Goal: Task Accomplishment & Management: Use online tool/utility

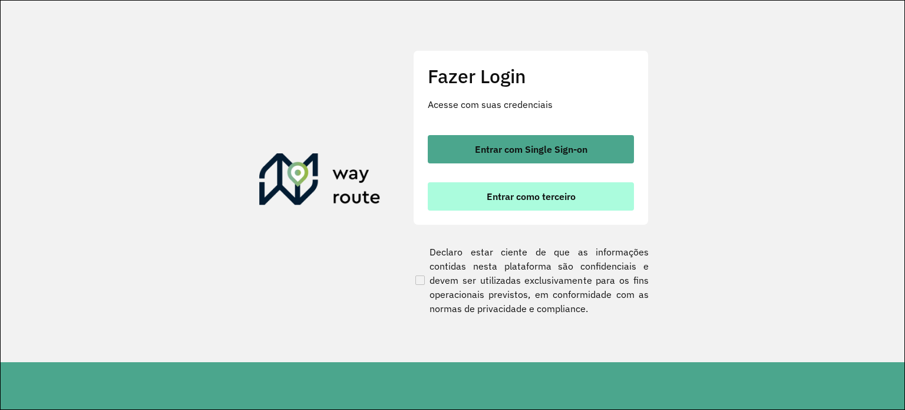
click at [543, 196] on span "Entrar como terceiro" at bounding box center [531, 195] width 89 height 9
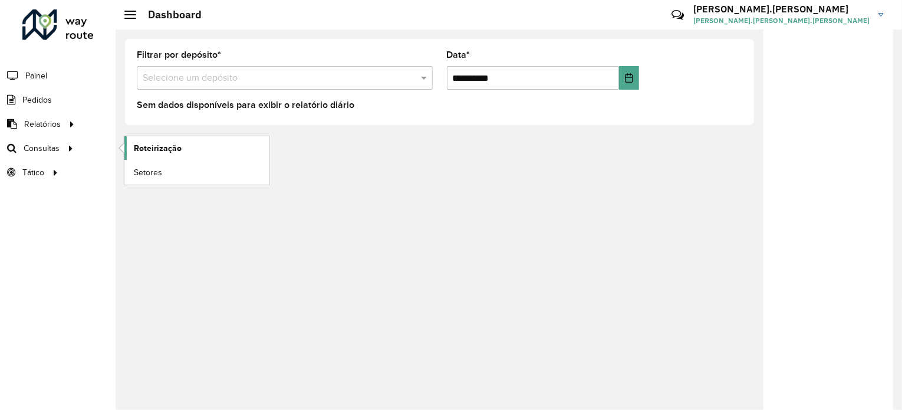
click at [156, 143] on span "Roteirização" at bounding box center [158, 148] width 48 height 12
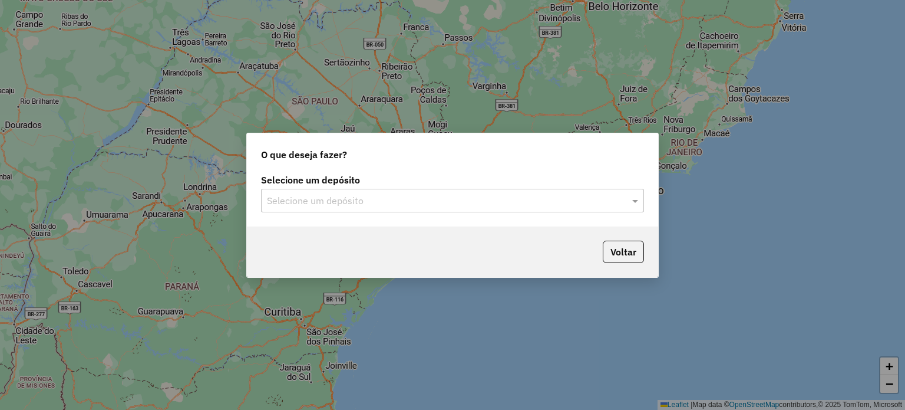
click at [497, 212] on div "Selecione um depósito Selecione um depósito" at bounding box center [452, 198] width 411 height 55
click at [496, 204] on input "text" at bounding box center [441, 201] width 348 height 14
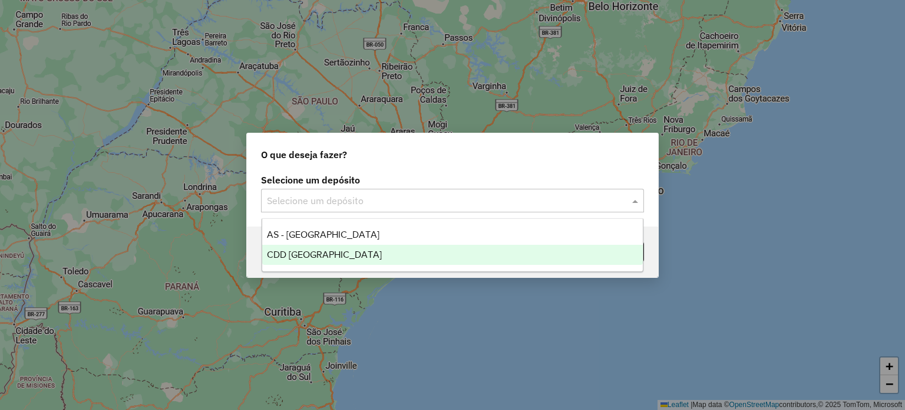
click at [302, 254] on span "CDD [GEOGRAPHIC_DATA]" at bounding box center [324, 254] width 115 height 10
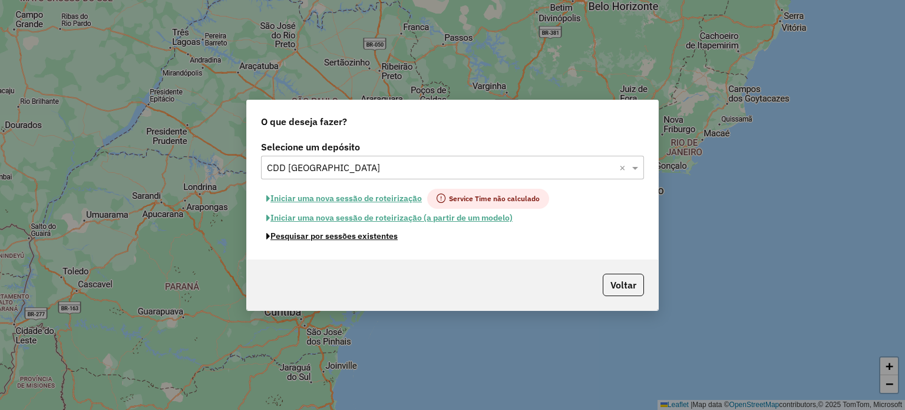
click at [371, 235] on button "Pesquisar por sessões existentes" at bounding box center [332, 236] width 142 height 18
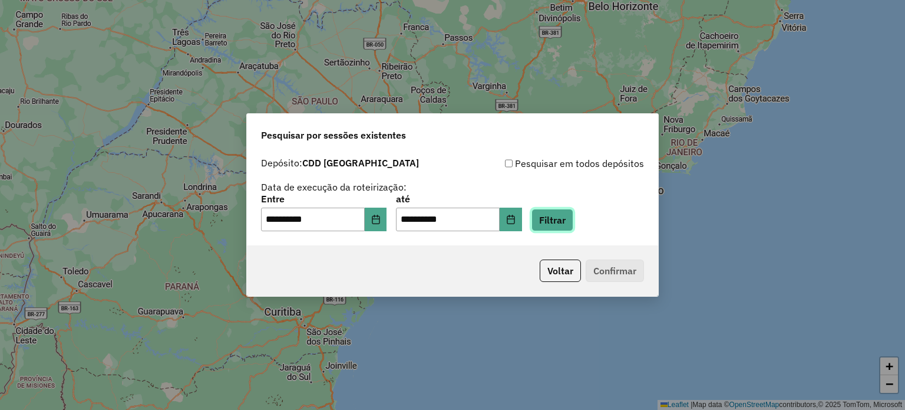
click at [573, 226] on button "Filtrar" at bounding box center [552, 220] width 42 height 22
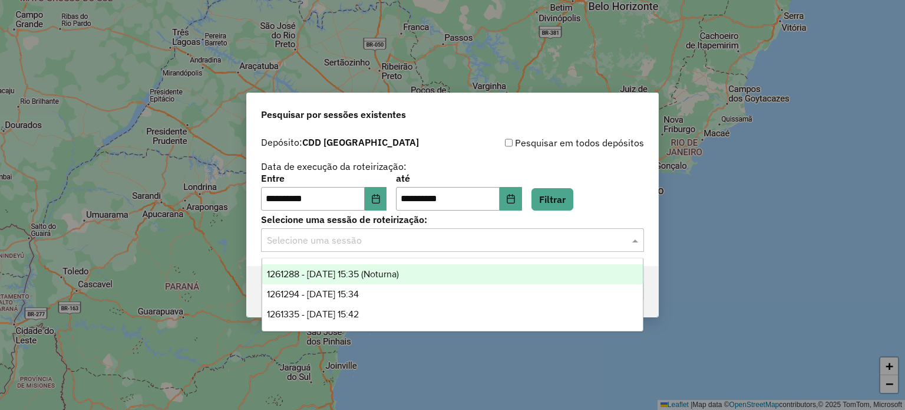
click at [365, 245] on input "text" at bounding box center [441, 240] width 348 height 14
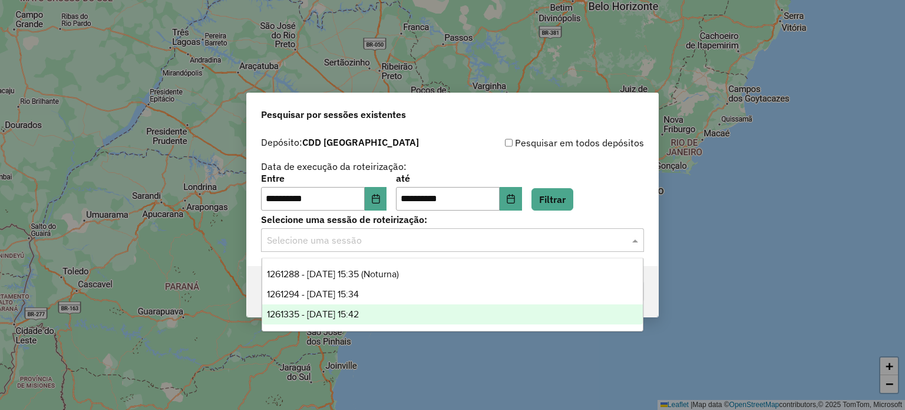
click at [398, 313] on div "1261335 - 08/09/2025 15:42" at bounding box center [452, 314] width 381 height 20
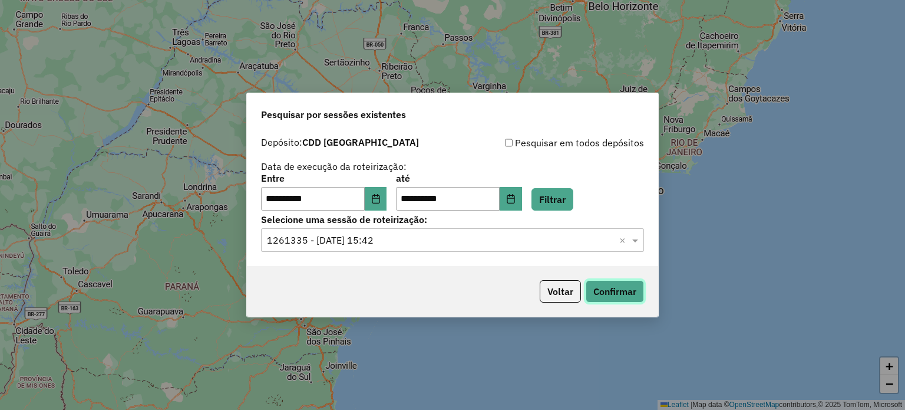
click at [625, 294] on button "Confirmar" at bounding box center [615, 291] width 58 height 22
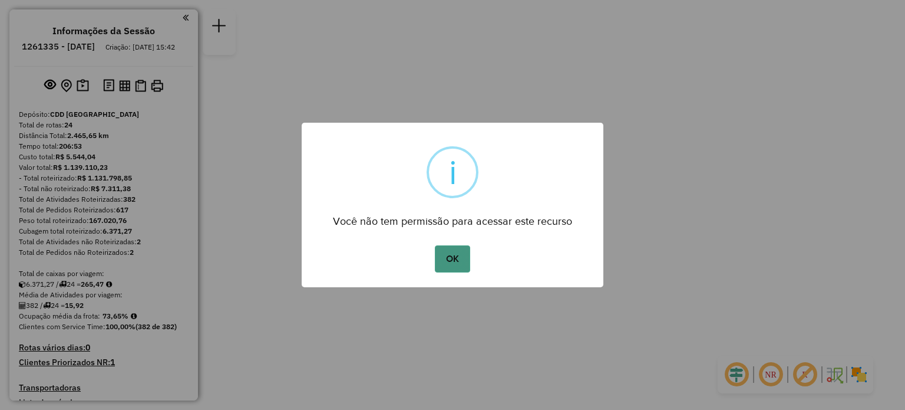
click at [445, 262] on button "OK" at bounding box center [452, 258] width 35 height 27
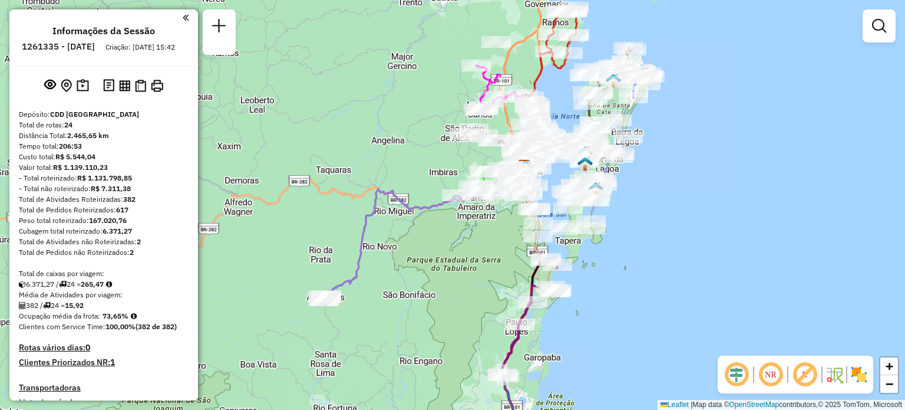
drag, startPoint x: 658, startPoint y: 208, endPoint x: 730, endPoint y: 170, distance: 81.7
click at [730, 170] on div "Janela de atendimento Grade de atendimento Capacidade Transportadoras Veículos …" at bounding box center [452, 205] width 905 height 410
click at [384, 162] on div "Janela de atendimento Grade de atendimento Capacidade Transportadoras Veículos …" at bounding box center [452, 205] width 905 height 410
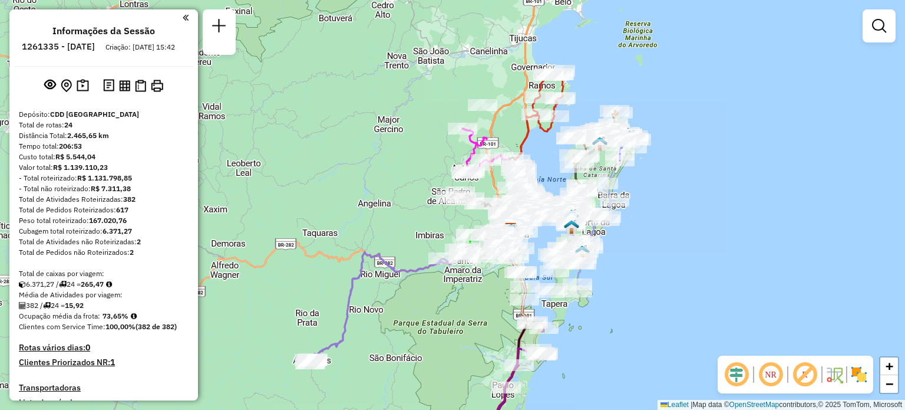
drag, startPoint x: 516, startPoint y: 49, endPoint x: 526, endPoint y: 208, distance: 159.4
click at [483, 170] on div "Janela de atendimento Grade de atendimento Capacidade Transportadoras Veículos …" at bounding box center [452, 205] width 905 height 410
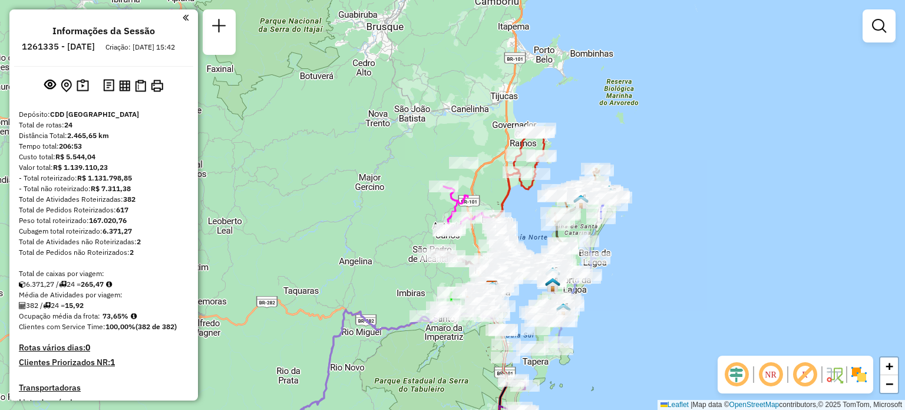
click at [770, 378] on em at bounding box center [771, 374] width 28 height 28
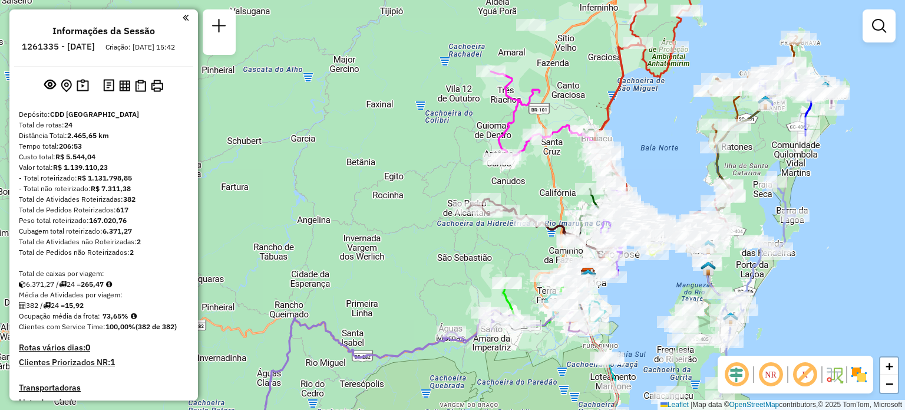
click at [773, 372] on em at bounding box center [771, 374] width 28 height 28
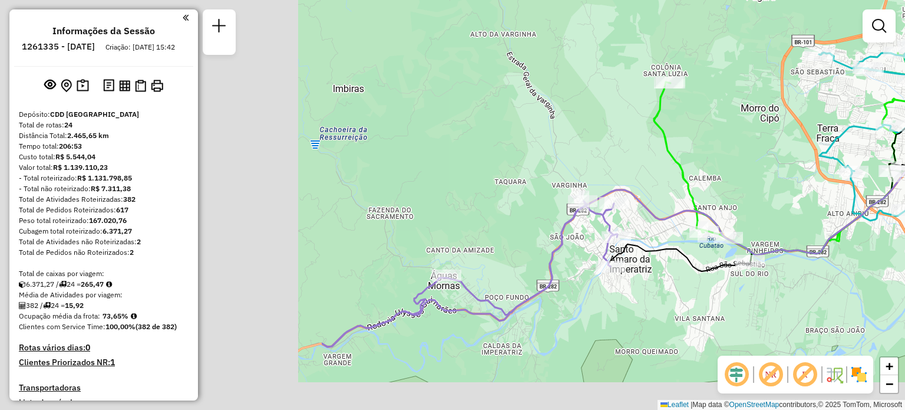
drag, startPoint x: 405, startPoint y: 228, endPoint x: 904, endPoint y: 113, distance: 512.1
click at [904, 113] on div "Rota 13 - Placa RMY2E67 05041385 - [PERSON_NAME] de atendimento Grade de atendi…" at bounding box center [452, 205] width 905 height 410
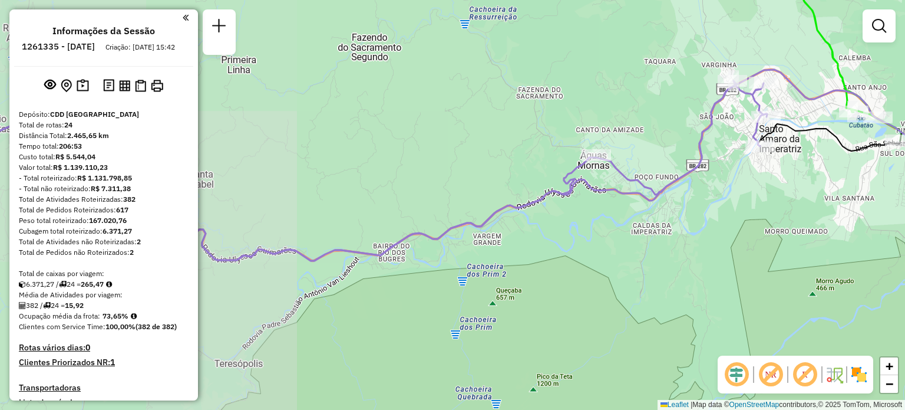
drag, startPoint x: 536, startPoint y: 200, endPoint x: 601, endPoint y: 99, distance: 120.1
click at [601, 100] on div "Rota 13 - Placa RMY2E67 05041385 - [PERSON_NAME] de atendimento Grade de atendi…" at bounding box center [452, 205] width 905 height 410
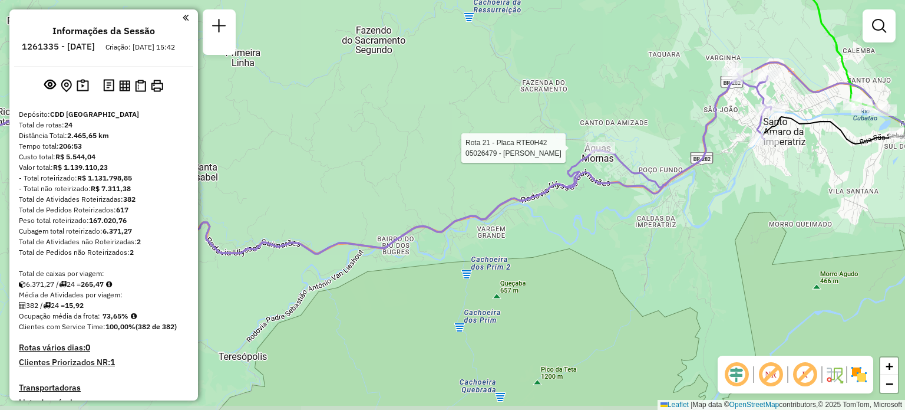
select select "**********"
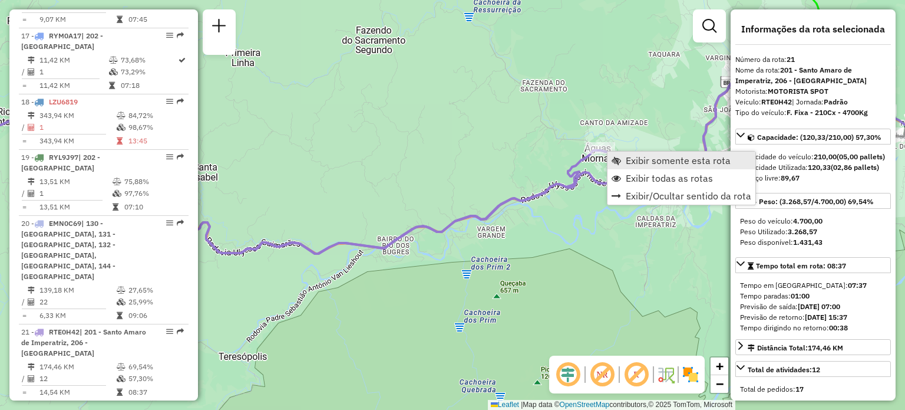
click at [639, 160] on span "Exibir somente esta rota" at bounding box center [678, 160] width 105 height 9
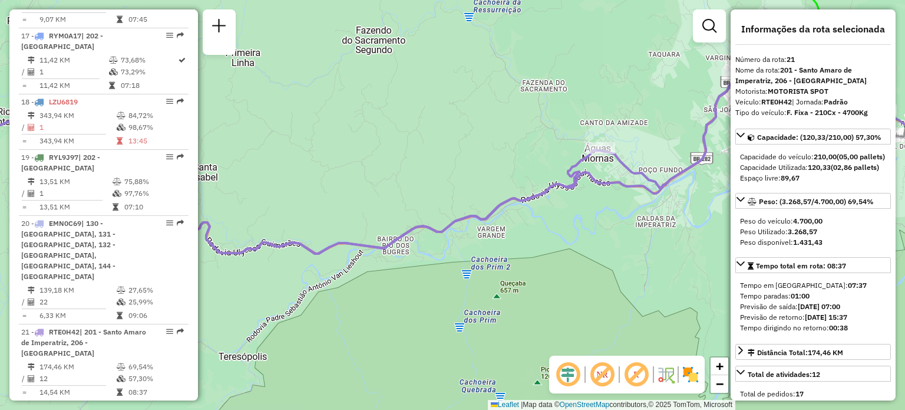
scroll to position [1934, 0]
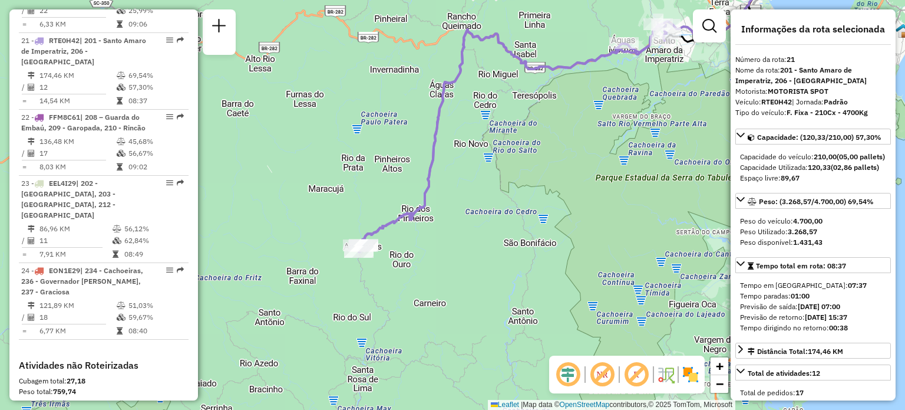
drag, startPoint x: 501, startPoint y: 202, endPoint x: 612, endPoint y: 110, distance: 144.4
click at [610, 112] on div "Janela de atendimento Grade de atendimento Capacidade Transportadoras Veículos …" at bounding box center [452, 205] width 905 height 410
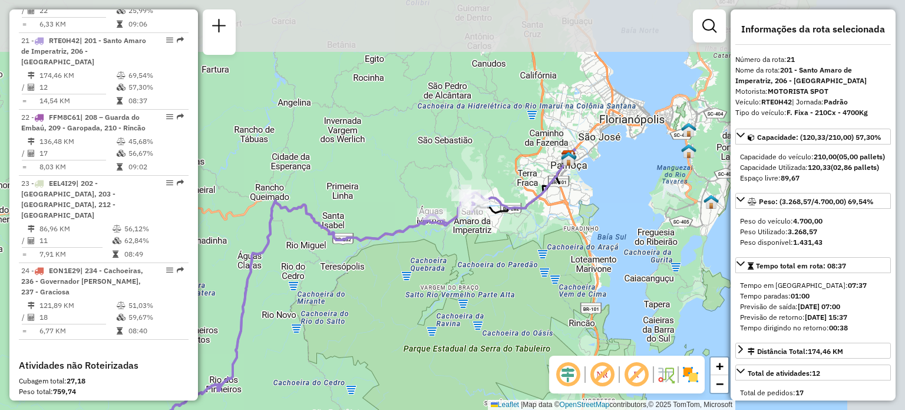
drag, startPoint x: 541, startPoint y: 103, endPoint x: 344, endPoint y: 290, distance: 271.7
click at [343, 290] on div "Janela de atendimento Grade de atendimento Capacidade Transportadoras Veículos …" at bounding box center [452, 205] width 905 height 410
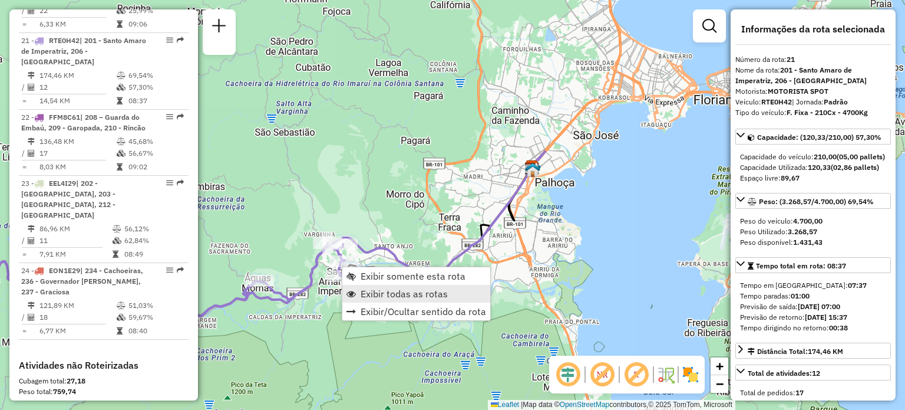
click at [368, 294] on span "Exibir todas as rotas" at bounding box center [404, 293] width 87 height 9
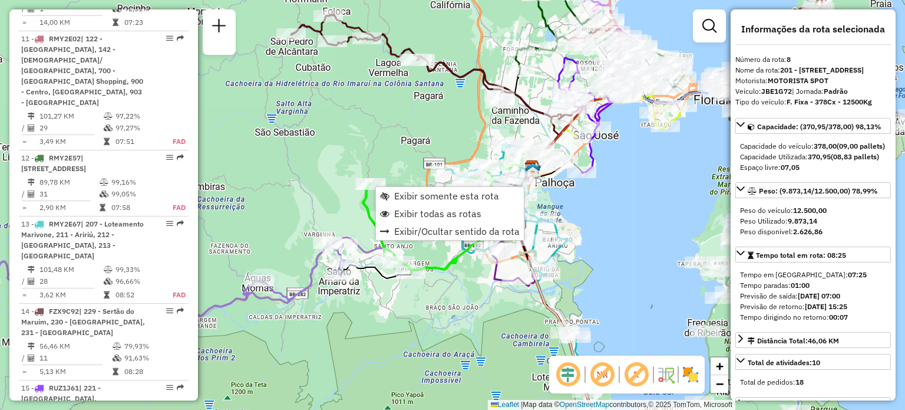
scroll to position [940, 0]
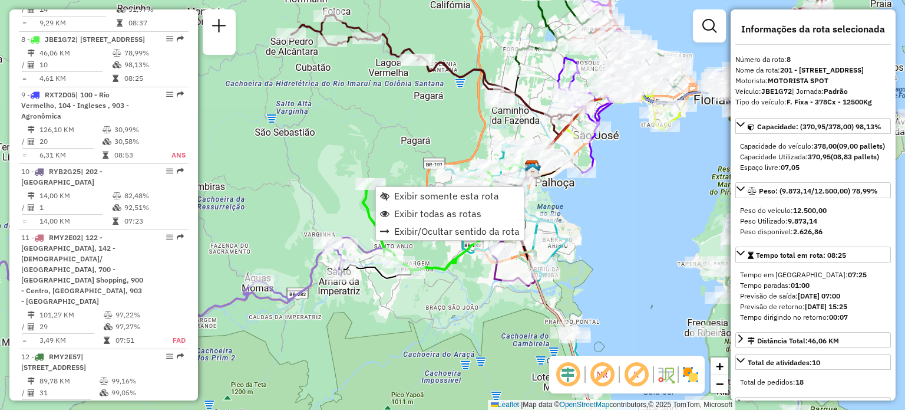
click at [403, 184] on div "Rota 8 - Placa JBE1G72 05021476 - [PERSON_NAME] DE P Janela de atendimento Grad…" at bounding box center [452, 205] width 905 height 410
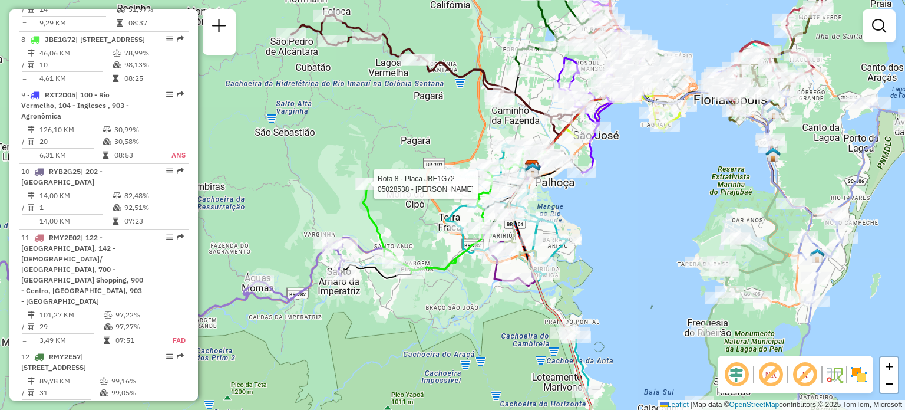
select select "**********"
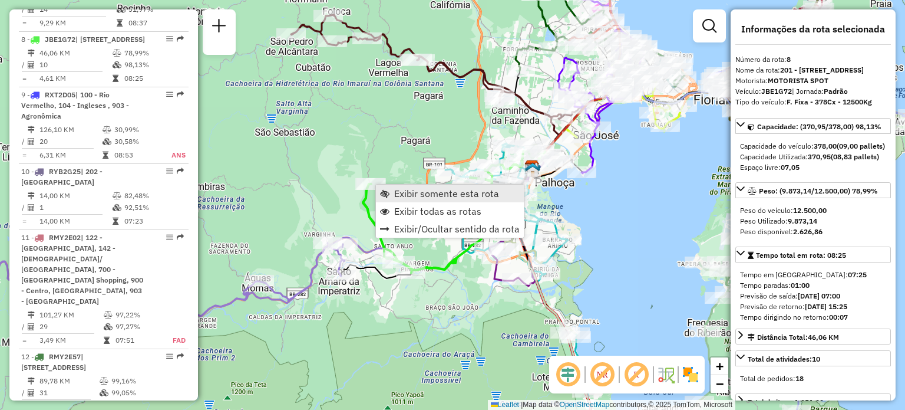
click at [406, 194] on span "Exibir somente esta rota" at bounding box center [446, 193] width 105 height 9
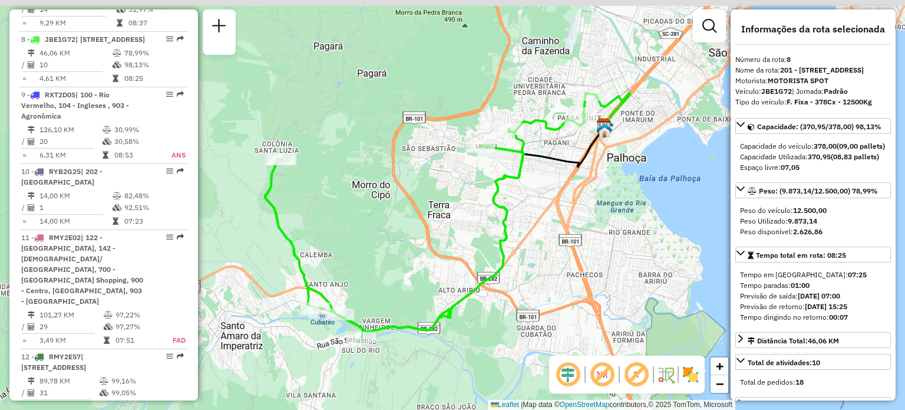
drag, startPoint x: 537, startPoint y: 169, endPoint x: 510, endPoint y: 222, distance: 59.6
click at [511, 221] on div "Janela de atendimento Grade de atendimento Capacidade Transportadoras Veículos …" at bounding box center [452, 205] width 905 height 410
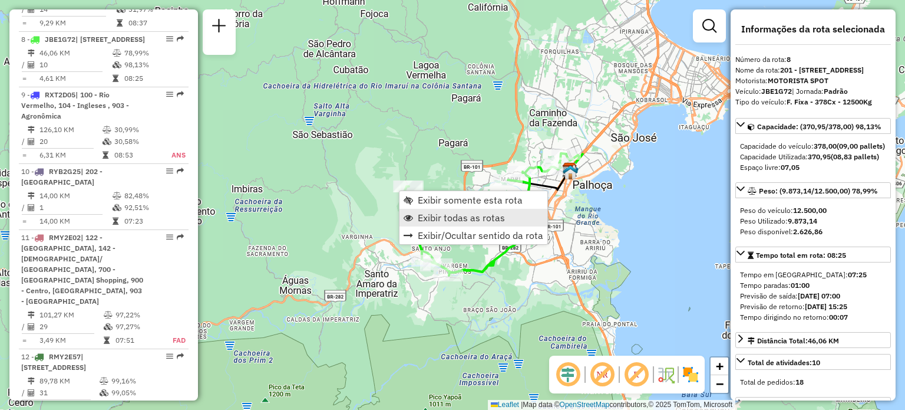
click at [451, 214] on span "Exibir todas as rotas" at bounding box center [461, 217] width 87 height 9
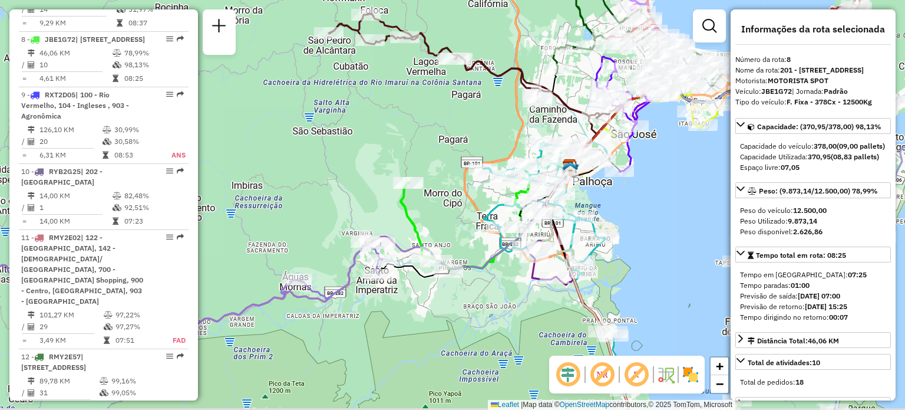
drag, startPoint x: 661, startPoint y: 313, endPoint x: 621, endPoint y: 141, distance: 176.5
click at [625, 157] on div "Rota 13 - Placa RMY2E67 05041035 - BOM PRECO MERCADO E CASA DE CARNES LTDA Jane…" at bounding box center [452, 205] width 905 height 410
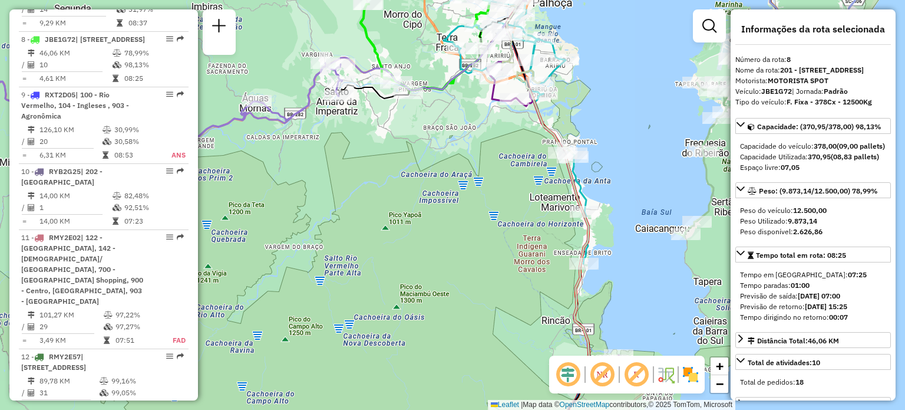
drag, startPoint x: 620, startPoint y: 289, endPoint x: 603, endPoint y: 186, distance: 104.4
click at [606, 190] on div "Janela de atendimento Grade de atendimento Capacidade Transportadoras Veículos …" at bounding box center [452, 205] width 905 height 410
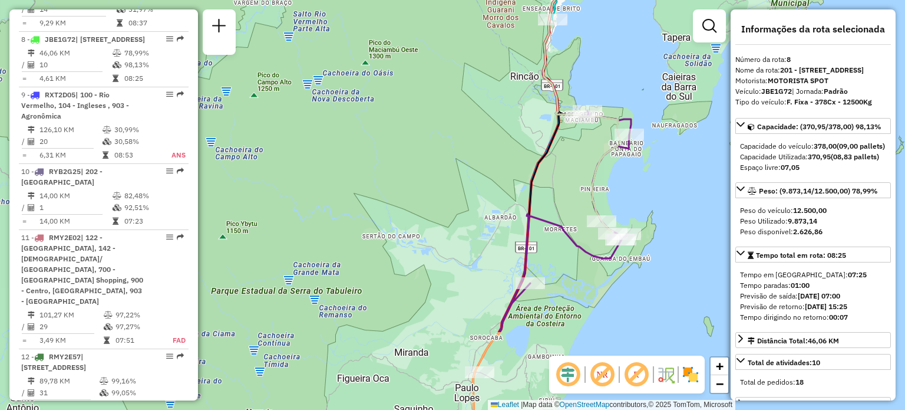
drag, startPoint x: 598, startPoint y: 285, endPoint x: 584, endPoint y: 164, distance: 121.0
click at [584, 147] on div "Janela de atendimento Grade de atendimento Capacidade Transportadoras Veículos …" at bounding box center [452, 205] width 905 height 410
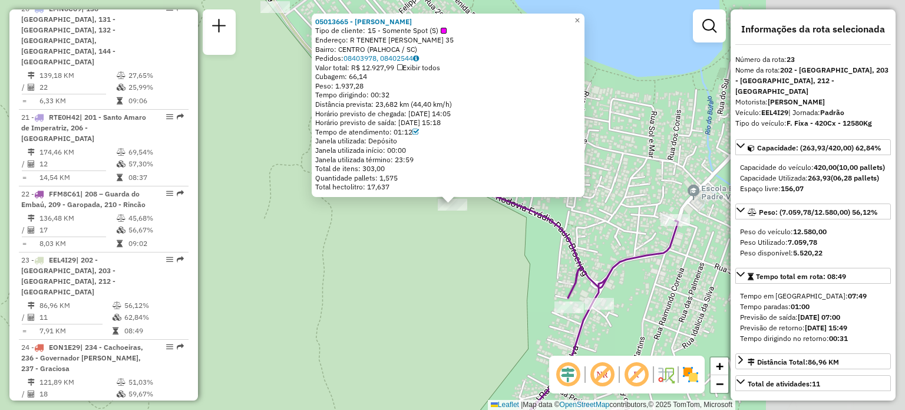
scroll to position [2087, 0]
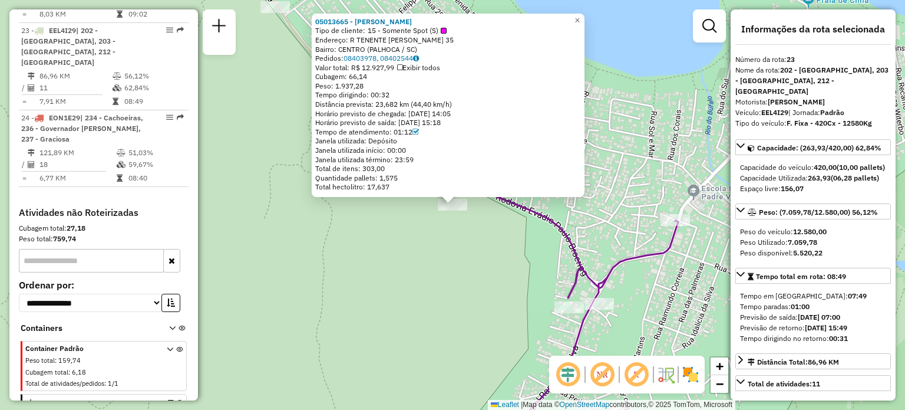
click at [443, 242] on div "05013665 - MANOEL FRANCISCO DOS Tipo de cliente: 15 - Somente Spot (S) Endereço…" at bounding box center [452, 205] width 905 height 410
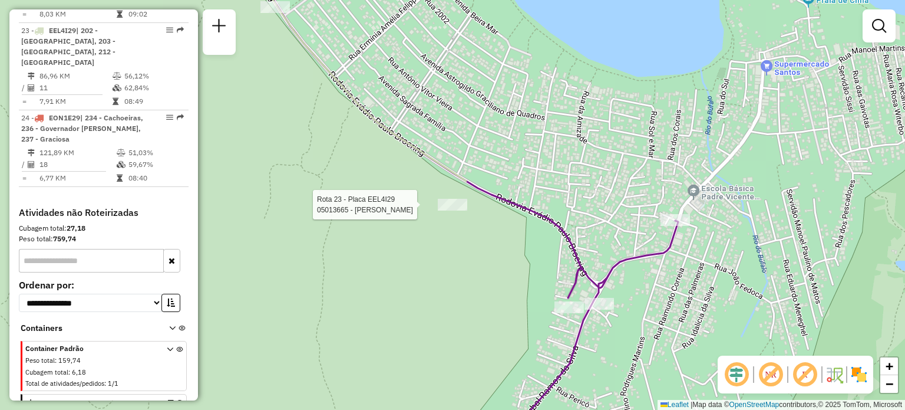
select select "**********"
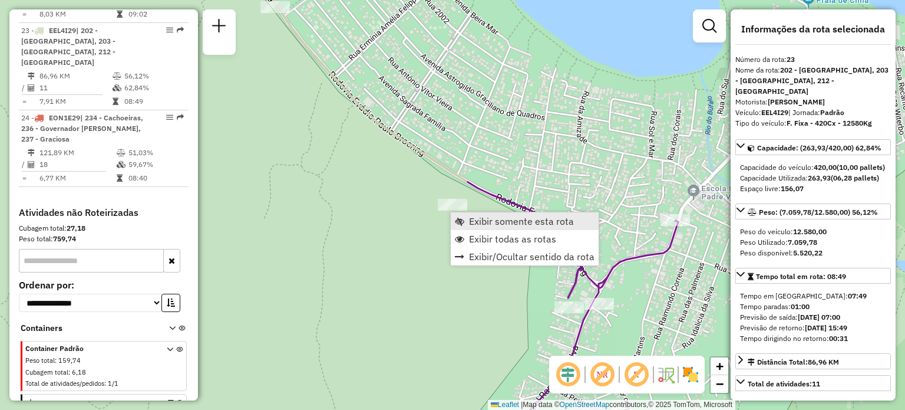
click at [470, 217] on span "Exibir somente esta rota" at bounding box center [521, 220] width 105 height 9
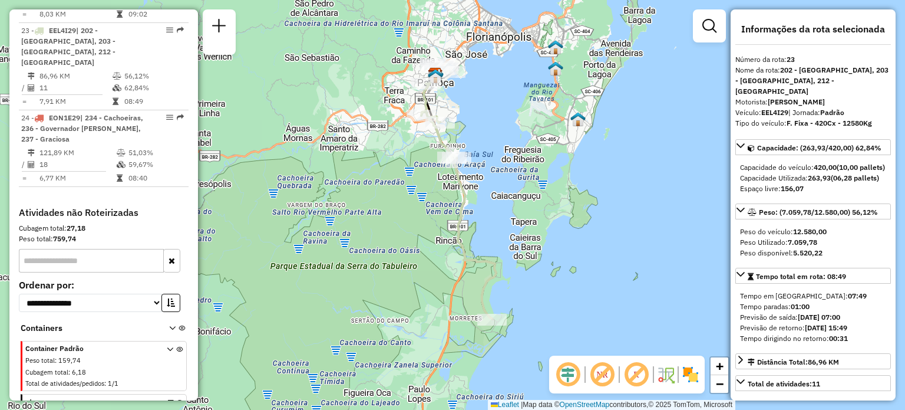
drag, startPoint x: 491, startPoint y: 286, endPoint x: 477, endPoint y: 210, distance: 77.4
click at [477, 211] on icon at bounding box center [458, 191] width 75 height 255
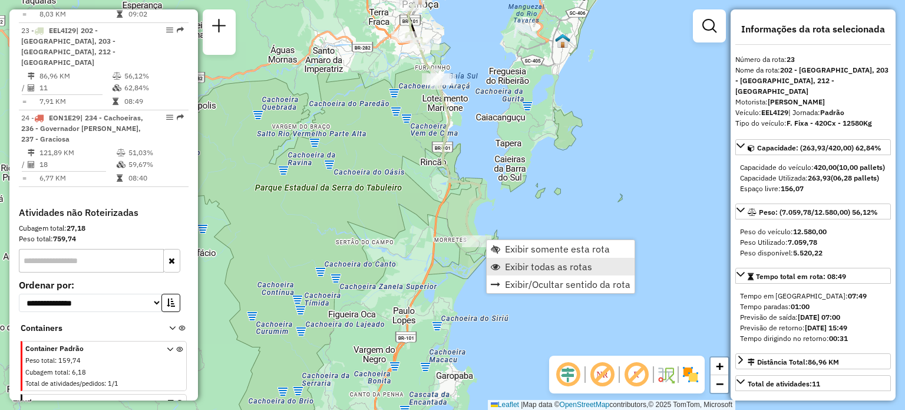
click at [521, 263] on span "Exibir todas as rotas" at bounding box center [548, 266] width 87 height 9
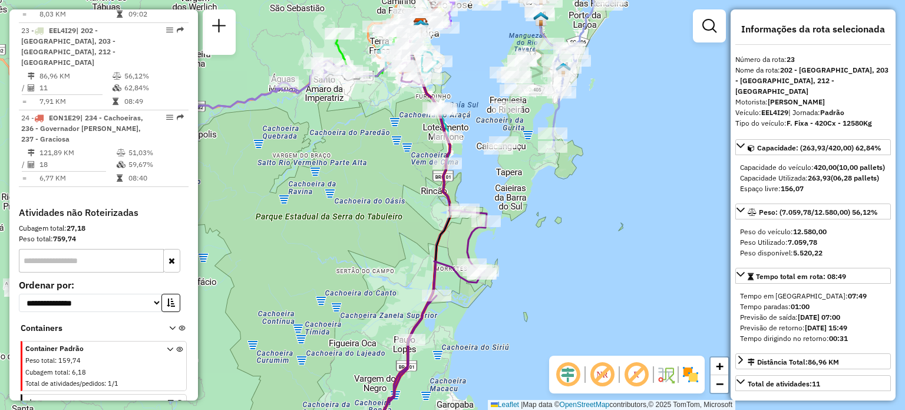
drag, startPoint x: 598, startPoint y: 181, endPoint x: 612, endPoint y: 82, distance: 99.4
click at [612, 96] on div "Janela de atendimento Grade de atendimento Capacidade Transportadoras Veículos …" at bounding box center [452, 205] width 905 height 410
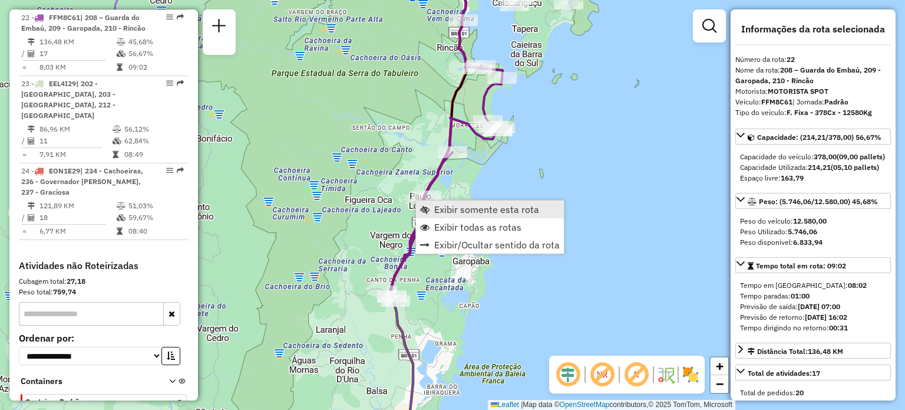
scroll to position [2010, 0]
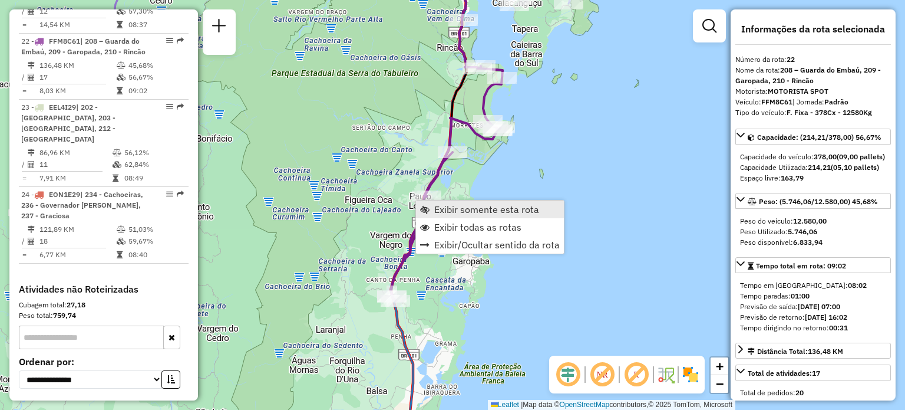
click at [438, 209] on span "Exibir somente esta rota" at bounding box center [486, 208] width 105 height 9
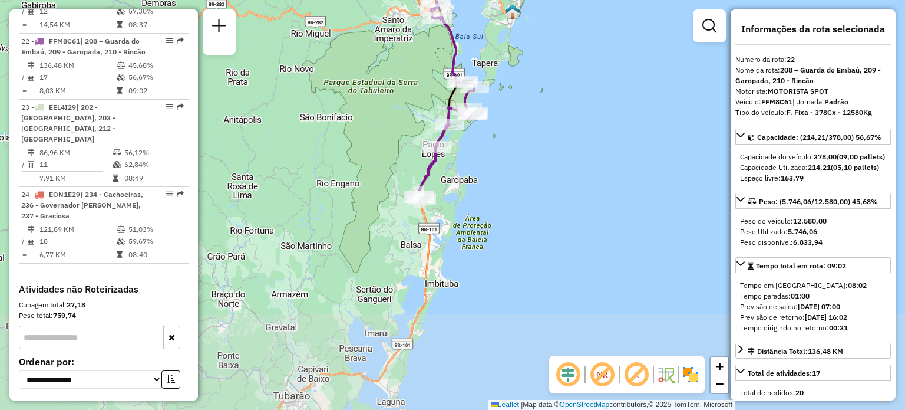
drag, startPoint x: 558, startPoint y: 282, endPoint x: 555, endPoint y: 183, distance: 99.6
click at [555, 183] on div "Janela de atendimento Grade de atendimento Capacidade Transportadoras Veículos …" at bounding box center [452, 205] width 905 height 410
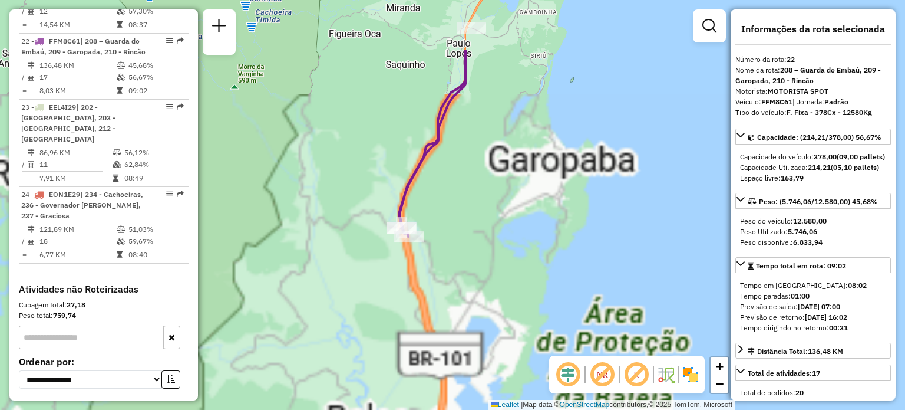
drag, startPoint x: 355, startPoint y: 166, endPoint x: 410, endPoint y: 282, distance: 129.1
click at [412, 282] on div "Janela de atendimento Grade de atendimento Capacidade Transportadoras Veículos …" at bounding box center [452, 205] width 905 height 410
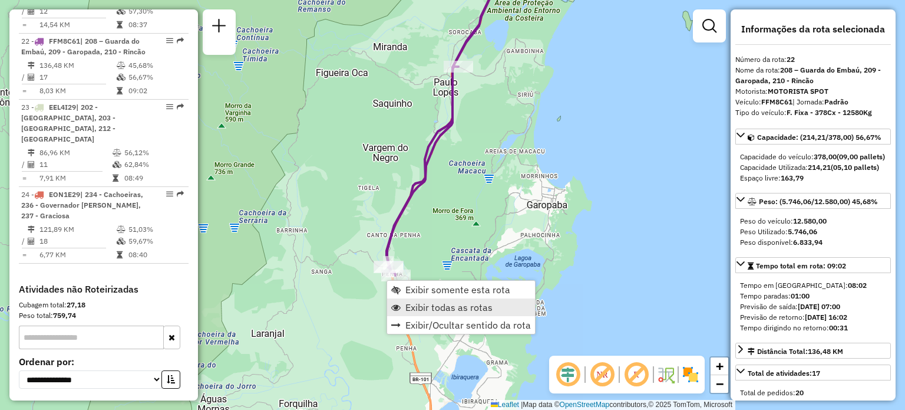
click at [440, 305] on span "Exibir todas as rotas" at bounding box center [448, 306] width 87 height 9
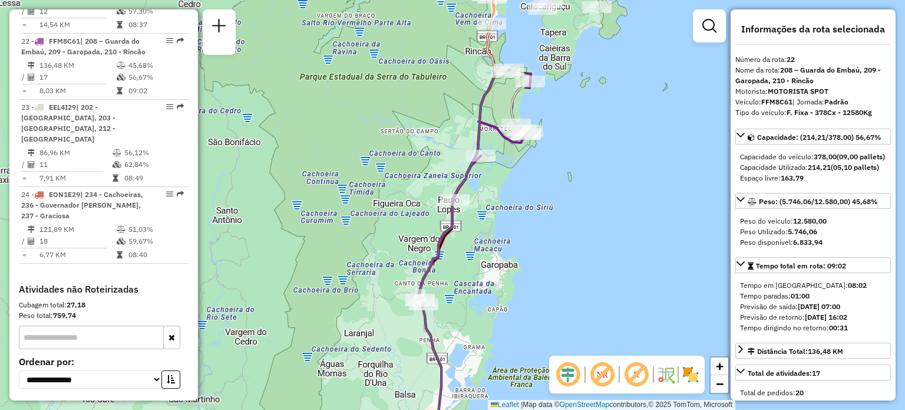
drag, startPoint x: 606, startPoint y: 113, endPoint x: 576, endPoint y: 269, distance: 159.6
click at [577, 265] on div "Janela de atendimento Grade de atendimento Capacidade Transportadoras Veículos …" at bounding box center [452, 205] width 905 height 410
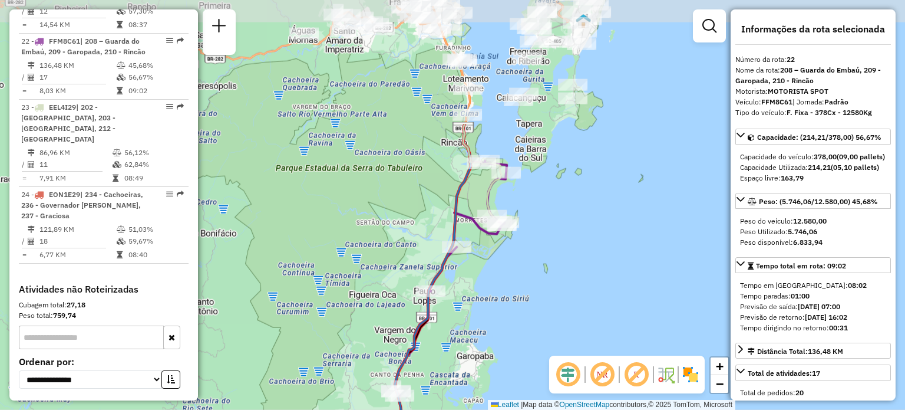
drag, startPoint x: 589, startPoint y: 175, endPoint x: 571, endPoint y: 318, distance: 144.3
click at [590, 361] on hb-router-mapa "Informações da Sessão 1261335 - [DATE] Criação: [DATE] 15:42 Depósito: CDD [GEO…" at bounding box center [452, 205] width 905 height 410
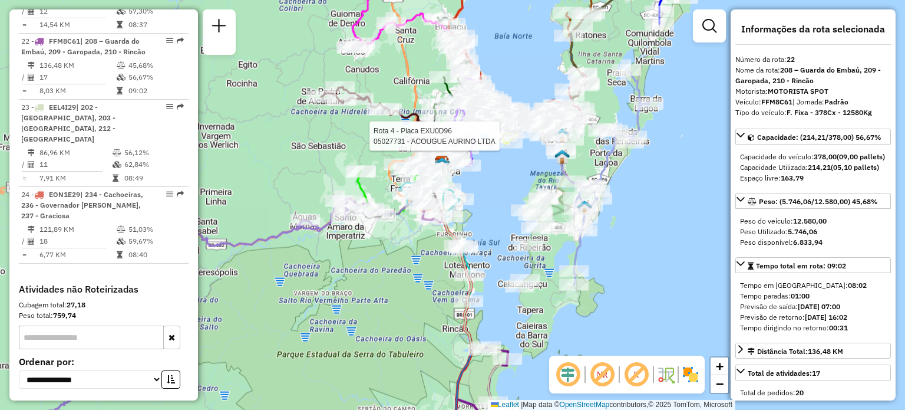
click at [508, 142] on div at bounding box center [502, 136] width 29 height 12
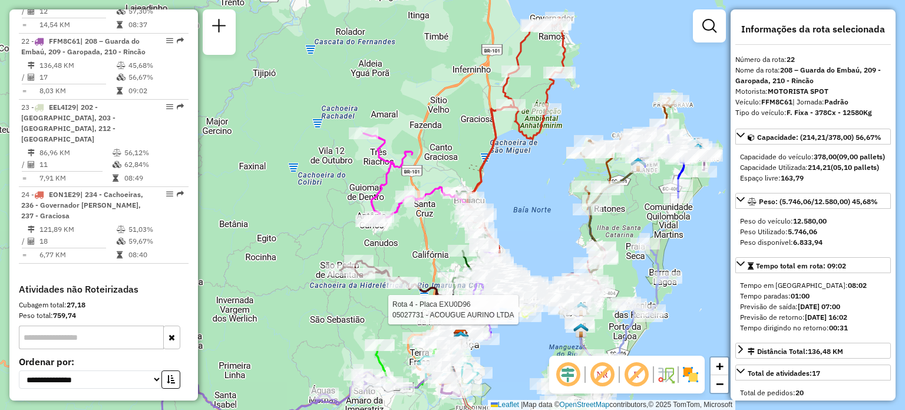
drag, startPoint x: 549, startPoint y: 101, endPoint x: 516, endPoint y: 207, distance: 111.1
click at [516, 207] on icon at bounding box center [516, 145] width 98 height 255
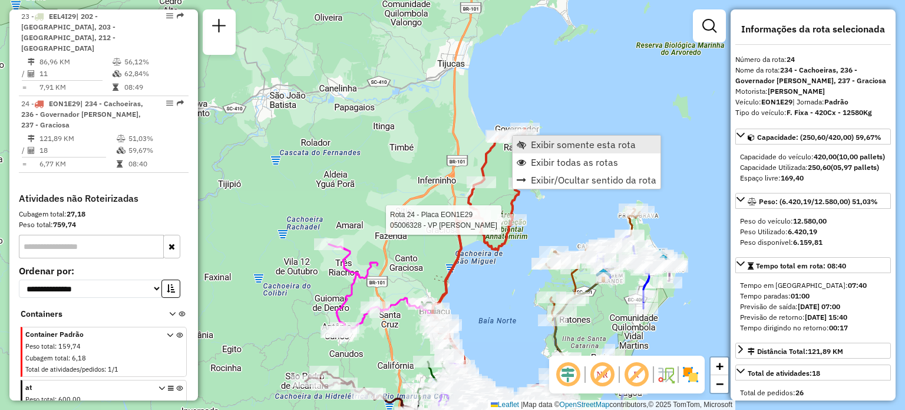
scroll to position [2107, 0]
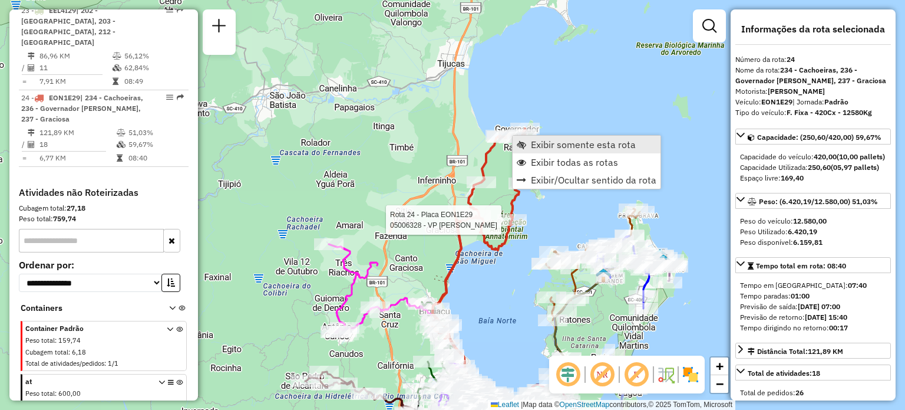
click at [549, 143] on span "Exibir somente esta rota" at bounding box center [583, 144] width 105 height 9
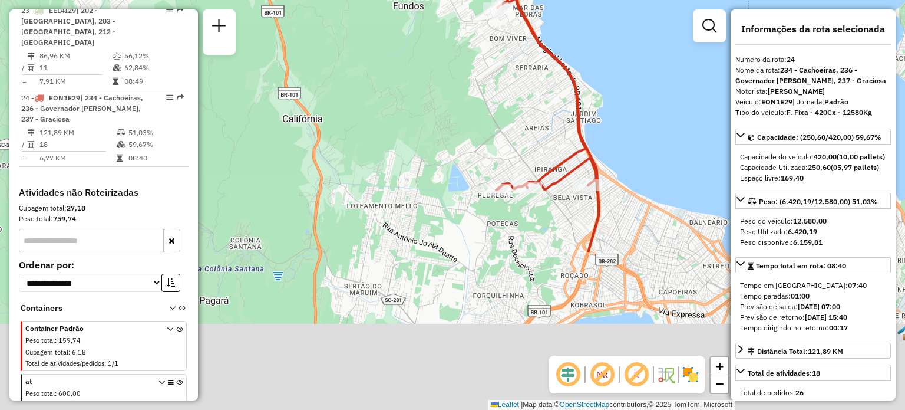
drag, startPoint x: 511, startPoint y: 312, endPoint x: 526, endPoint y: 68, distance: 244.4
click at [526, 68] on div "Janela de atendimento Grade de atendimento Capacidade Transportadoras Veículos …" at bounding box center [452, 205] width 905 height 410
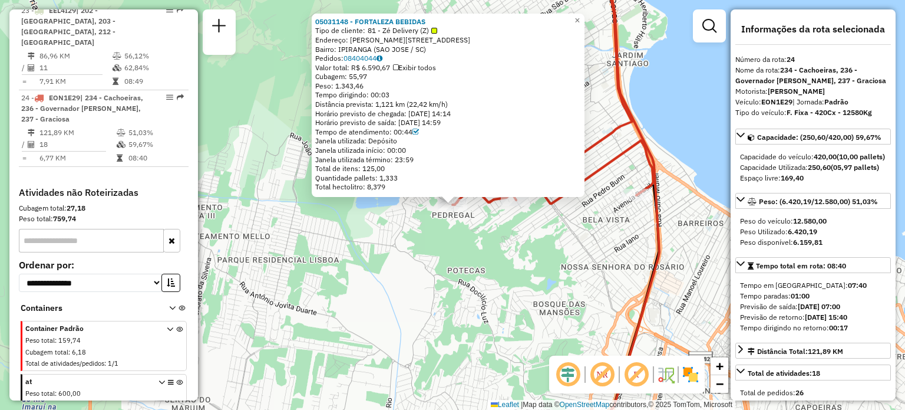
click at [414, 309] on div "05031148 - [GEOGRAPHIC_DATA] BEBIDAS Tipo de cliente: 81 - Zé Delivery (Z) Ende…" at bounding box center [452, 205] width 905 height 410
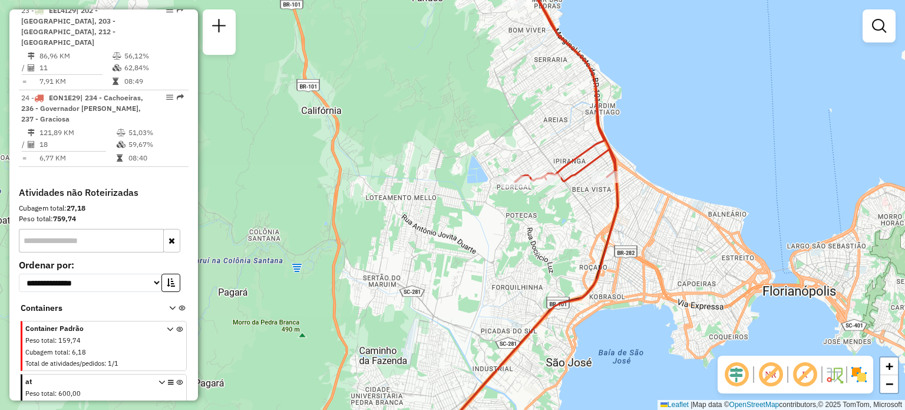
select select "**********"
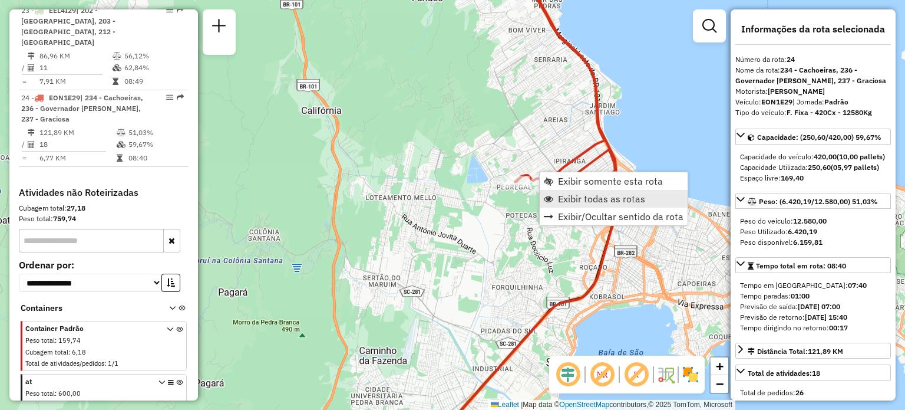
click at [581, 190] on link "Exibir todas as rotas" at bounding box center [614, 199] width 148 height 18
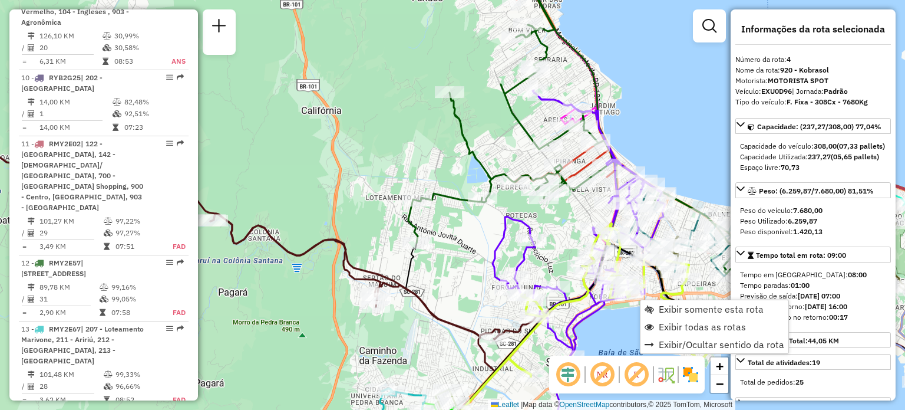
scroll to position [676, 0]
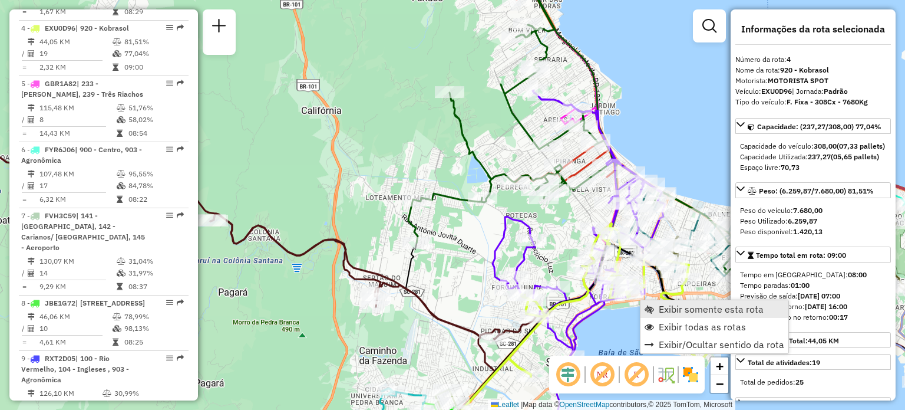
click at [659, 313] on span "Exibir somente esta rota" at bounding box center [711, 308] width 105 height 9
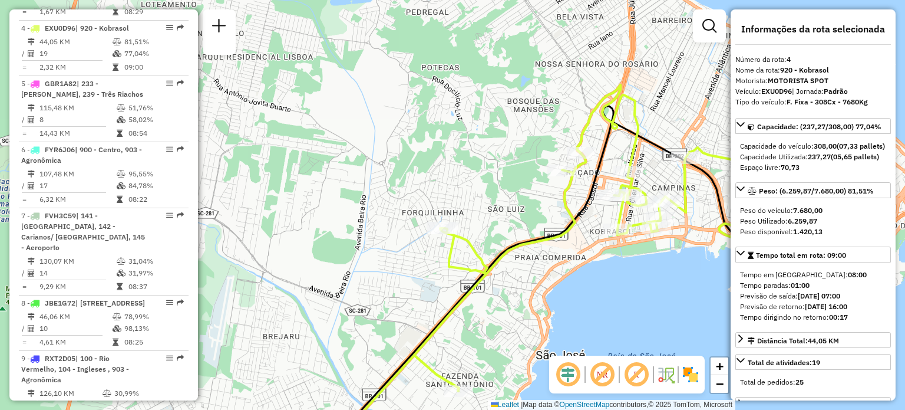
drag, startPoint x: 491, startPoint y: 263, endPoint x: 352, endPoint y: 144, distance: 182.6
click at [414, 146] on icon at bounding box center [648, 238] width 468 height 306
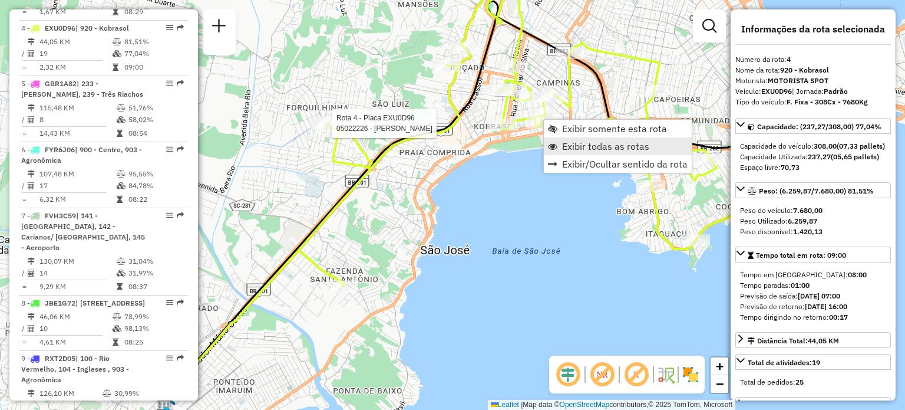
click at [569, 146] on span "Exibir todas as rotas" at bounding box center [605, 145] width 87 height 9
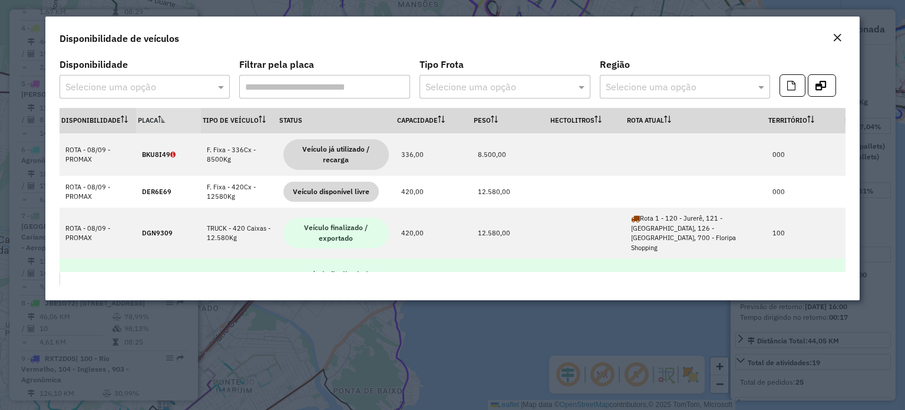
scroll to position [0, 460]
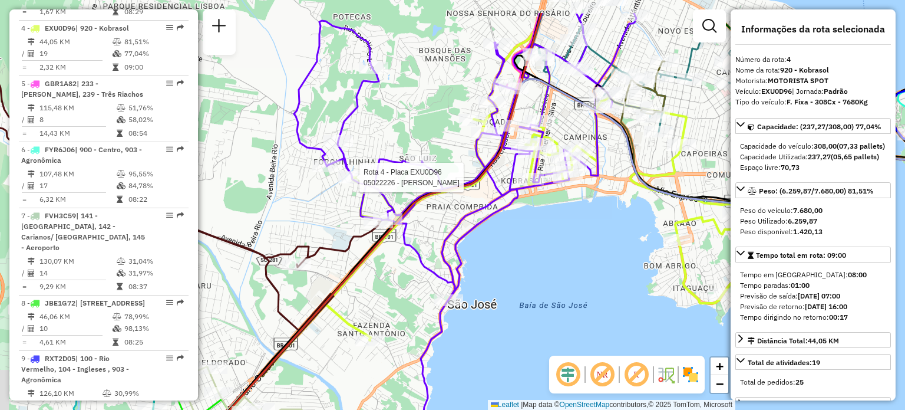
drag, startPoint x: 410, startPoint y: 209, endPoint x: 437, endPoint y: 263, distance: 60.6
click at [437, 263] on div "Rota 4 - Placa EXU0D96 05022226 - UYARA SANTOS Janela de atendimento Grade de a…" at bounding box center [452, 205] width 905 height 410
drag, startPoint x: 434, startPoint y: 268, endPoint x: 426, endPoint y: 270, distance: 8.0
click at [432, 269] on div "Rota 4 - Placa EXU0D96 05022226 - UYARA SANTOS Rota 15 - Placa RUZ1J61 05001663…" at bounding box center [452, 205] width 905 height 410
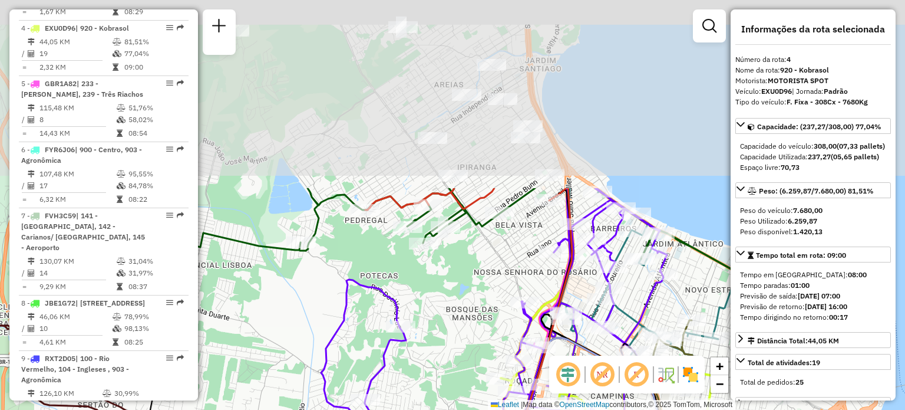
drag, startPoint x: 327, startPoint y: 172, endPoint x: 354, endPoint y: 375, distance: 205.0
click at [354, 375] on div "Rota 4 - Placa EXU0D96 05022226 - UYARA SANTOS Janela de atendimento Grade de a…" at bounding box center [452, 205] width 905 height 410
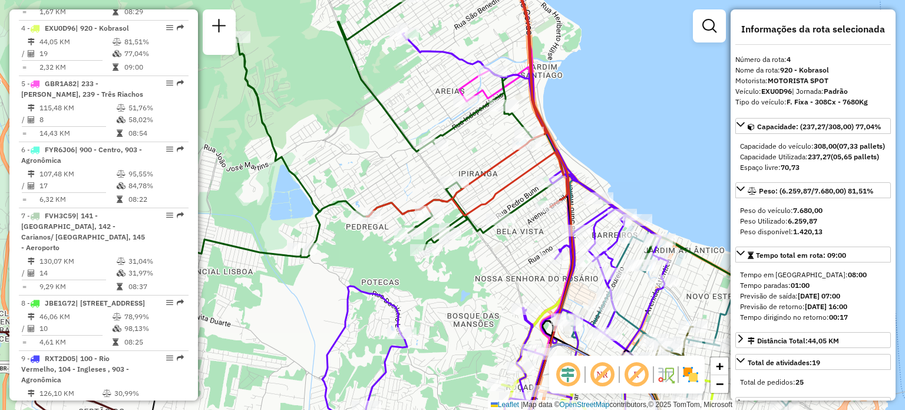
drag, startPoint x: 558, startPoint y: 104, endPoint x: 542, endPoint y: 157, distance: 55.4
click at [548, 157] on div "Rota 4 - Placa EXU0D96 05022226 - UYARA SANTOS Janela de atendimento Grade de a…" at bounding box center [452, 205] width 905 height 410
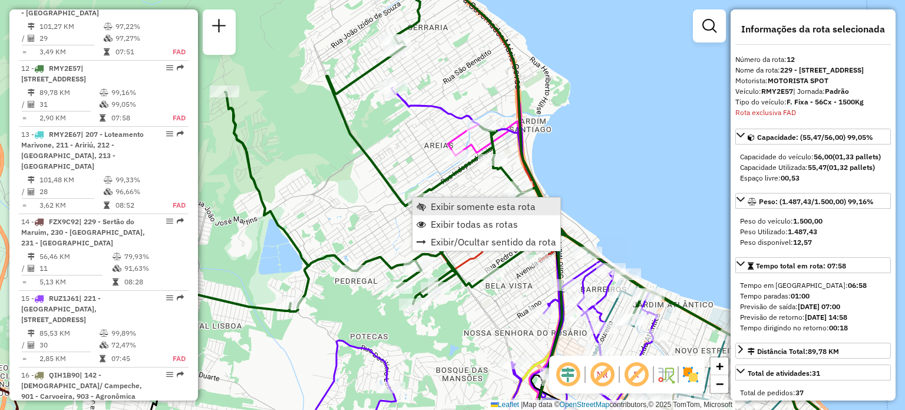
scroll to position [1256, 0]
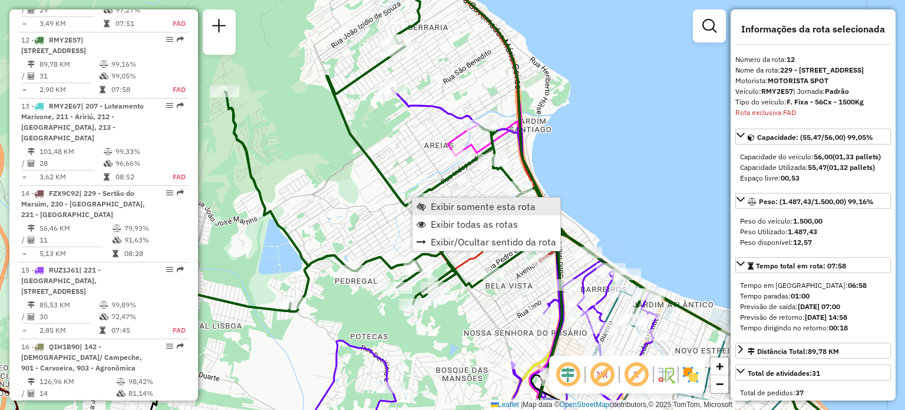
click at [437, 204] on span "Exibir somente esta rota" at bounding box center [483, 206] width 105 height 9
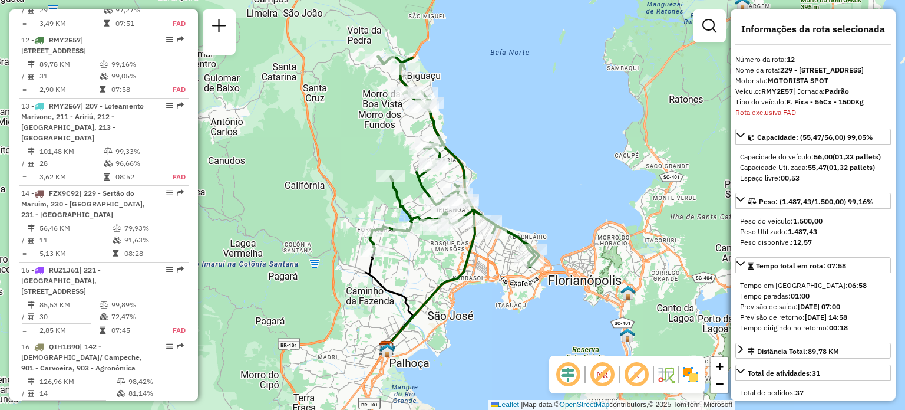
drag, startPoint x: 470, startPoint y: 127, endPoint x: 487, endPoint y: 150, distance: 29.0
click at [487, 150] on div "Janela de atendimento Grade de atendimento Capacidade Transportadoras Veículos …" at bounding box center [452, 205] width 905 height 410
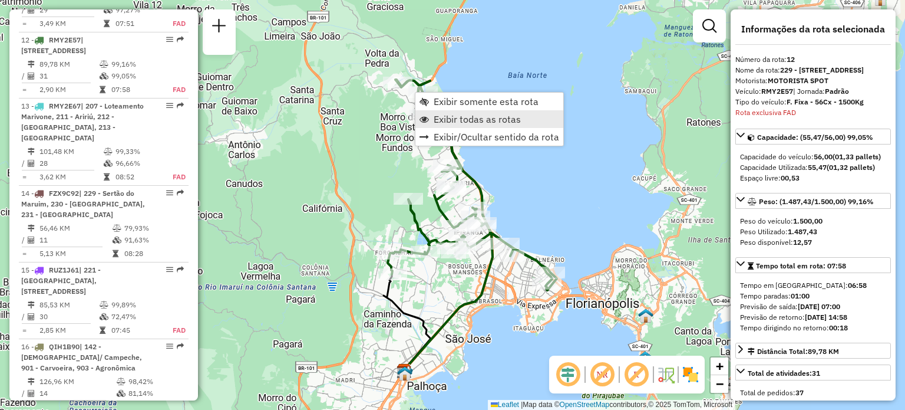
click at [444, 115] on span "Exibir todas as rotas" at bounding box center [477, 118] width 87 height 9
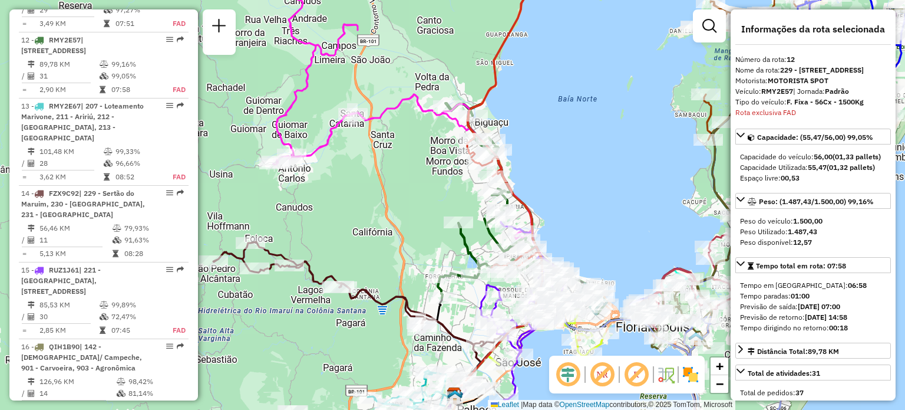
drag, startPoint x: 589, startPoint y: 122, endPoint x: 646, endPoint y: 140, distance: 60.6
click at [647, 140] on div "Janela de atendimento Grade de atendimento Capacidade Transportadoras Veículos …" at bounding box center [452, 205] width 905 height 410
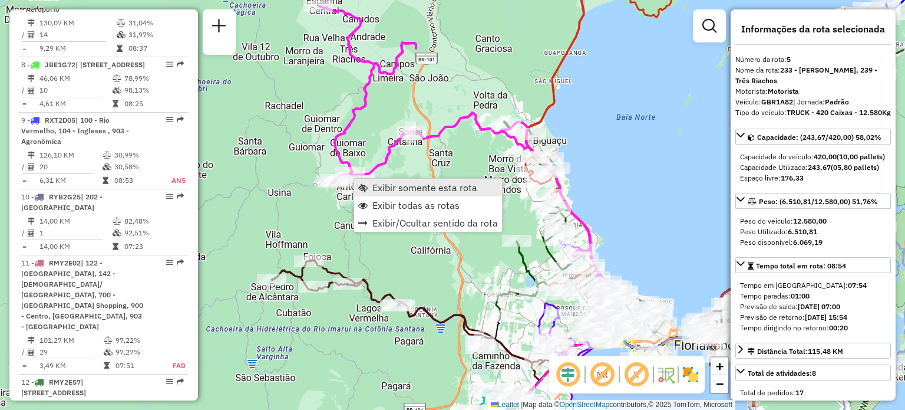
scroll to position [732, 0]
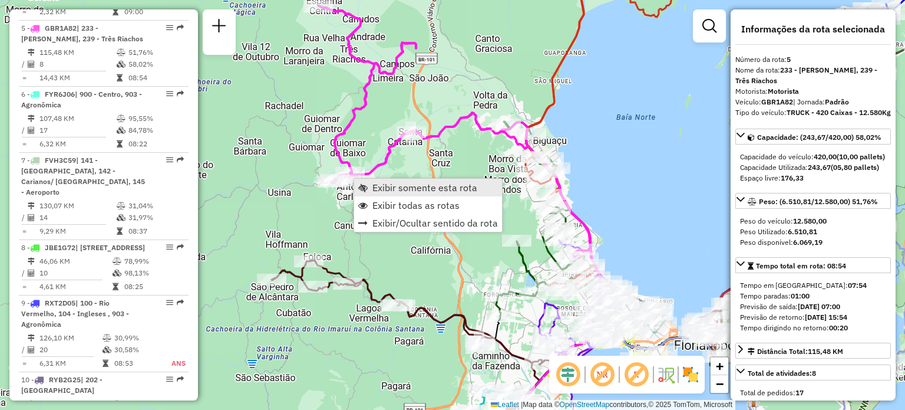
click at [384, 189] on span "Exibir somente esta rota" at bounding box center [424, 187] width 105 height 9
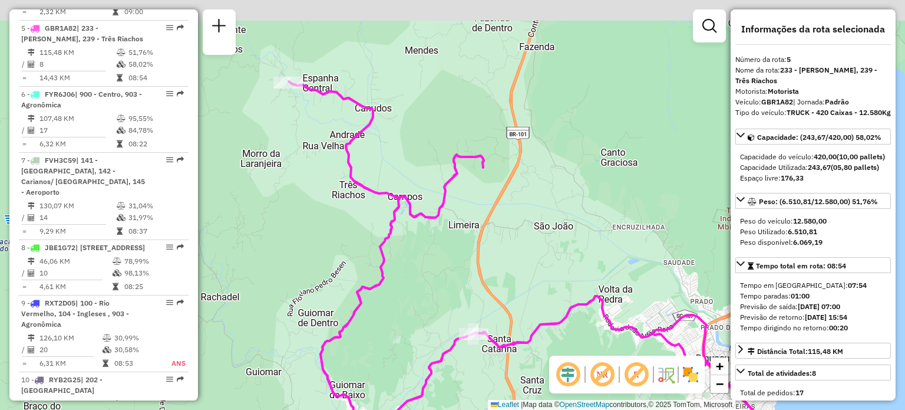
drag, startPoint x: 362, startPoint y: 120, endPoint x: 438, endPoint y: 177, distance: 95.5
click at [438, 177] on div "Janela de atendimento Grade de atendimento Capacidade Transportadoras Veículos …" at bounding box center [452, 205] width 905 height 410
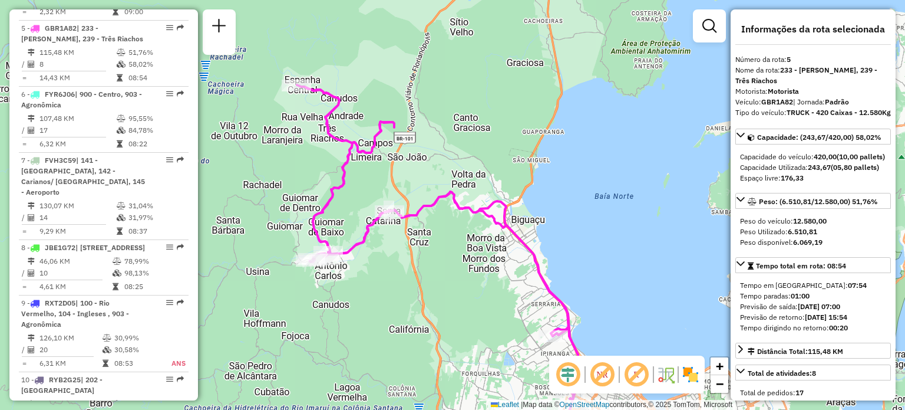
drag, startPoint x: 393, startPoint y: 175, endPoint x: 391, endPoint y: 164, distance: 11.3
click at [391, 164] on div "Janela de atendimento Grade de atendimento Capacidade Transportadoras Veículos …" at bounding box center [452, 205] width 905 height 410
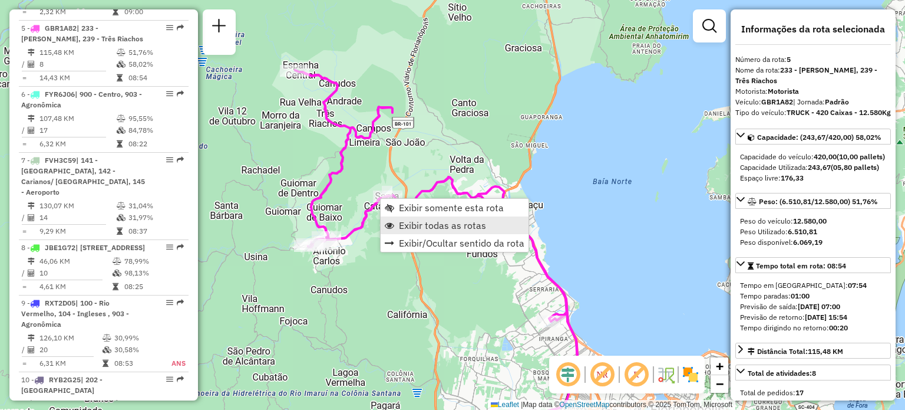
click at [425, 228] on span "Exibir todas as rotas" at bounding box center [442, 224] width 87 height 9
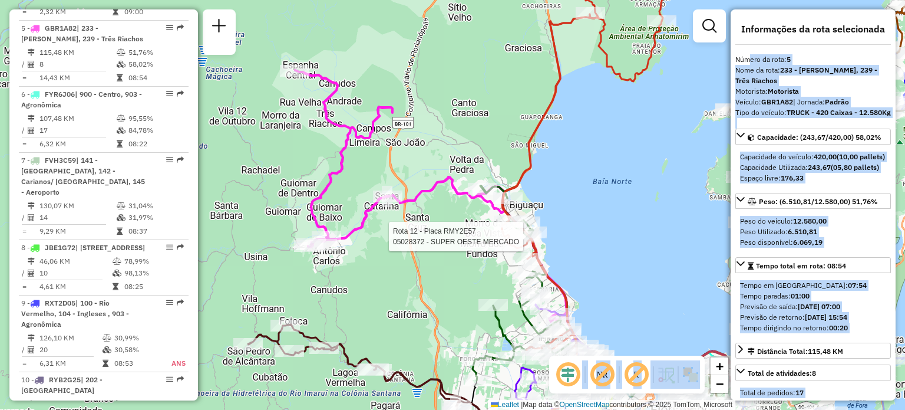
click at [523, 236] on hb-router-mapa "Informações da Sessão 1261335 - [DATE] Criação: [DATE] 15:42 Depósito: CDD [GEO…" at bounding box center [452, 205] width 905 height 410
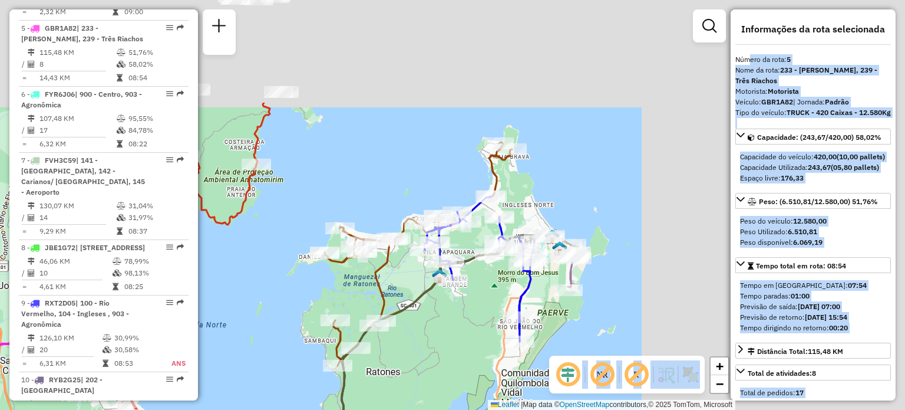
drag, startPoint x: 471, startPoint y: 194, endPoint x: 0, endPoint y: 437, distance: 530.5
click at [0, 409] on html "Aguarde... Pop-up bloqueado! Seu navegador bloqueou automáticamente a abertura …" at bounding box center [452, 205] width 905 height 410
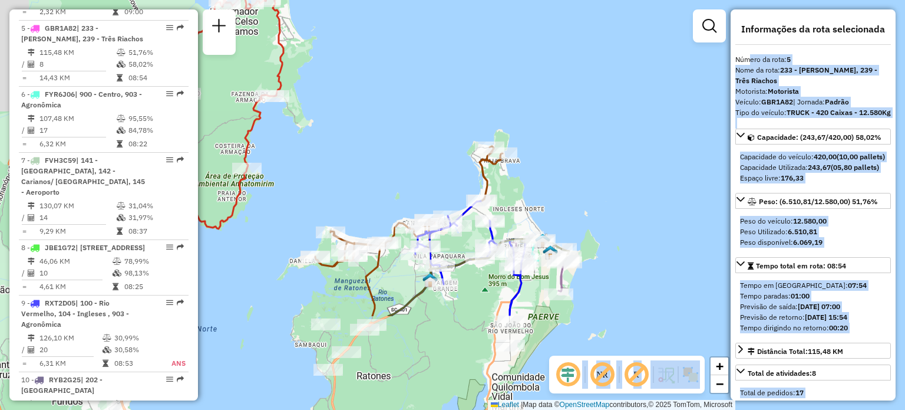
drag, startPoint x: 321, startPoint y: 307, endPoint x: 497, endPoint y: 158, distance: 230.8
click at [497, 158] on icon at bounding box center [408, 231] width 187 height 170
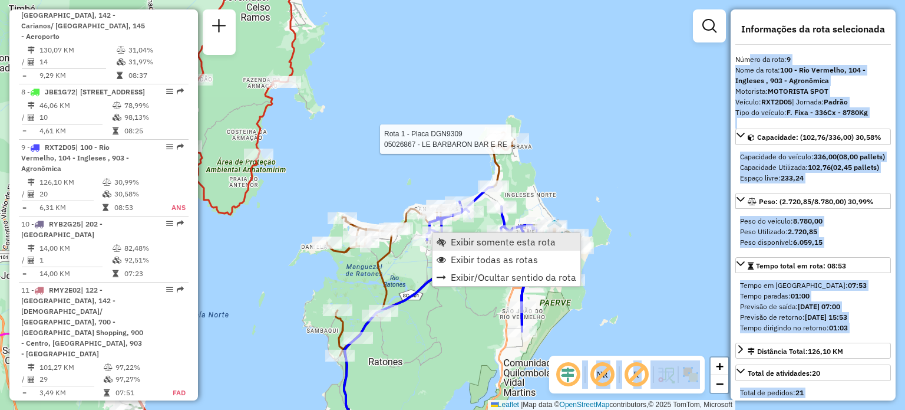
scroll to position [1016, 0]
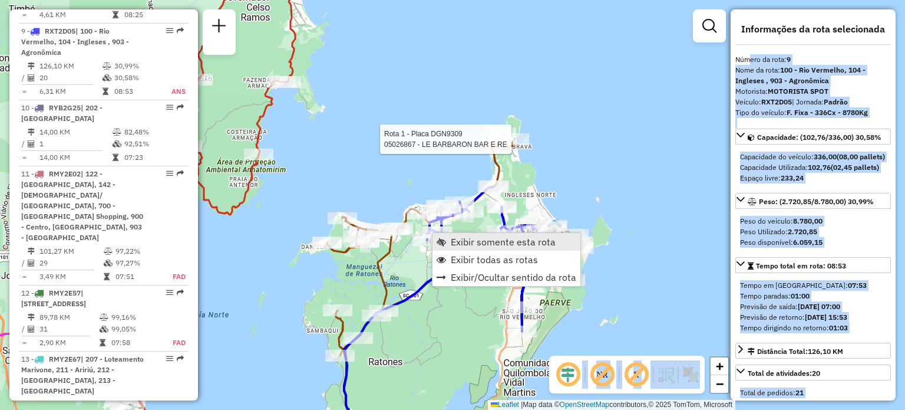
click at [475, 245] on span "Exibir somente esta rota" at bounding box center [503, 241] width 105 height 9
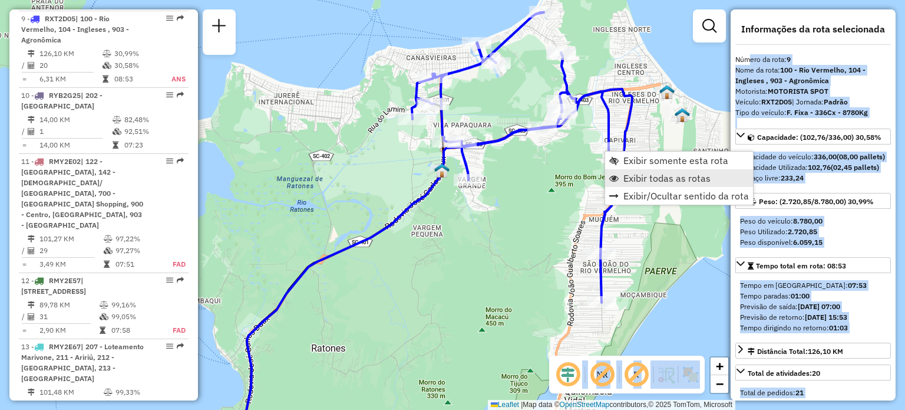
click at [625, 179] on span "Exibir todas as rotas" at bounding box center [666, 177] width 87 height 9
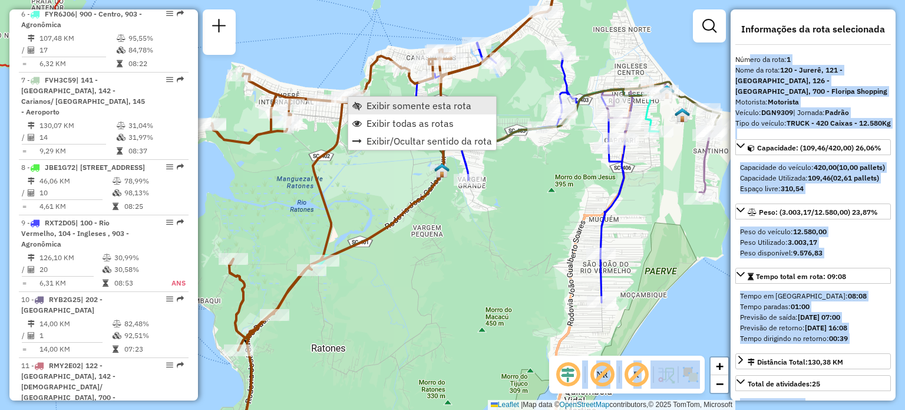
click at [375, 101] on span "Exibir somente esta rota" at bounding box center [418, 105] width 105 height 9
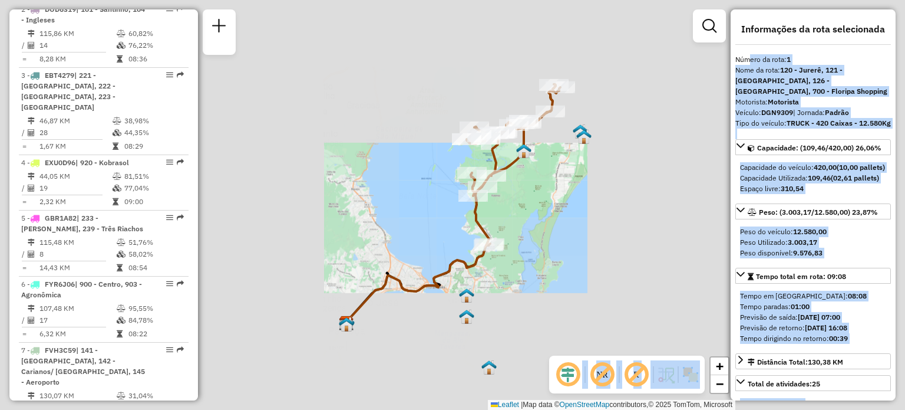
scroll to position [457, 0]
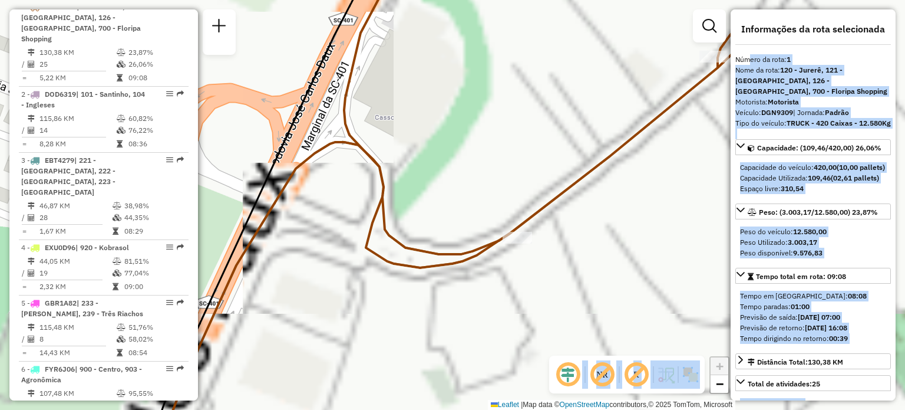
drag, startPoint x: 443, startPoint y: 209, endPoint x: 232, endPoint y: 186, distance: 212.2
click at [226, 181] on div "Janela de atendimento Grade de atendimento Capacidade Transportadoras Veículos …" at bounding box center [452, 205] width 905 height 410
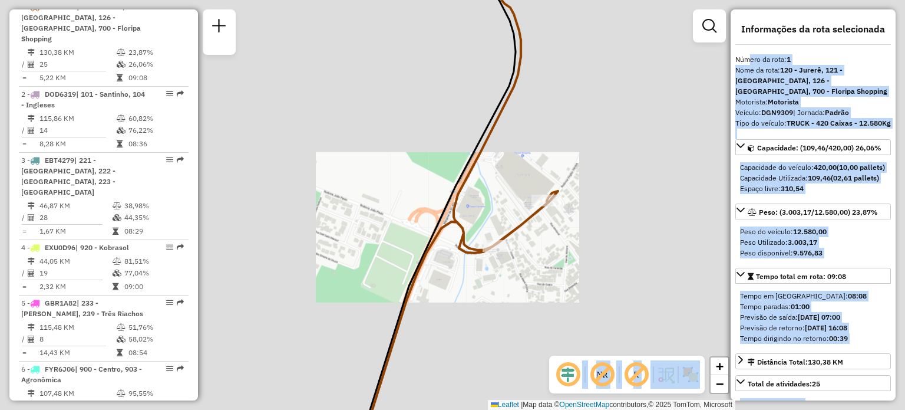
drag, startPoint x: 527, startPoint y: 118, endPoint x: 433, endPoint y: 186, distance: 116.1
click at [434, 183] on div "Janela de atendimento Grade de atendimento Capacidade Transportadoras Veículos …" at bounding box center [452, 205] width 905 height 410
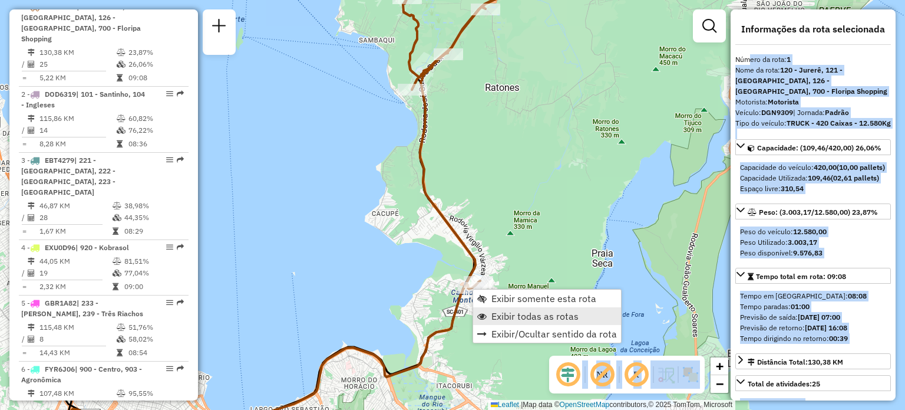
click at [519, 313] on span "Exibir todas as rotas" at bounding box center [534, 315] width 87 height 9
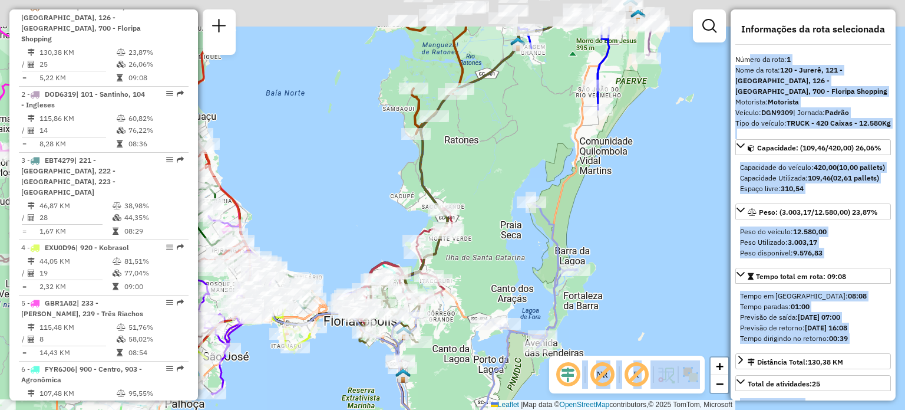
drag, startPoint x: 454, startPoint y: 98, endPoint x: 434, endPoint y: 181, distance: 85.5
click at [434, 181] on div "Janela de atendimento Grade de atendimento Capacidade Transportadoras Veículos …" at bounding box center [452, 205] width 905 height 410
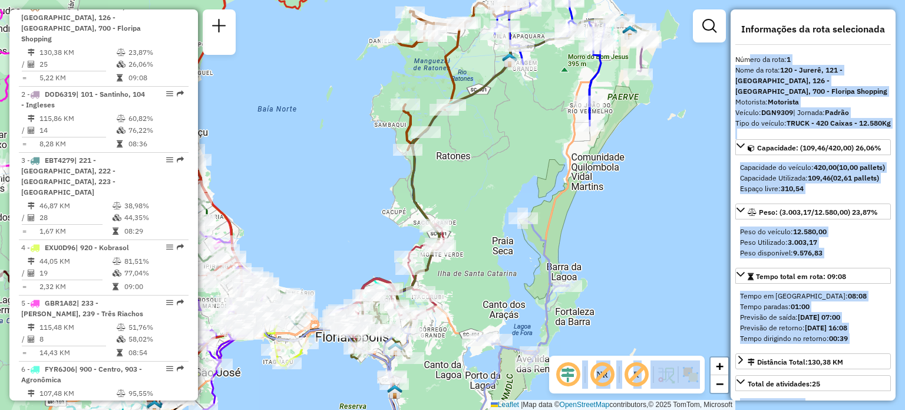
drag, startPoint x: 502, startPoint y: 118, endPoint x: 467, endPoint y: 160, distance: 54.4
click at [473, 157] on div "Janela de atendimento Grade de atendimento Capacidade Transportadoras Veículos …" at bounding box center [452, 205] width 905 height 410
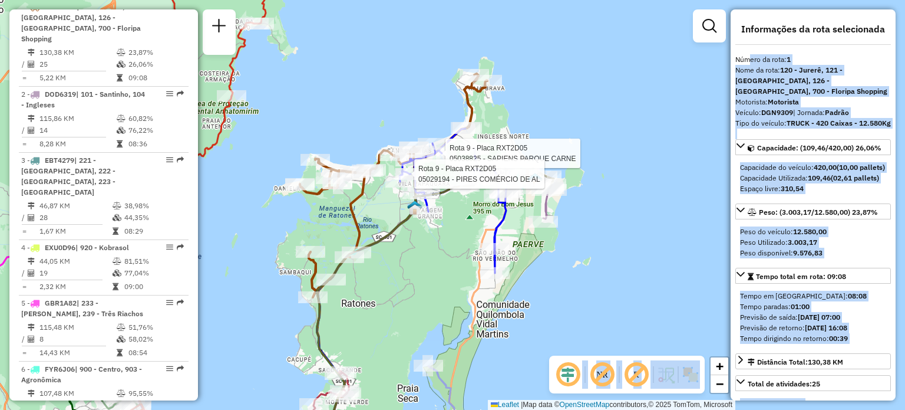
drag, startPoint x: 357, startPoint y: 329, endPoint x: 377, endPoint y: 243, distance: 88.3
click at [377, 269] on div "Rota 9 - Placa RXT2D05 05038825 - SAPIENS PARQUE CARNE Rota 9 - Placa RXT2D05 0…" at bounding box center [452, 205] width 905 height 410
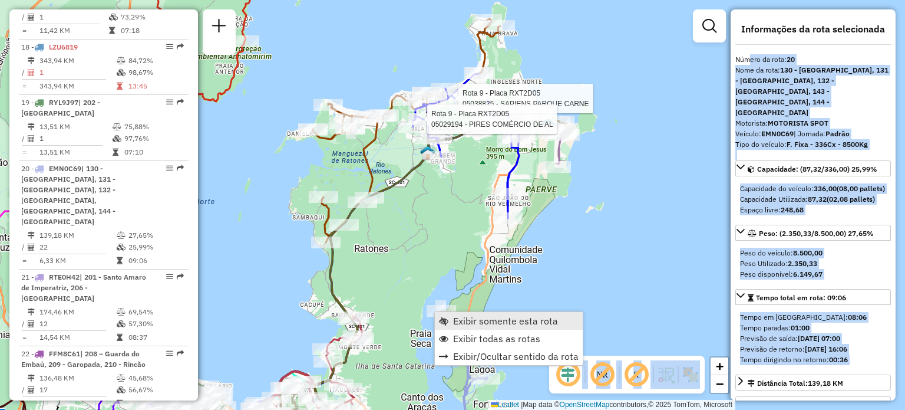
scroll to position [1836, 0]
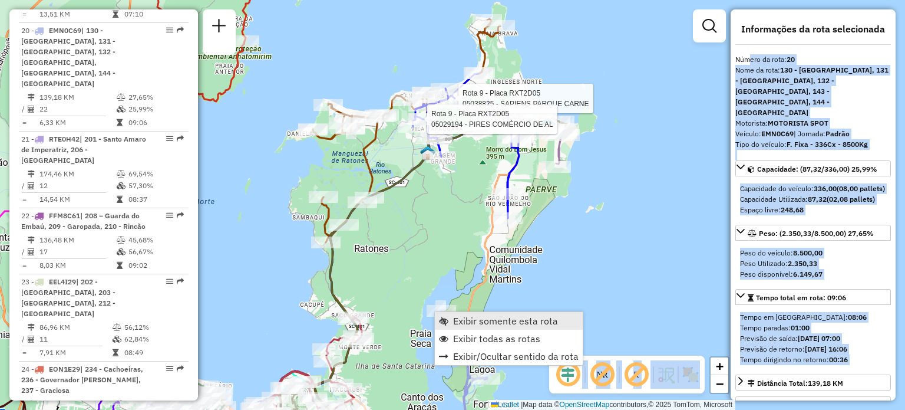
click at [459, 322] on span "Exibir somente esta rota" at bounding box center [505, 320] width 105 height 9
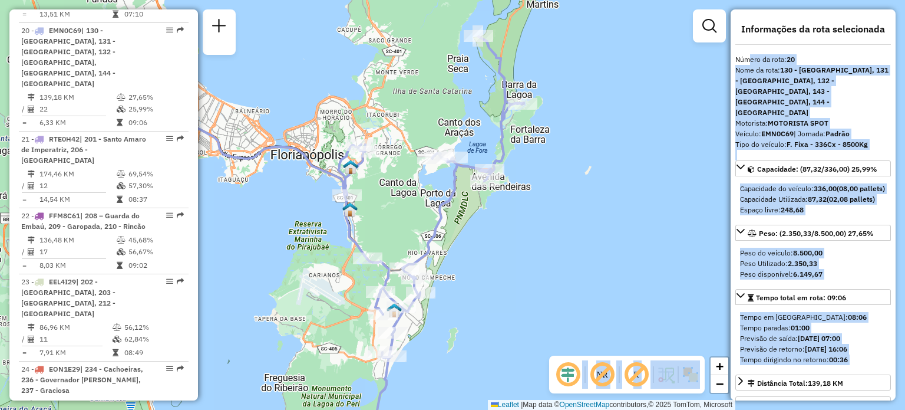
drag, startPoint x: 446, startPoint y: 199, endPoint x: 403, endPoint y: 220, distance: 47.7
click at [403, 220] on div "Janela de atendimento Grade de atendimento Capacidade Transportadoras Veículos …" at bounding box center [452, 205] width 905 height 410
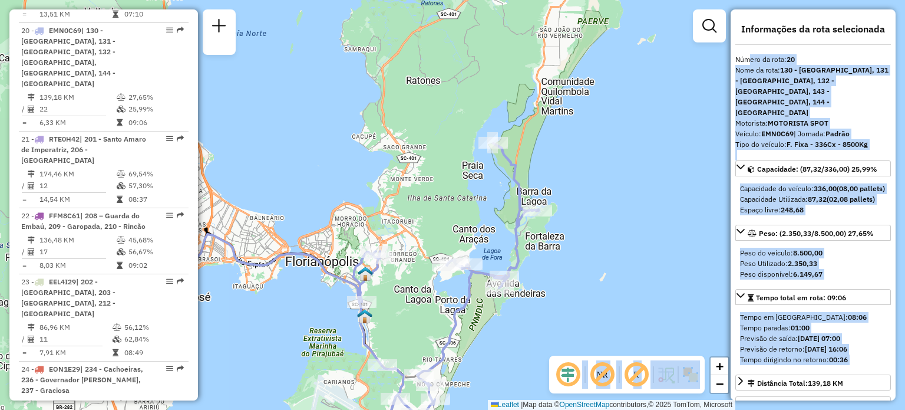
drag, startPoint x: 462, startPoint y: 103, endPoint x: 502, endPoint y: 303, distance: 204.3
click at [502, 303] on div "Janela de atendimento Grade de atendimento Capacidade Transportadoras Veículos …" at bounding box center [452, 205] width 905 height 410
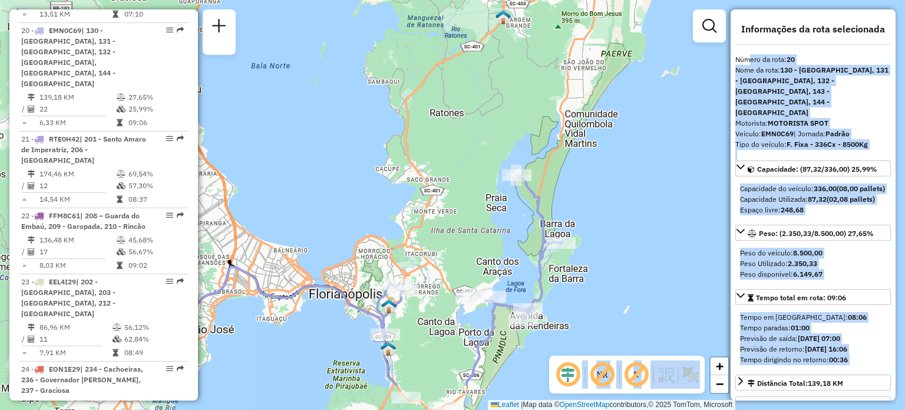
drag, startPoint x: 502, startPoint y: 303, endPoint x: 500, endPoint y: 230, distance: 73.7
click at [500, 236] on div "Janela de atendimento Grade de atendimento Capacidade Transportadoras Veículos …" at bounding box center [452, 205] width 905 height 410
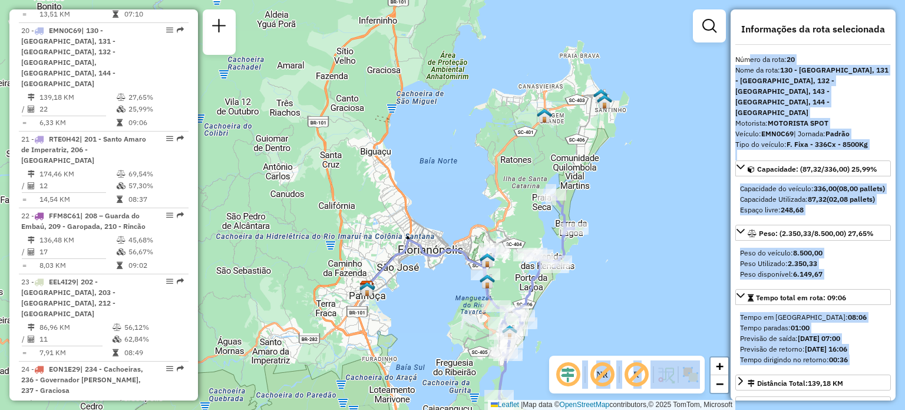
click at [806, 129] on span "| Jornada: Padrão" at bounding box center [822, 133] width 56 height 9
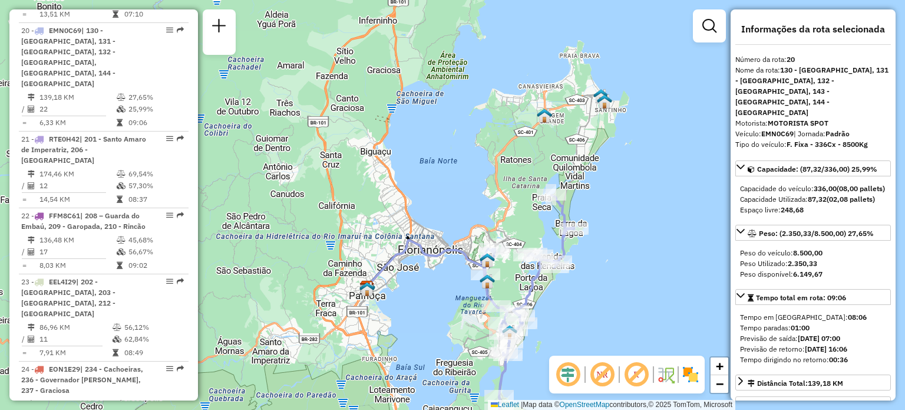
click at [557, 150] on div "Janela de atendimento Grade de atendimento Capacidade Transportadoras Veículos …" at bounding box center [452, 205] width 905 height 410
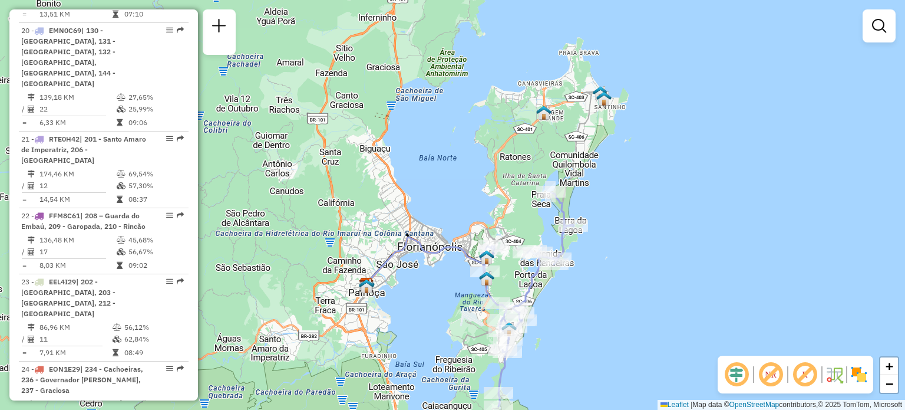
drag, startPoint x: 582, startPoint y: 202, endPoint x: 517, endPoint y: 129, distance: 98.1
click at [523, 124] on div "Janela de atendimento Grade de atendimento Capacidade Transportadoras Veículos …" at bounding box center [452, 205] width 905 height 410
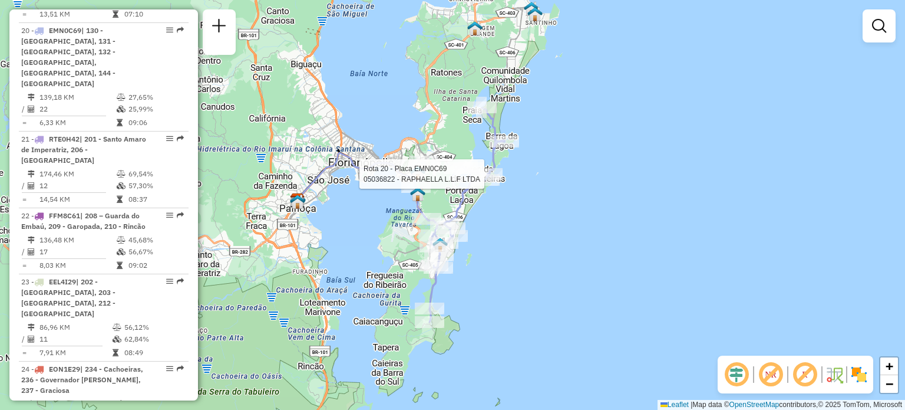
select select "**********"
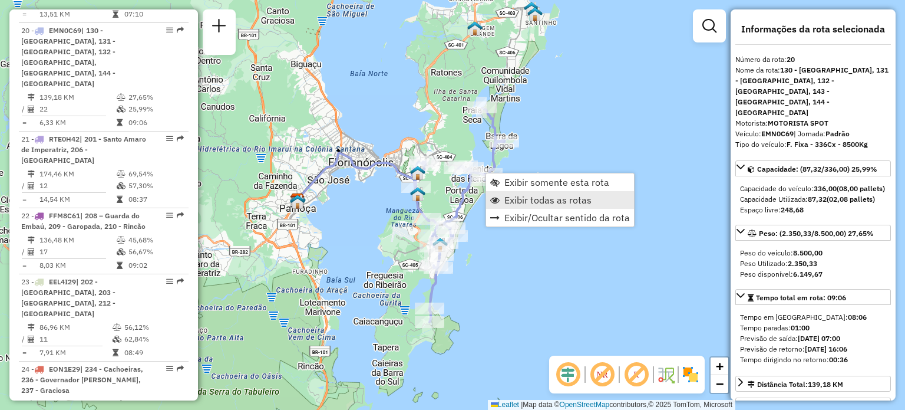
click at [503, 194] on link "Exibir todas as rotas" at bounding box center [560, 200] width 148 height 18
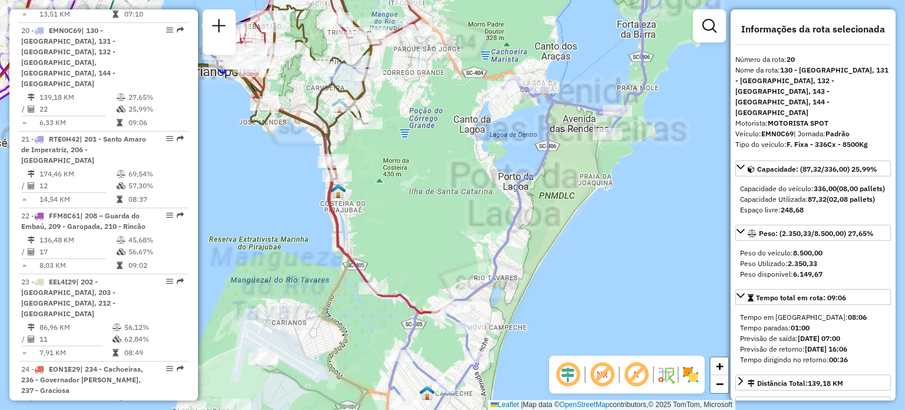
drag, startPoint x: 422, startPoint y: 213, endPoint x: 496, endPoint y: 30, distance: 196.7
click at [491, 39] on div "Janela de atendimento Grade de atendimento Capacidade Transportadoras Veículos …" at bounding box center [452, 205] width 905 height 410
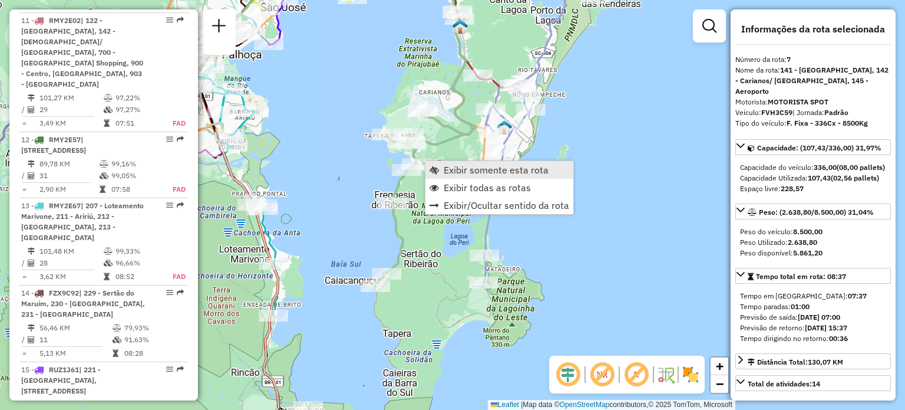
scroll to position [864, 0]
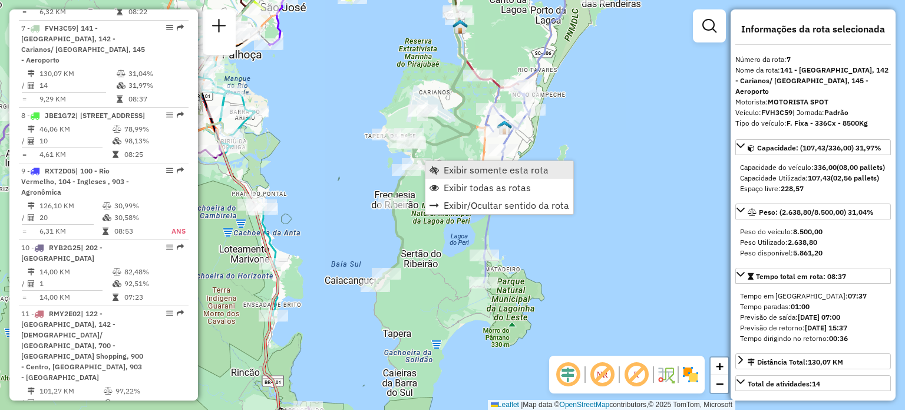
click at [442, 169] on link "Exibir somente esta rota" at bounding box center [499, 170] width 148 height 18
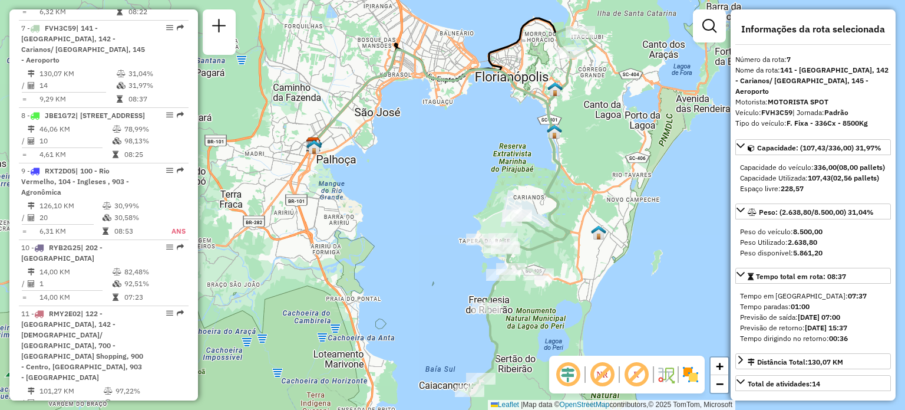
drag, startPoint x: 544, startPoint y: 170, endPoint x: 496, endPoint y: 182, distance: 50.3
click at [496, 182] on div "Janela de atendimento Grade de atendimento Capacidade Transportadoras Veículos …" at bounding box center [452, 205] width 905 height 410
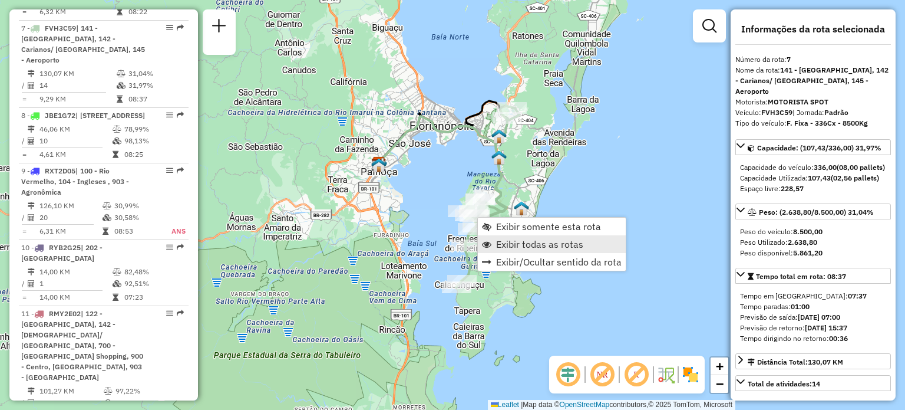
click at [515, 249] on span "Exibir todas as rotas" at bounding box center [539, 243] width 87 height 9
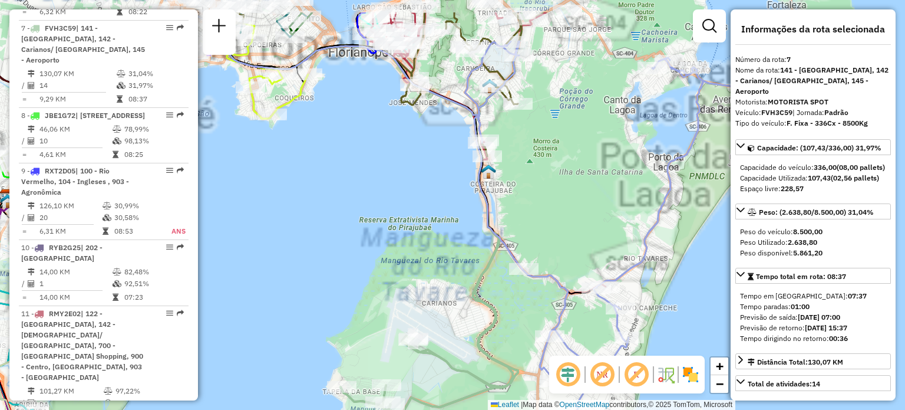
drag, startPoint x: 531, startPoint y: 139, endPoint x: 504, endPoint y: 359, distance: 221.4
click at [504, 359] on div "Janela de atendimento Grade de atendimento Capacidade Transportadoras Veículos …" at bounding box center [452, 205] width 905 height 410
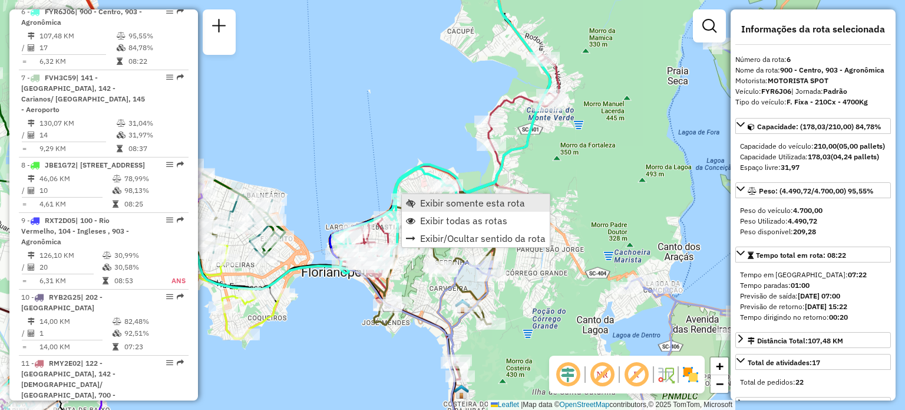
scroll to position [798, 0]
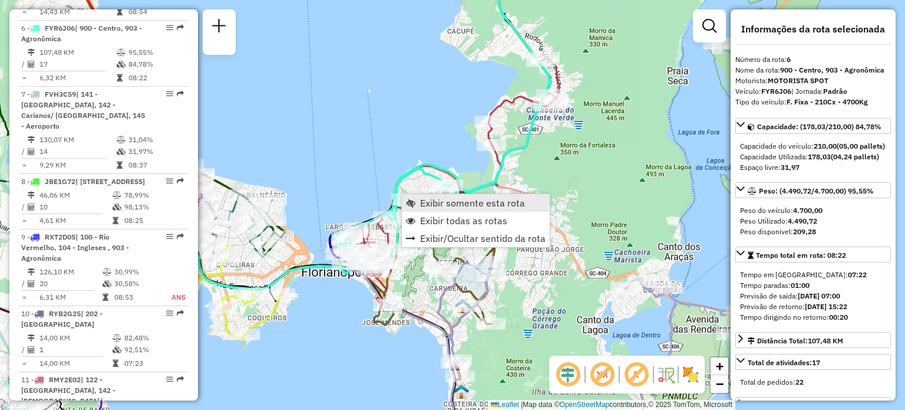
click at [424, 198] on span "Exibir somente esta rota" at bounding box center [472, 202] width 105 height 9
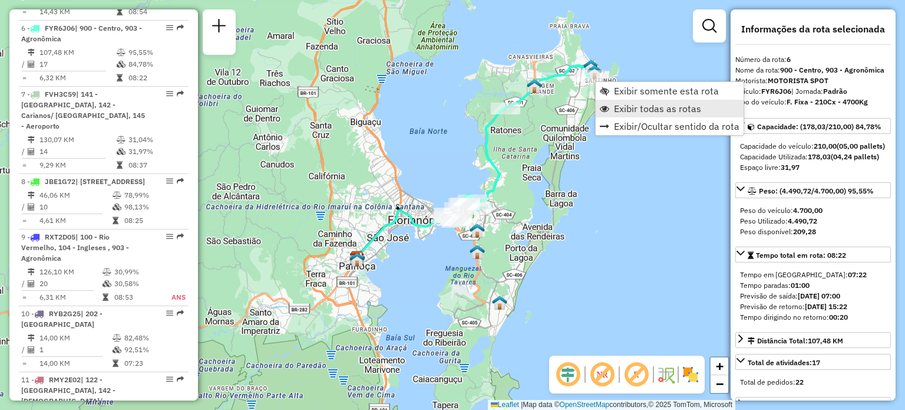
click at [618, 111] on span "Exibir todas as rotas" at bounding box center [657, 108] width 87 height 9
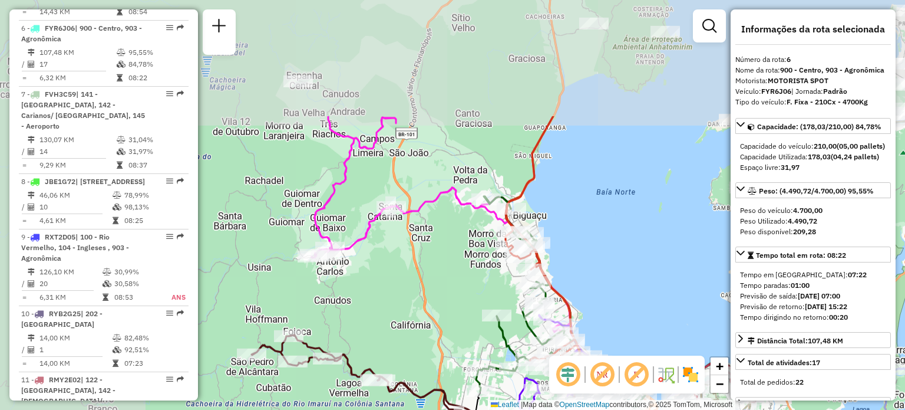
drag, startPoint x: 358, startPoint y: 127, endPoint x: 589, endPoint y: 280, distance: 277.2
click at [609, 288] on div "Janela de atendimento Grade de atendimento Capacidade Transportadoras Veículos …" at bounding box center [452, 205] width 905 height 410
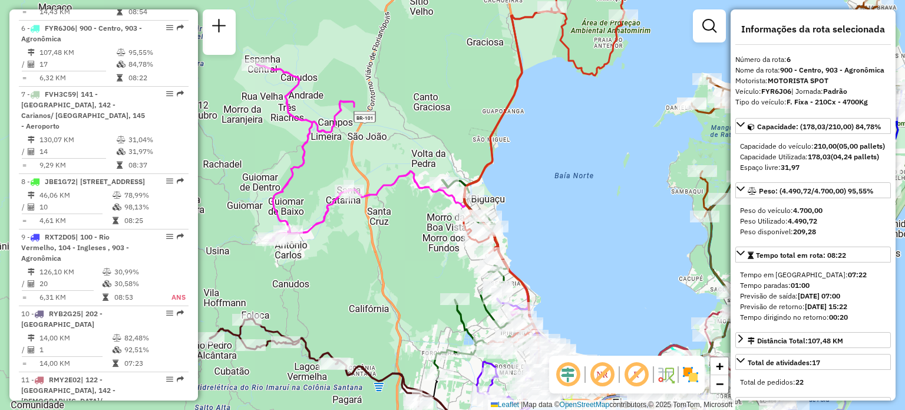
drag, startPoint x: 488, startPoint y: 154, endPoint x: 410, endPoint y: 113, distance: 88.0
click at [439, 55] on div "Janela de atendimento Grade de atendimento Capacidade Transportadoras Veículos …" at bounding box center [452, 205] width 905 height 410
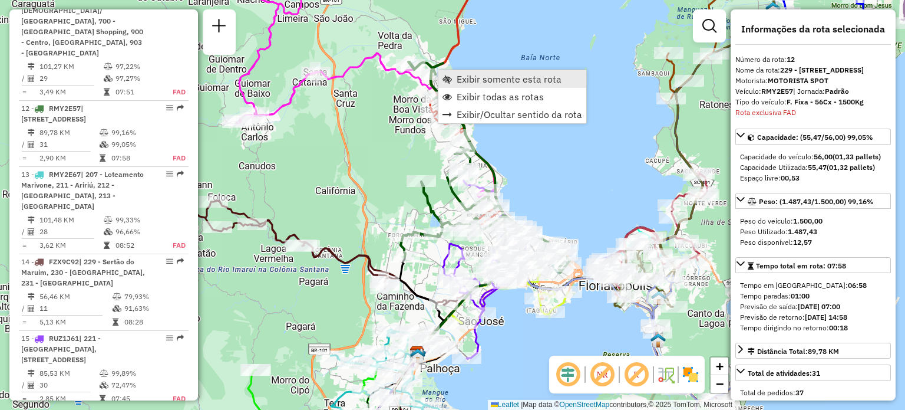
scroll to position [1256, 0]
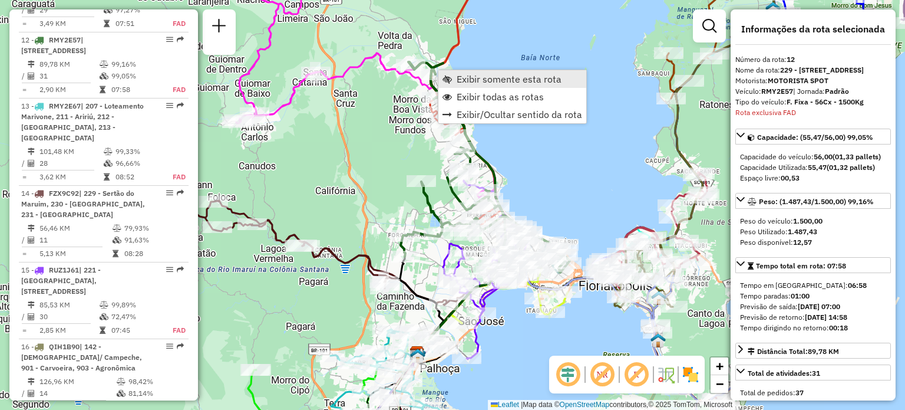
click at [450, 80] on span "Exibir somente esta rota" at bounding box center [447, 78] width 9 height 9
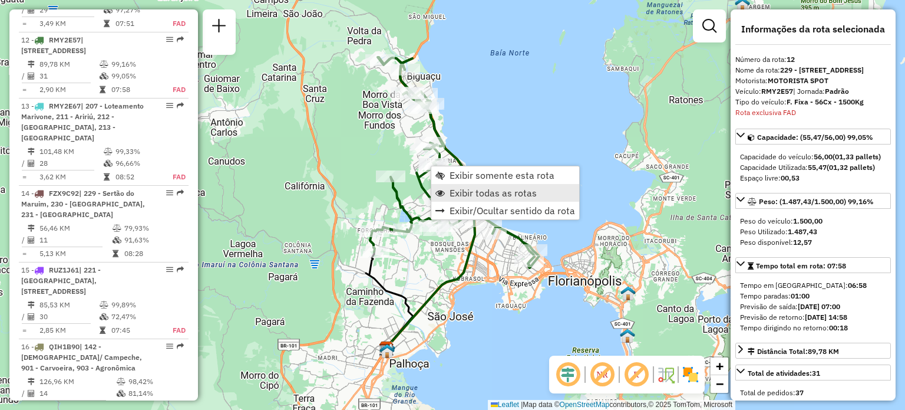
click at [476, 195] on span "Exibir todas as rotas" at bounding box center [493, 192] width 87 height 9
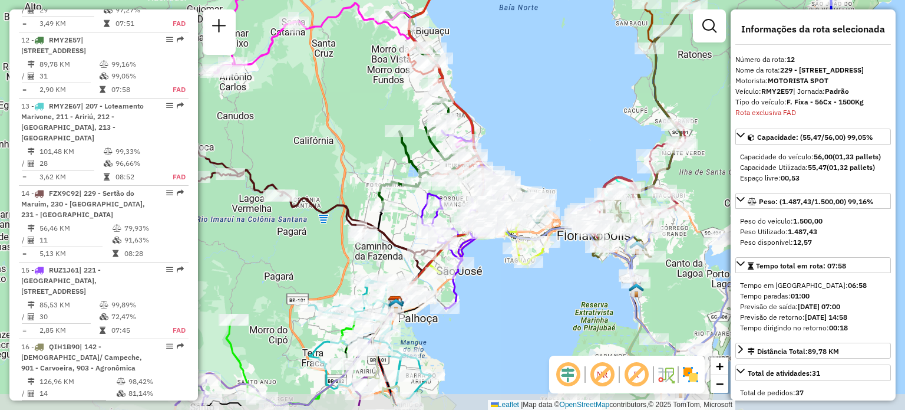
drag, startPoint x: 528, startPoint y: 121, endPoint x: 531, endPoint y: 94, distance: 27.8
click at [531, 95] on div "Janela de atendimento Grade de atendimento Capacidade Transportadoras Veículos …" at bounding box center [452, 205] width 905 height 410
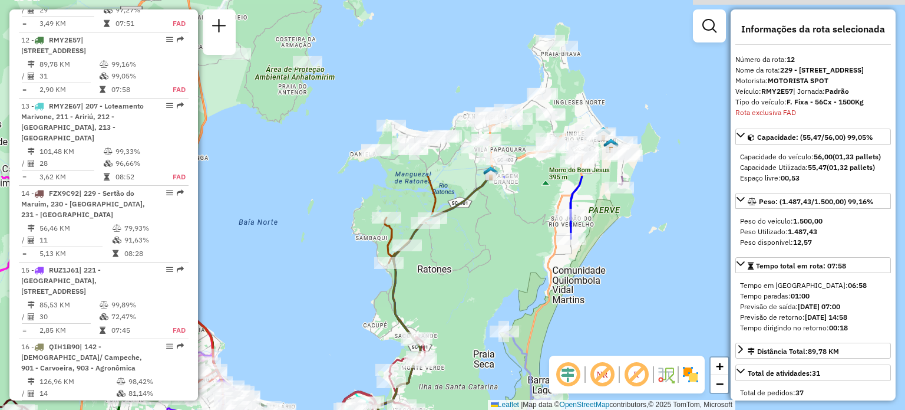
drag, startPoint x: 576, startPoint y: 96, endPoint x: 292, endPoint y: 325, distance: 364.5
click at [292, 325] on div "Janela de atendimento Grade de atendimento Capacidade Transportadoras Veículos …" at bounding box center [452, 205] width 905 height 410
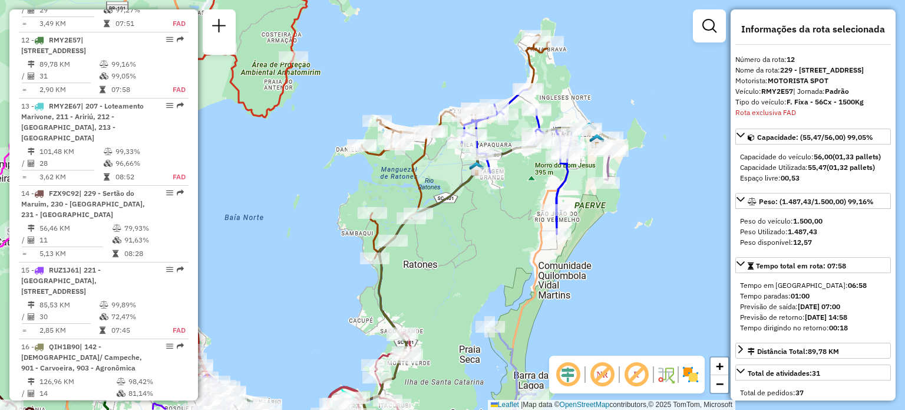
drag, startPoint x: 323, startPoint y: 184, endPoint x: 397, endPoint y: 84, distance: 124.2
click at [397, 83] on div "Janela de atendimento Grade de atendimento Capacidade Transportadoras Veículos …" at bounding box center [452, 205] width 905 height 410
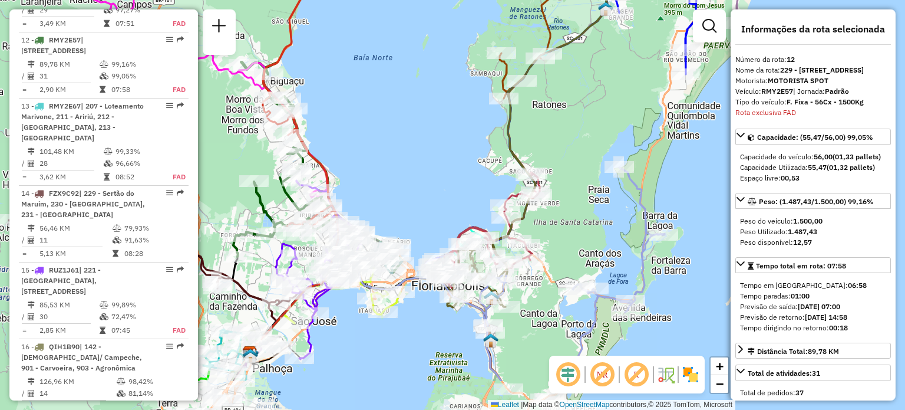
drag, startPoint x: 302, startPoint y: 239, endPoint x: 368, endPoint y: 162, distance: 101.6
click at [368, 162] on div "Janela de atendimento Grade de atendimento Capacidade Transportadoras Veículos …" at bounding box center [452, 205] width 905 height 410
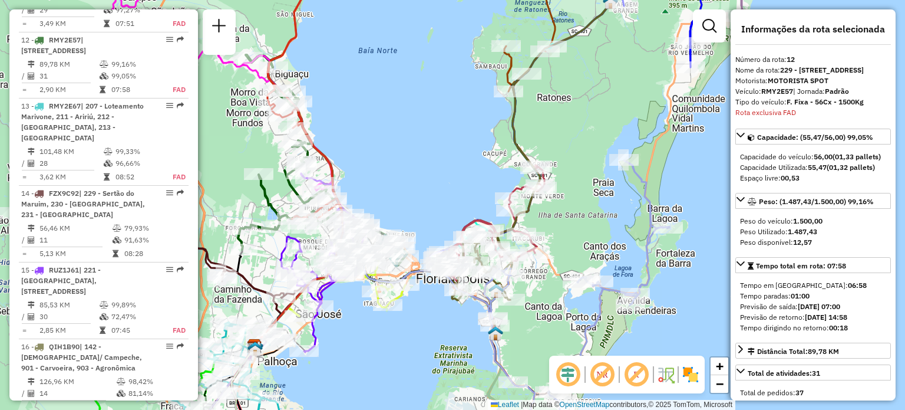
drag, startPoint x: 422, startPoint y: 188, endPoint x: 441, endPoint y: 117, distance: 73.2
click at [441, 118] on div "Janela de atendimento Grade de atendimento Capacidade Transportadoras Veículos …" at bounding box center [452, 205] width 905 height 410
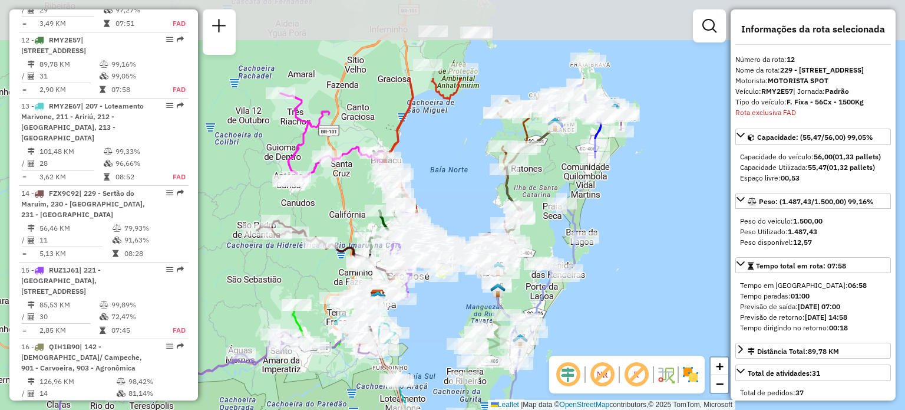
drag, startPoint x: 438, startPoint y: 74, endPoint x: 458, endPoint y: 204, distance: 131.7
click at [458, 204] on div "Janela de atendimento Grade de atendimento Capacidade Transportadoras Veículos …" at bounding box center [452, 205] width 905 height 410
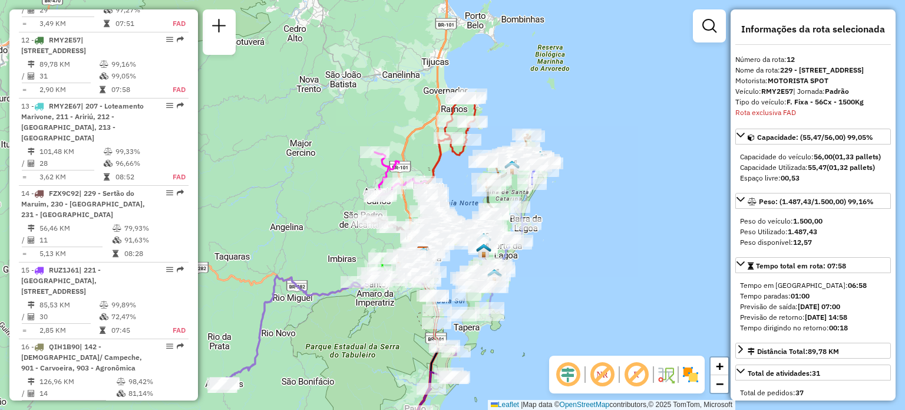
drag, startPoint x: 294, startPoint y: 301, endPoint x: 352, endPoint y: 208, distance: 109.1
click at [349, 212] on div "Janela de atendimento Grade de atendimento Capacidade Transportadoras Veículos …" at bounding box center [452, 205] width 905 height 410
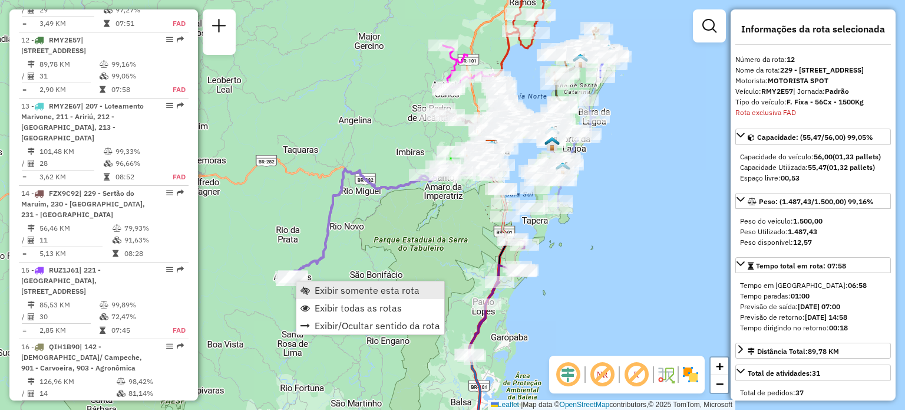
click at [329, 286] on span "Exibir somente esta rota" at bounding box center [367, 289] width 105 height 9
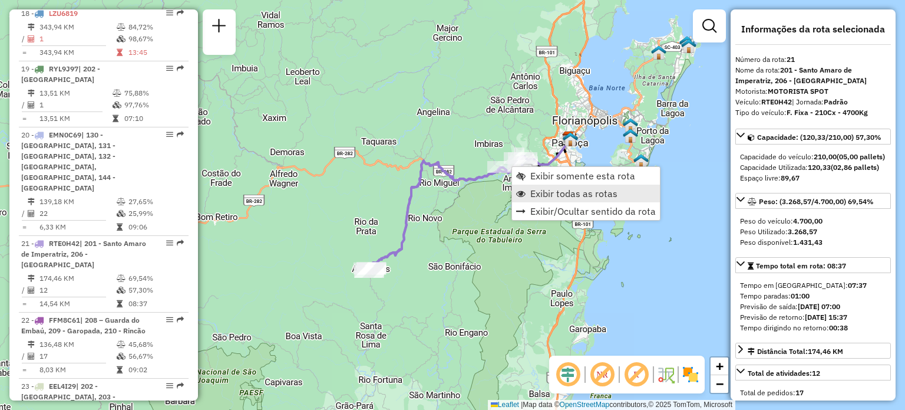
scroll to position [1934, 0]
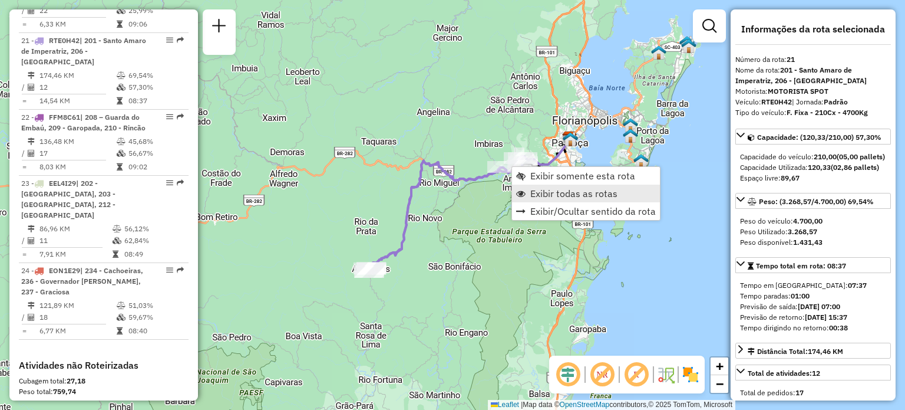
click at [555, 191] on span "Exibir todas as rotas" at bounding box center [573, 193] width 87 height 9
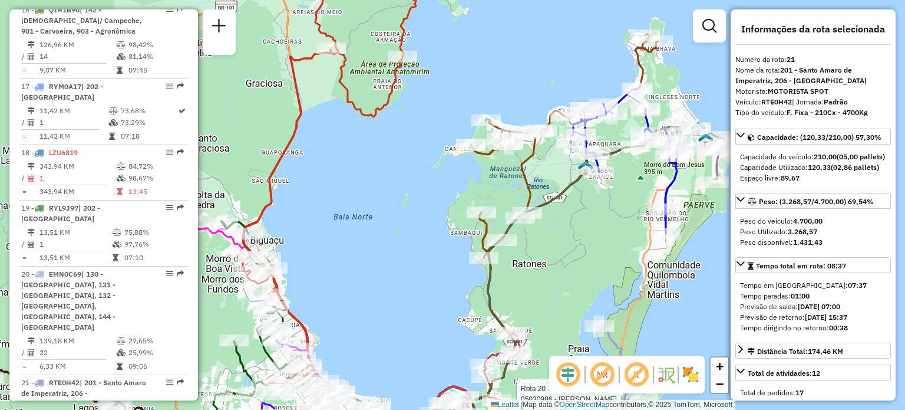
scroll to position [1581, 0]
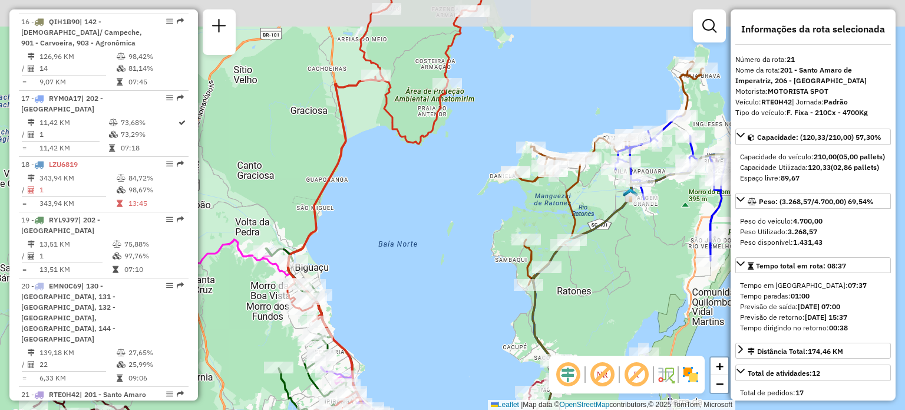
click at [394, 181] on div "Rota 20 - Placa EMN0C69 05030986 - [PERSON_NAME] Rota 20 - Placa EMN0C69 050392…" at bounding box center [452, 205] width 905 height 410
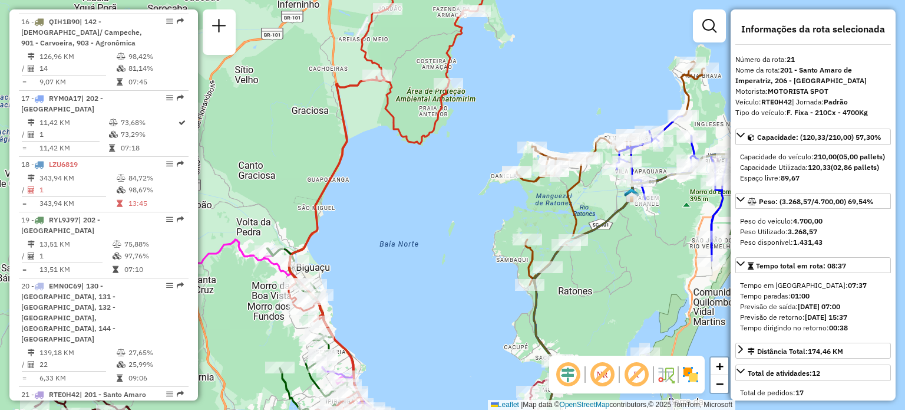
drag, startPoint x: 349, startPoint y: 197, endPoint x: 414, endPoint y: 141, distance: 86.1
click at [412, 146] on div "Rota 20 - Placa EMN0C69 05030986 - [PERSON_NAME] Rota 20 - Placa EMN0C69 050392…" at bounding box center [452, 205] width 905 height 410
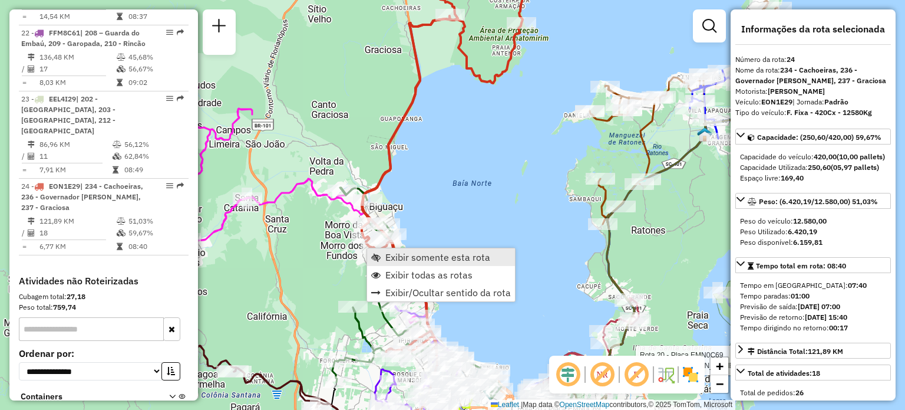
scroll to position [2107, 0]
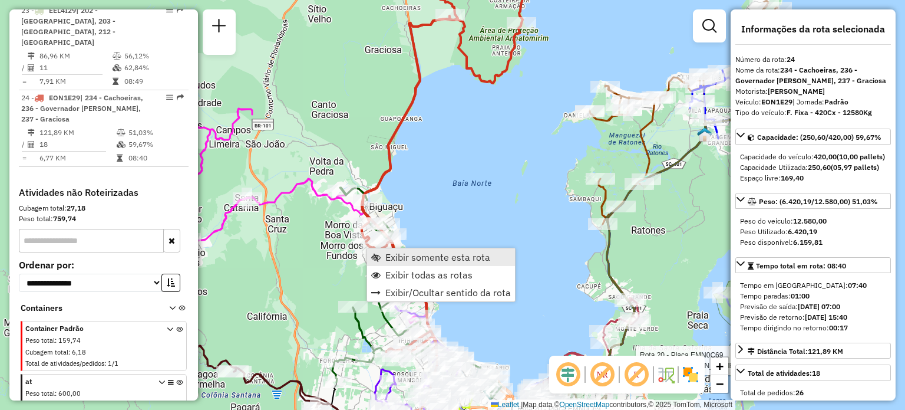
click at [385, 256] on span "Exibir somente esta rota" at bounding box center [437, 256] width 105 height 9
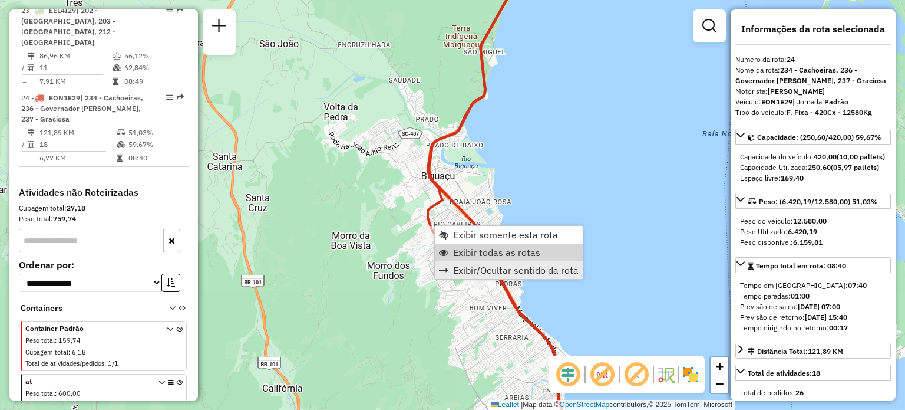
click at [467, 261] on link "Exibir/Ocultar sentido da rota" at bounding box center [509, 270] width 148 height 18
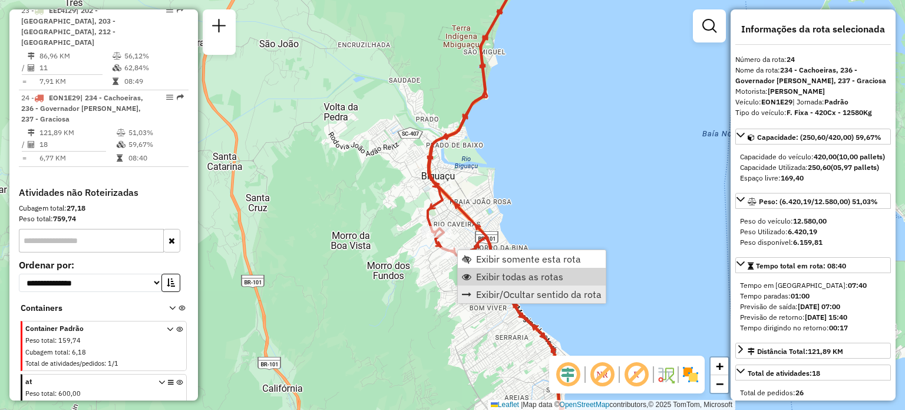
click at [486, 289] on span "Exibir/Ocultar sentido da rota" at bounding box center [539, 293] width 126 height 9
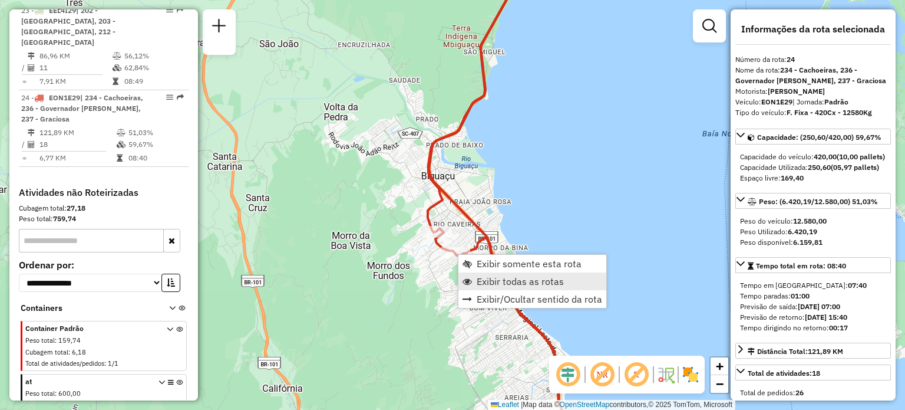
click at [493, 276] on span "Exibir todas as rotas" at bounding box center [520, 280] width 87 height 9
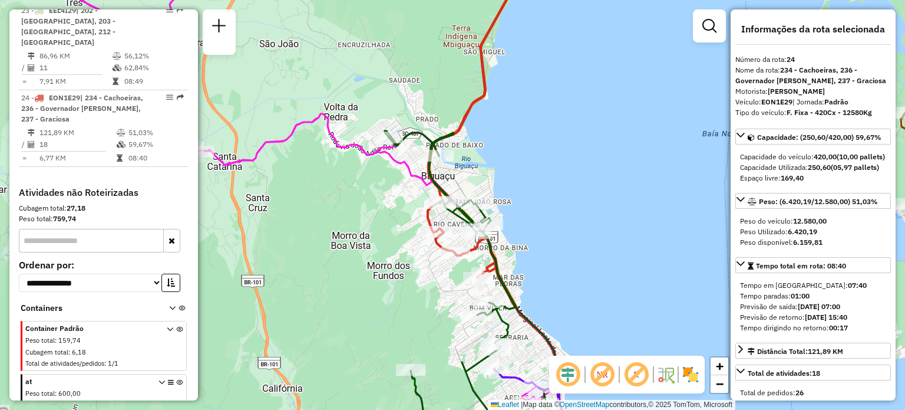
drag, startPoint x: 529, startPoint y: 288, endPoint x: 464, endPoint y: 174, distance: 130.6
click at [471, 186] on div "Janela de atendimento Grade de atendimento Capacidade Transportadoras Veículos …" at bounding box center [452, 205] width 905 height 410
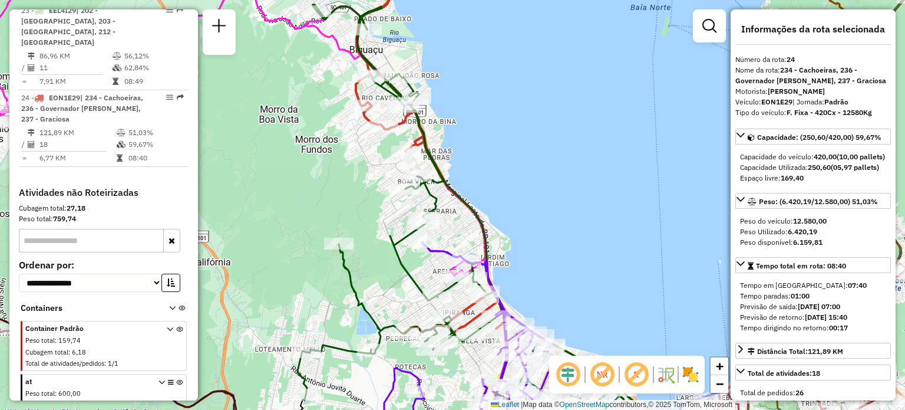
drag, startPoint x: 475, startPoint y: 214, endPoint x: 457, endPoint y: 154, distance: 62.6
click at [459, 144] on icon at bounding box center [432, 233] width 150 height 429
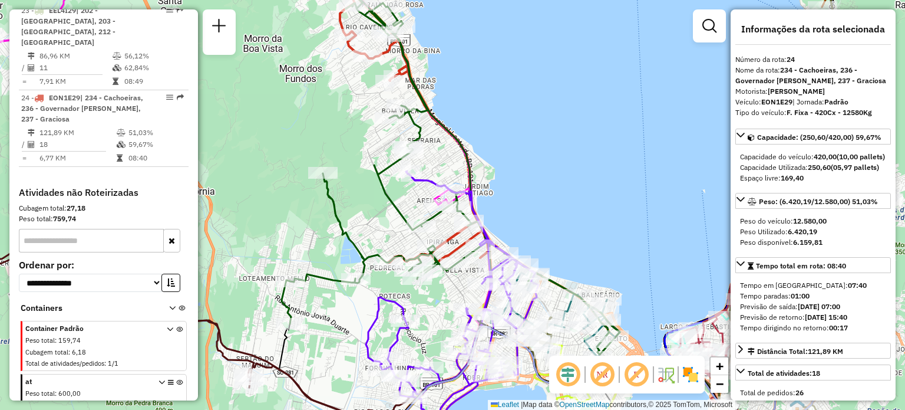
drag, startPoint x: 371, startPoint y: 231, endPoint x: 652, endPoint y: 341, distance: 301.9
click at [651, 341] on div "Rota 24 - Placa EON1E29 05031148 - FORTALEZA BEBIDAS Janela de atendimento Grad…" at bounding box center [452, 205] width 905 height 410
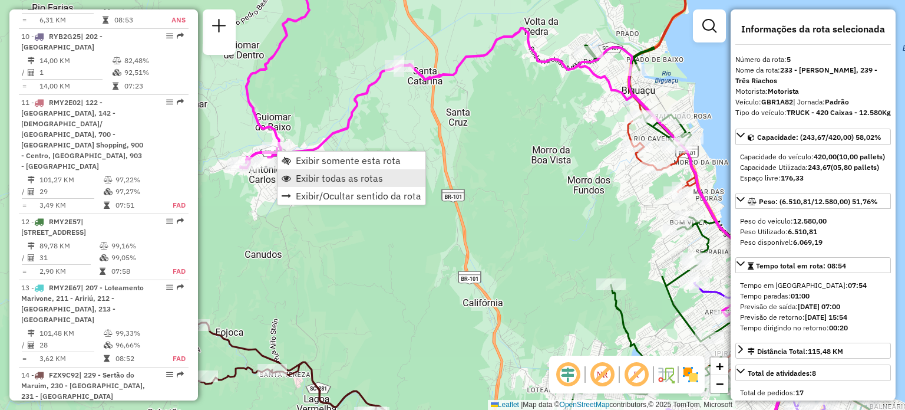
scroll to position [732, 0]
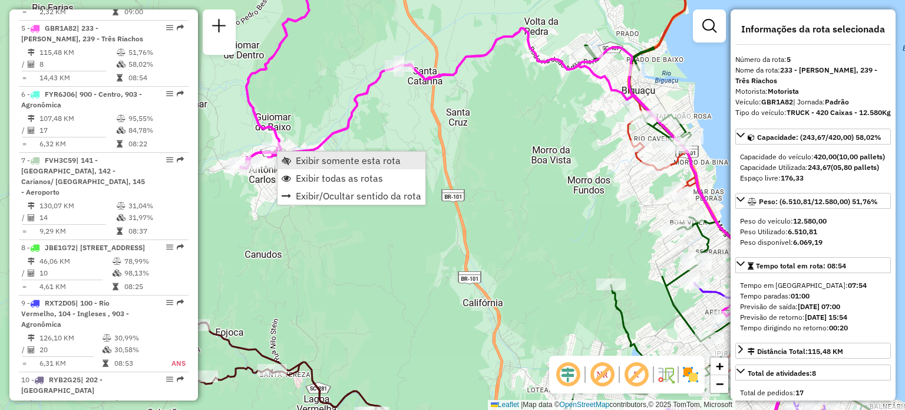
click at [313, 164] on span "Exibir somente esta rota" at bounding box center [348, 160] width 105 height 9
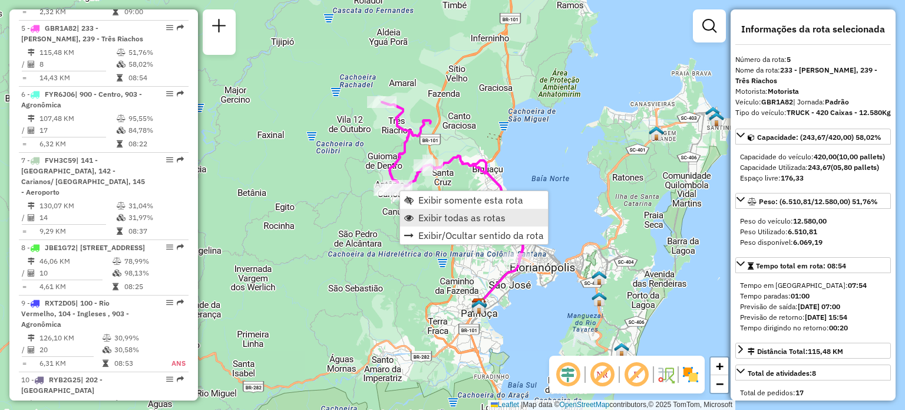
click at [431, 213] on span "Exibir todas as rotas" at bounding box center [461, 217] width 87 height 9
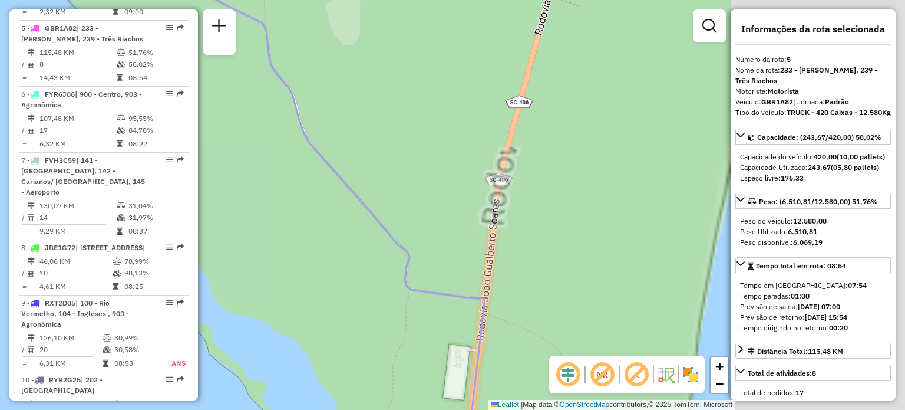
drag, startPoint x: 668, startPoint y: 133, endPoint x: 292, endPoint y: 171, distance: 377.9
click at [292, 171] on div "Janela de atendimento Grade de atendimento Capacidade Transportadoras Veículos …" at bounding box center [452, 205] width 905 height 410
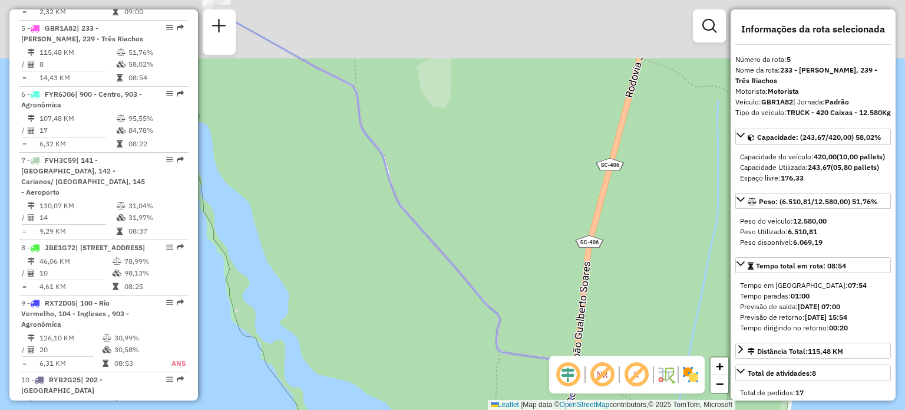
drag, startPoint x: 265, startPoint y: 129, endPoint x: 509, endPoint y: 293, distance: 294.3
click at [509, 293] on div "Janela de atendimento Grade de atendimento Capacidade Transportadoras Veículos …" at bounding box center [452, 205] width 905 height 410
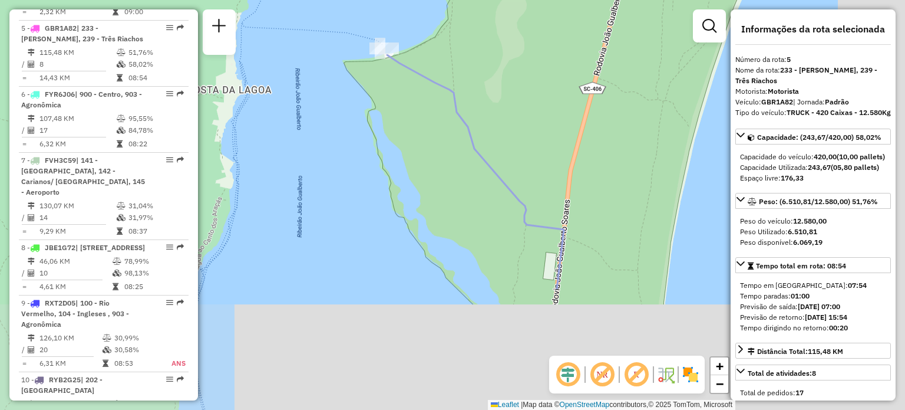
drag, startPoint x: 575, startPoint y: 251, endPoint x: 492, endPoint y: 89, distance: 182.1
click at [492, 89] on div "Janela de atendimento Grade de atendimento Capacidade Transportadoras Veículos …" at bounding box center [452, 205] width 905 height 410
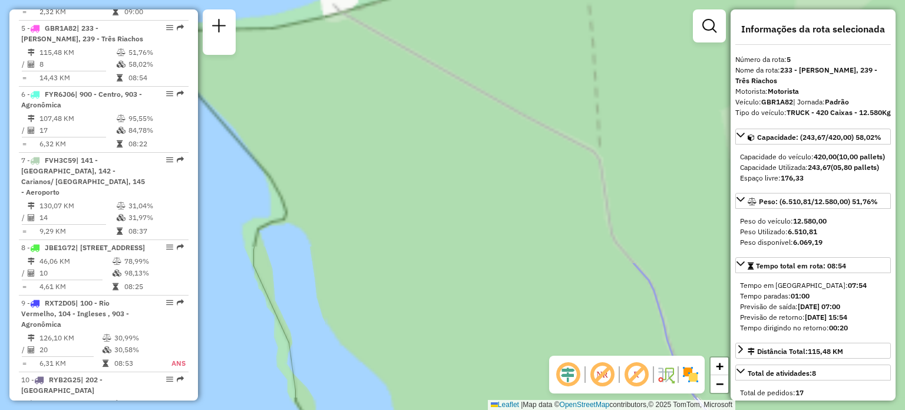
drag, startPoint x: 613, startPoint y: 398, endPoint x: 611, endPoint y: 383, distance: 14.9
click at [647, 409] on html "Aguarde... Pop-up bloqueado! Seu navegador bloqueou automáticamente a abertura …" at bounding box center [452, 205] width 905 height 410
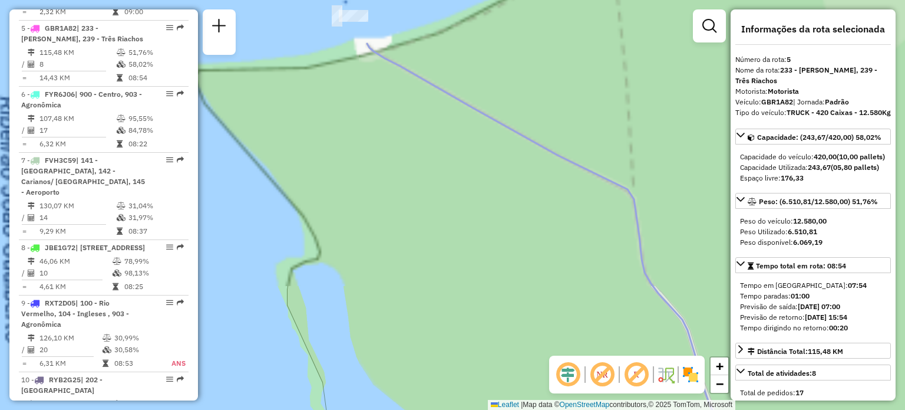
click at [567, 359] on hb-router-mapa "Informações da Sessão 1261335 - [DATE] Criação: [DATE] 15:42 Depósito: CDD [GEO…" at bounding box center [452, 205] width 905 height 410
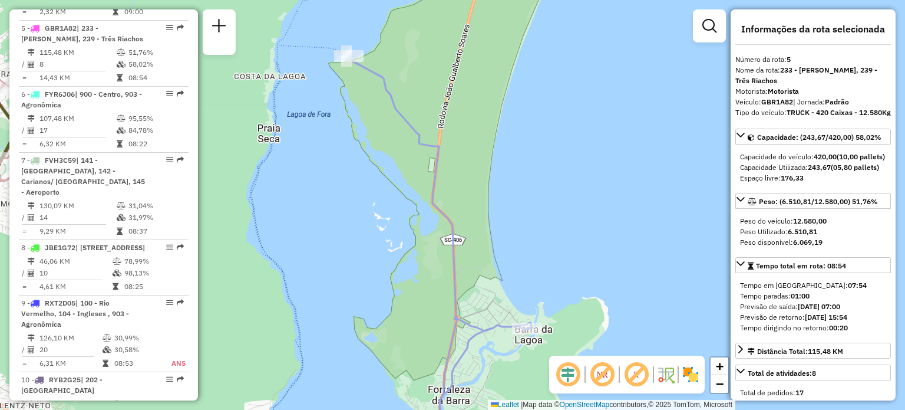
drag, startPoint x: 513, startPoint y: 242, endPoint x: 509, endPoint y: 126, distance: 116.7
click at [509, 126] on div "Janela de atendimento Grade de atendimento Capacidade Transportadoras Veículos …" at bounding box center [452, 205] width 905 height 410
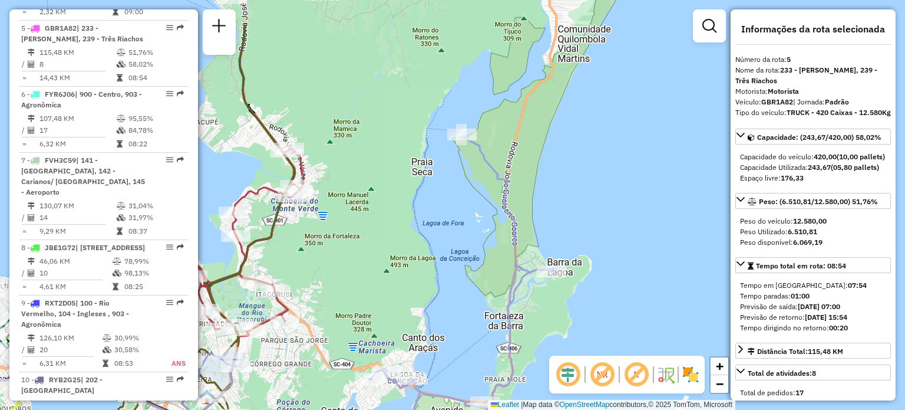
drag, startPoint x: 516, startPoint y: 98, endPoint x: 587, endPoint y: 185, distance: 112.6
click at [587, 185] on div "Janela de atendimento Grade de atendimento Capacidade Transportadoras Veículos …" at bounding box center [452, 205] width 905 height 410
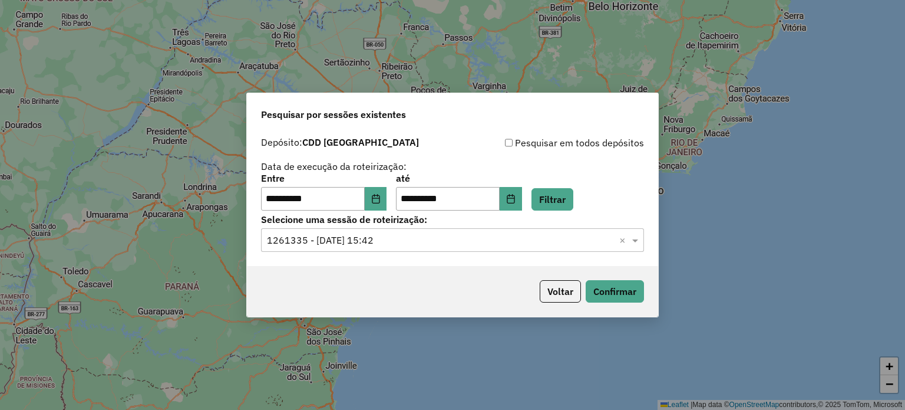
click at [468, 249] on div "Selecione uma sessão × 1261335 - 08/09/2025 15:42 ×" at bounding box center [452, 240] width 383 height 24
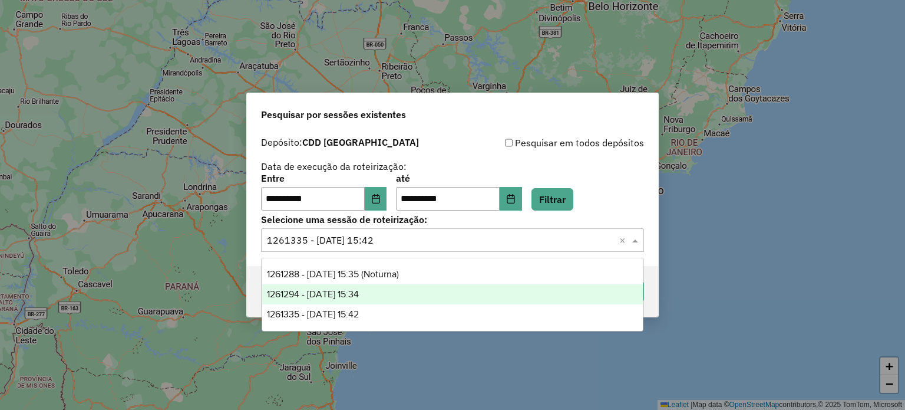
click at [394, 290] on div "1261294 - 08/09/2025 15:34" at bounding box center [452, 294] width 381 height 20
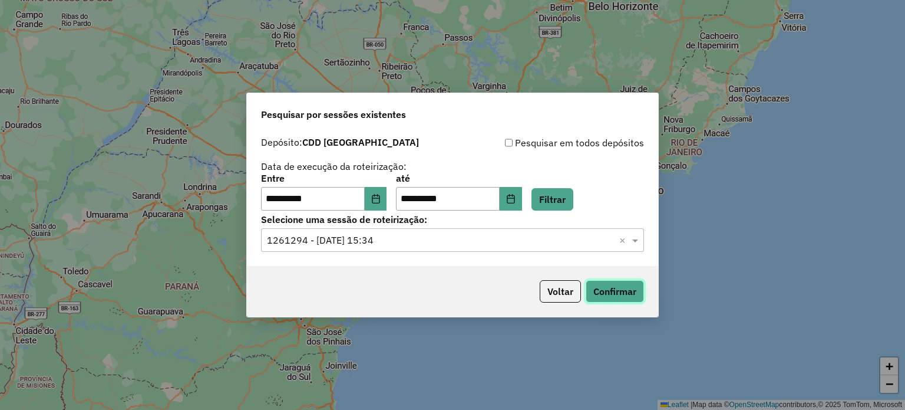
click at [636, 295] on button "Confirmar" at bounding box center [615, 291] width 58 height 22
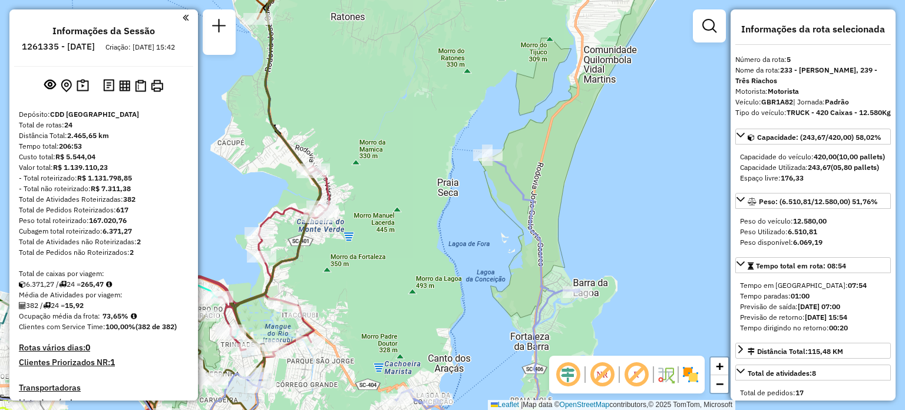
select select "**********"
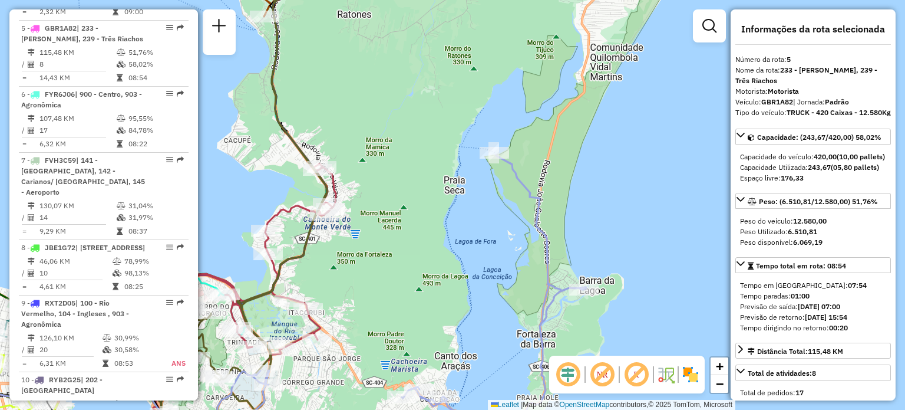
drag, startPoint x: 484, startPoint y: 252, endPoint x: 623, endPoint y: 84, distance: 217.6
click at [588, 129] on div "Janela de atendimento Grade de atendimento Capacidade Transportadoras Veículos …" at bounding box center [452, 205] width 905 height 410
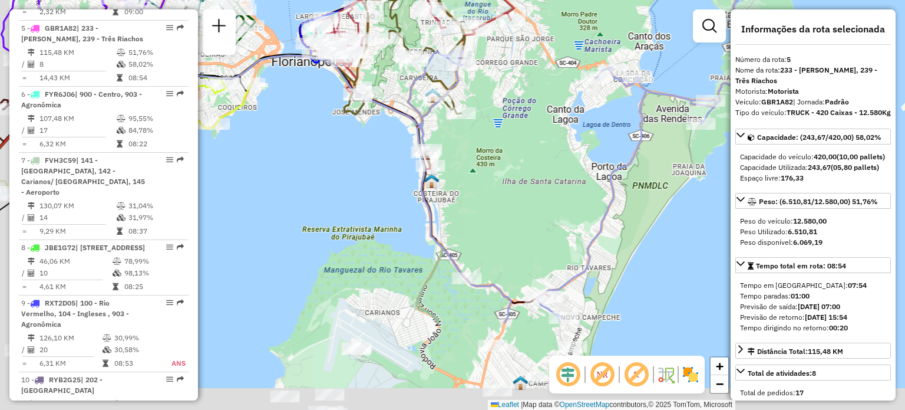
drag, startPoint x: 445, startPoint y: 263, endPoint x: 451, endPoint y: 181, distance: 82.7
click at [504, 108] on div "Janela de atendimento Grade de atendimento Capacidade Transportadoras Veículos …" at bounding box center [452, 205] width 905 height 410
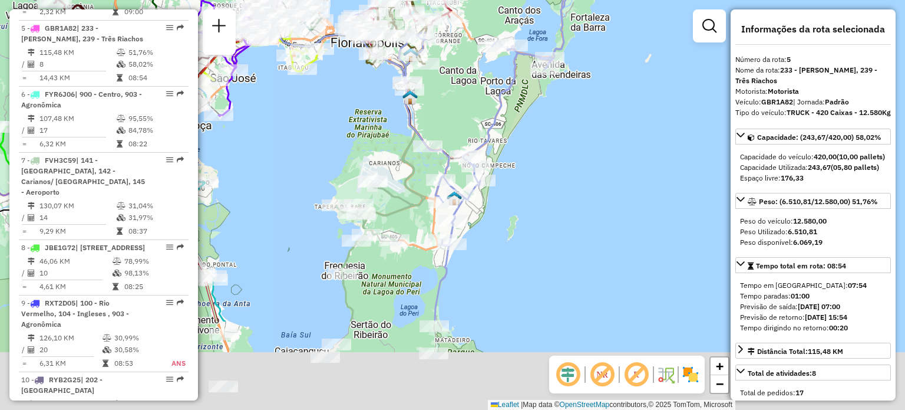
drag, startPoint x: 514, startPoint y: 266, endPoint x: 526, endPoint y: 103, distance: 163.1
click at [526, 103] on div "Janela de atendimento Grade de atendimento Capacidade Transportadoras Veículos …" at bounding box center [452, 205] width 905 height 410
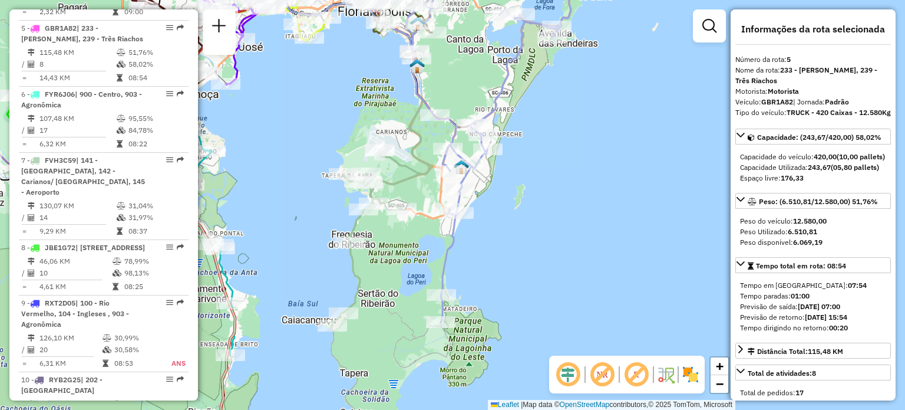
drag, startPoint x: 519, startPoint y: 80, endPoint x: 577, endPoint y: 378, distance: 303.9
click at [585, 392] on hb-router-mapa "Informações da Sessão 1261335 - [DATE] Criação: [DATE] 15:42 Depósito: CDD [GEO…" at bounding box center [452, 205] width 905 height 410
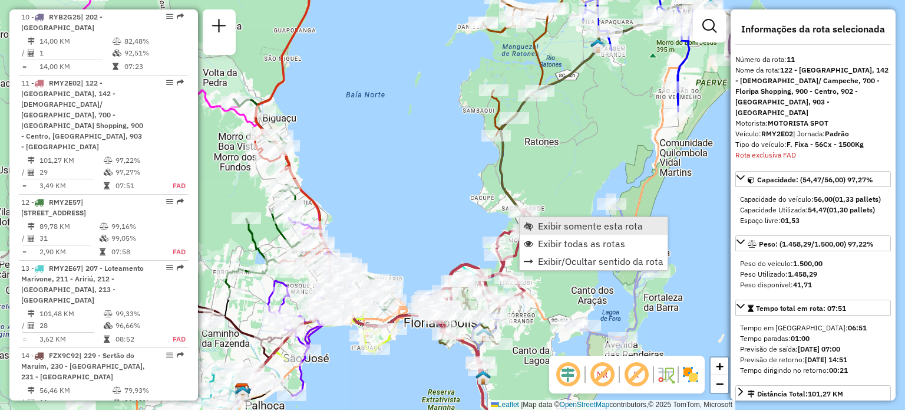
scroll to position [1159, 0]
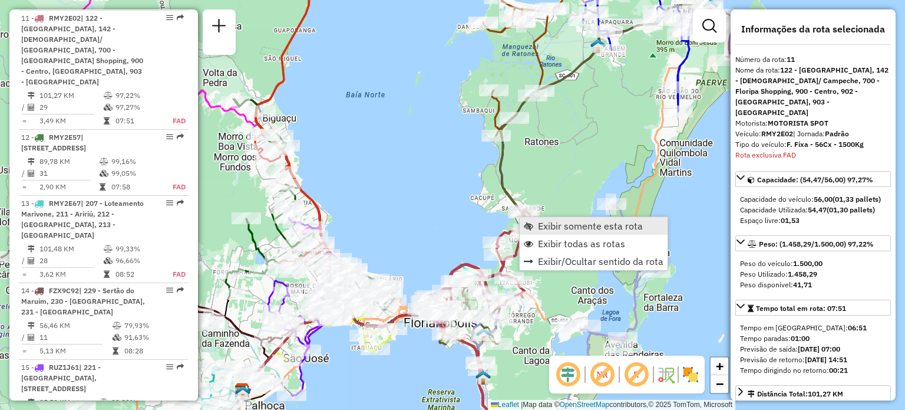
click at [531, 221] on span "Exibir somente esta rota" at bounding box center [528, 225] width 9 height 9
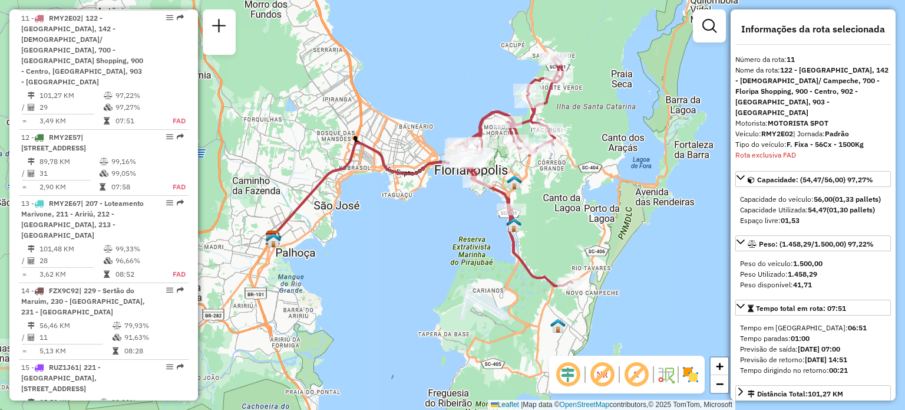
drag, startPoint x: 565, startPoint y: 279, endPoint x: 533, endPoint y: 235, distance: 54.8
click at [533, 235] on div "Janela de atendimento Grade de atendimento Capacidade Transportadoras Veículos …" at bounding box center [452, 205] width 905 height 410
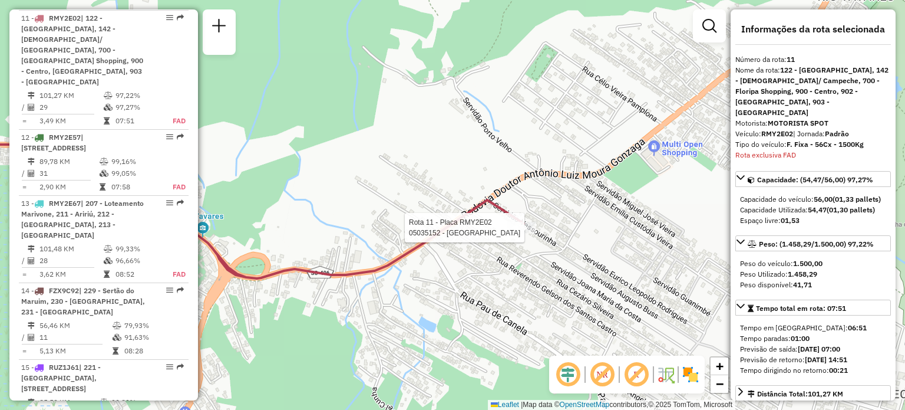
click at [526, 233] on div at bounding box center [521, 228] width 29 height 12
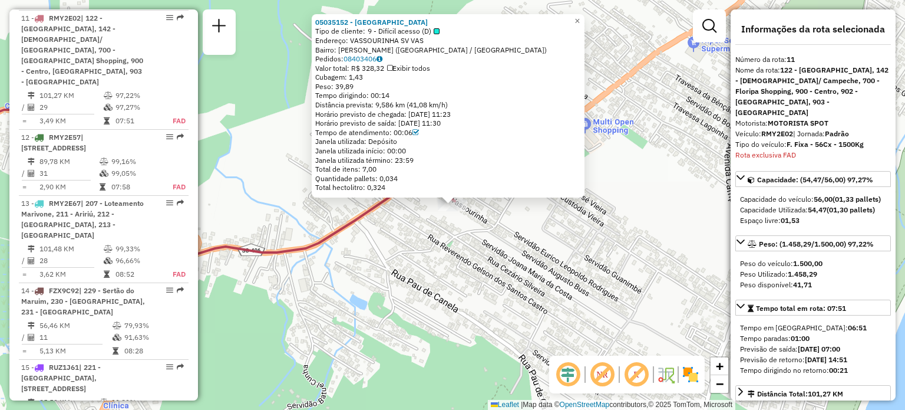
click at [526, 235] on div "05035152 - JOÃO DOS SANTOS Tipo de cliente: 9 - Difícil acesso (D) Endereço: VA…" at bounding box center [452, 205] width 905 height 410
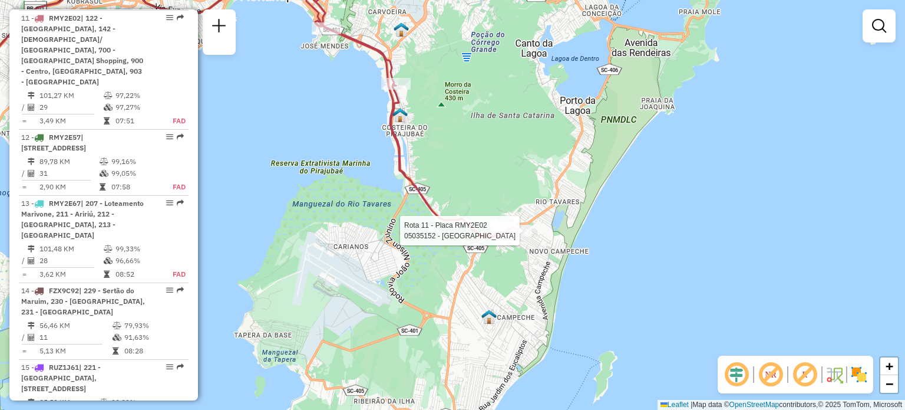
select select "**********"
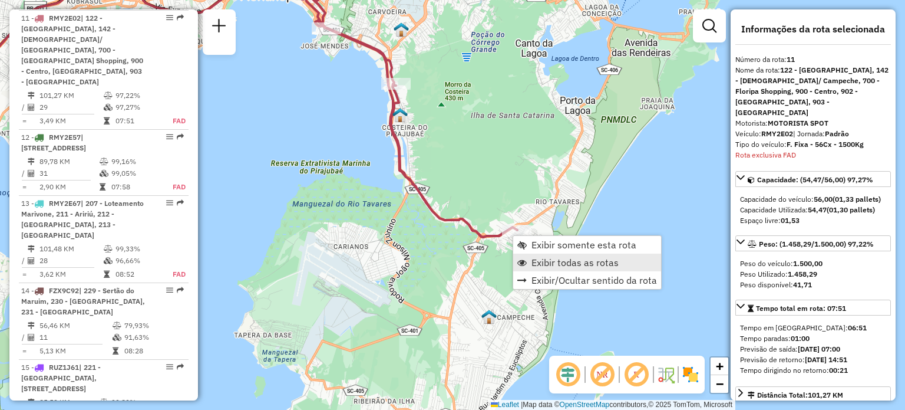
click at [581, 260] on span "Exibir todas as rotas" at bounding box center [574, 261] width 87 height 9
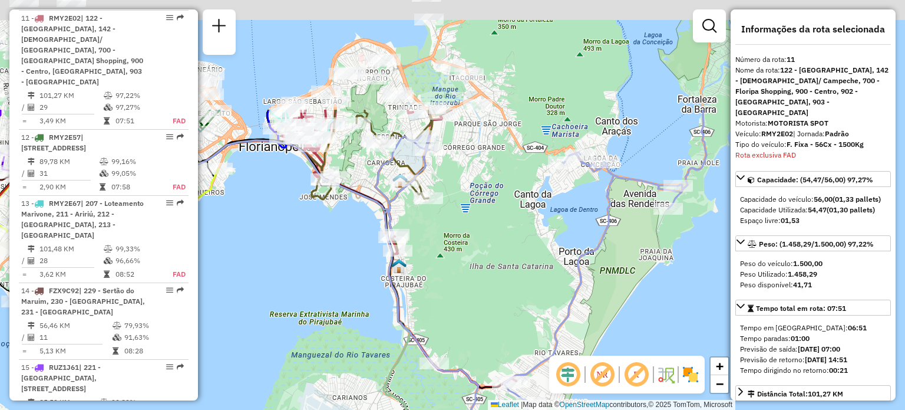
drag, startPoint x: 477, startPoint y: 138, endPoint x: 475, endPoint y: 301, distance: 162.0
click at [475, 301] on div "Janela de atendimento Grade de atendimento Capacidade Transportadoras Veículos …" at bounding box center [452, 205] width 905 height 410
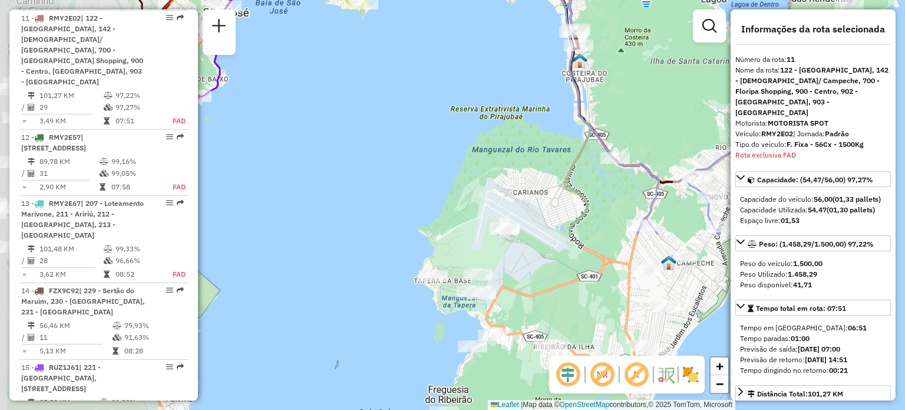
drag, startPoint x: 449, startPoint y: 289, endPoint x: 635, endPoint y: 65, distance: 291.2
click at [635, 64] on div "Janela de atendimento Grade de atendimento Capacidade Transportadoras Veículos …" at bounding box center [452, 205] width 905 height 410
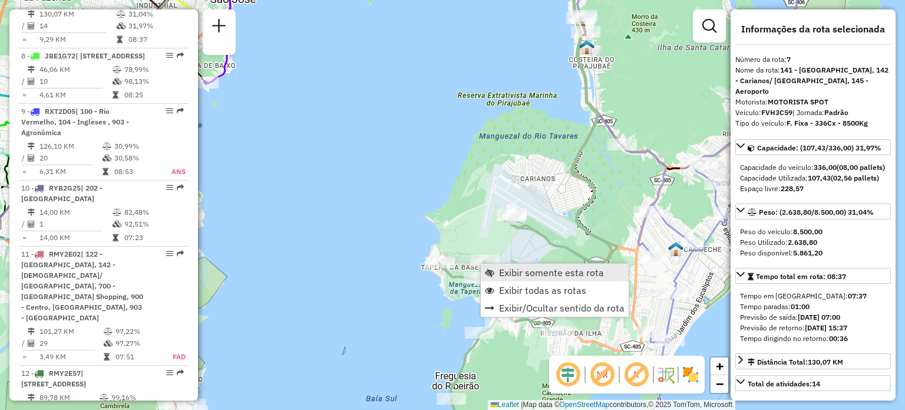
scroll to position [864, 0]
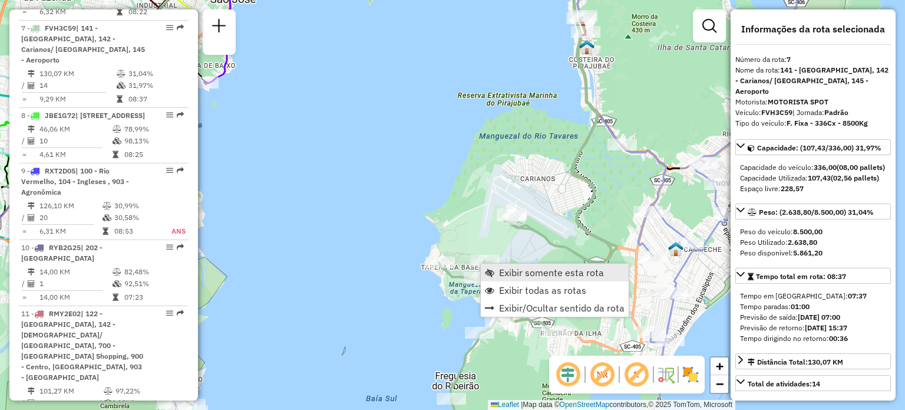
click at [508, 273] on span "Exibir somente esta rota" at bounding box center [551, 272] width 105 height 9
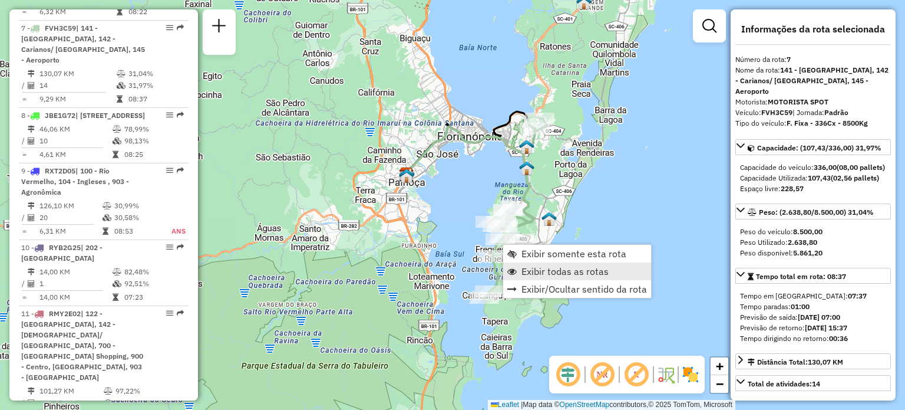
click at [546, 270] on span "Exibir todas as rotas" at bounding box center [564, 270] width 87 height 9
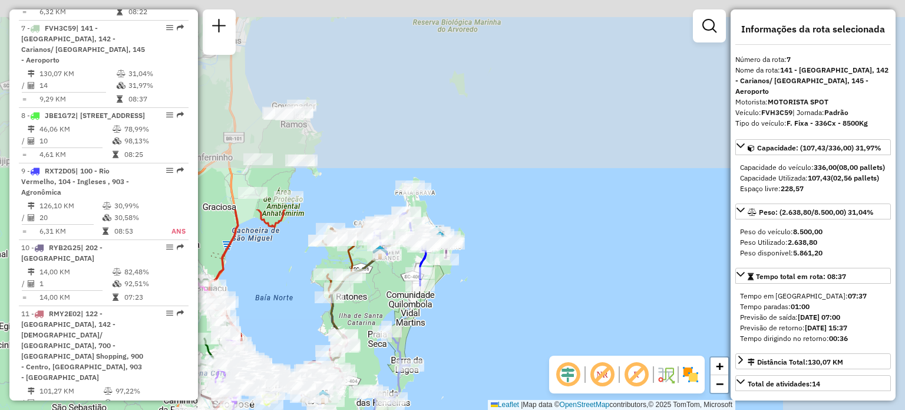
drag, startPoint x: 621, startPoint y: 82, endPoint x: 417, endPoint y: 326, distance: 318.7
click at [417, 332] on div "Janela de atendimento Grade de atendimento Capacidade Transportadoras Veículos …" at bounding box center [452, 205] width 905 height 410
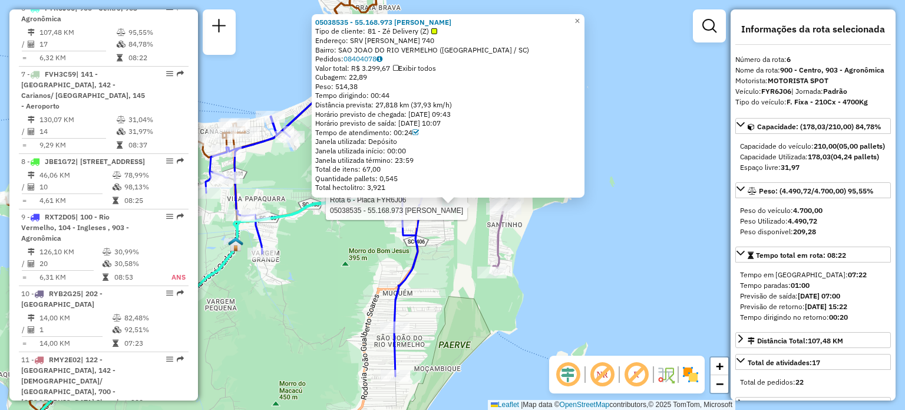
scroll to position [798, 0]
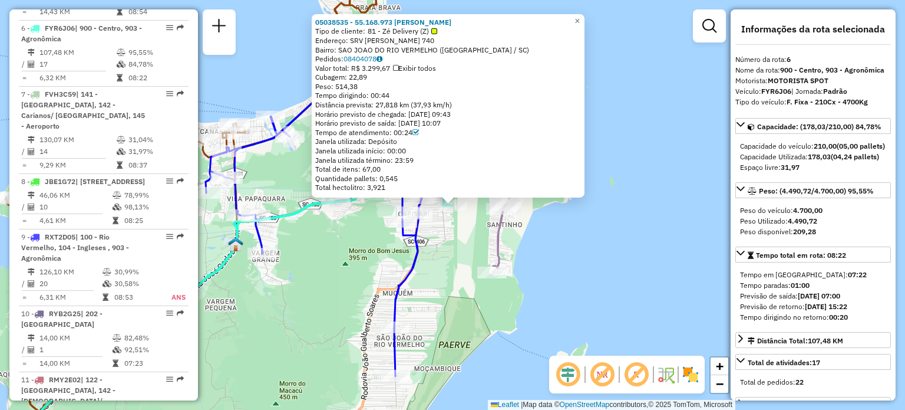
click at [525, 237] on div "05038535 - 55.168.973 IGOR AMAR Tipo de cliente: 81 - Zé Delivery (Z) Endereço:…" at bounding box center [452, 205] width 905 height 410
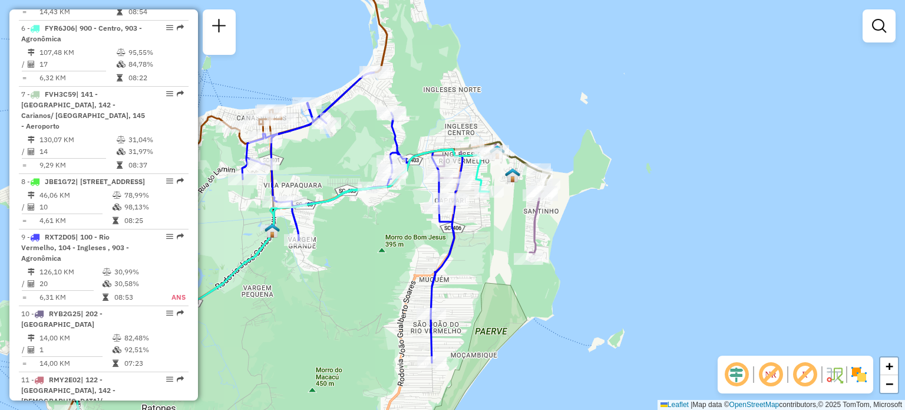
drag, startPoint x: 415, startPoint y: 257, endPoint x: 696, endPoint y: 107, distance: 319.0
click at [689, 124] on div "Janela de atendimento Grade de atendimento Capacidade Transportadoras Veículos …" at bounding box center [452, 205] width 905 height 410
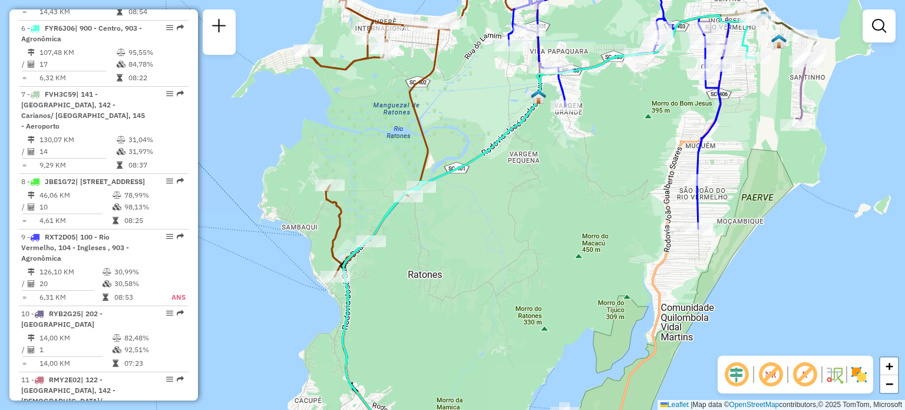
drag, startPoint x: 874, startPoint y: 81, endPoint x: 841, endPoint y: 85, distance: 33.3
click at [873, 82] on div "Janela de atendimento Grade de atendimento Capacidade Transportadoras Veículos …" at bounding box center [452, 205] width 905 height 410
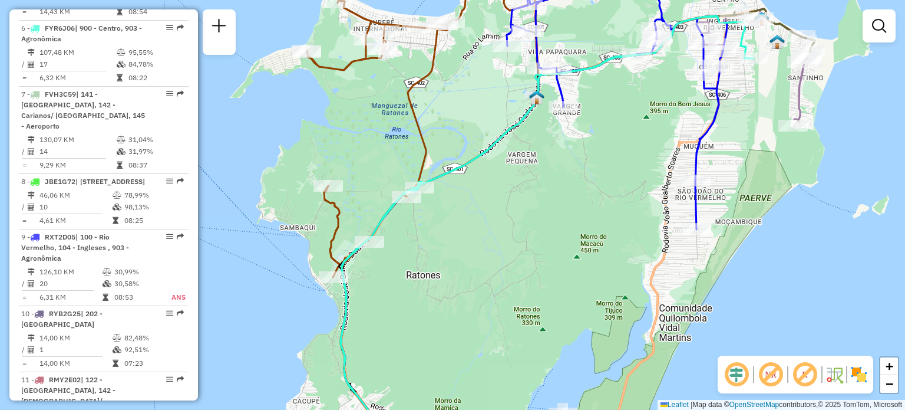
select select "**********"
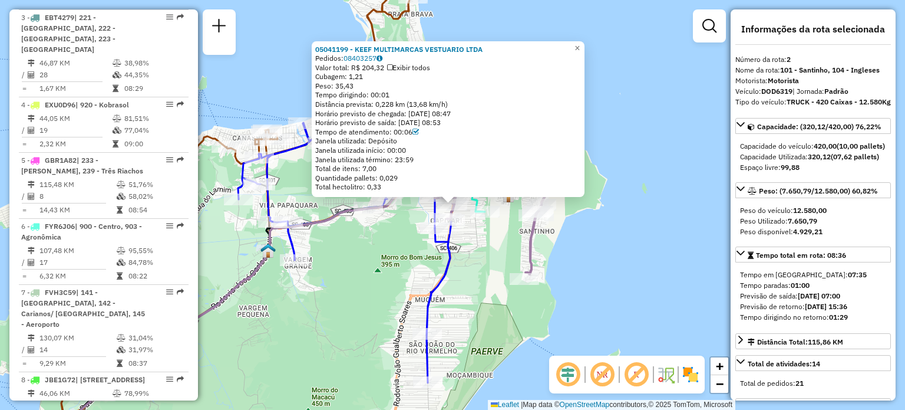
scroll to position [534, 0]
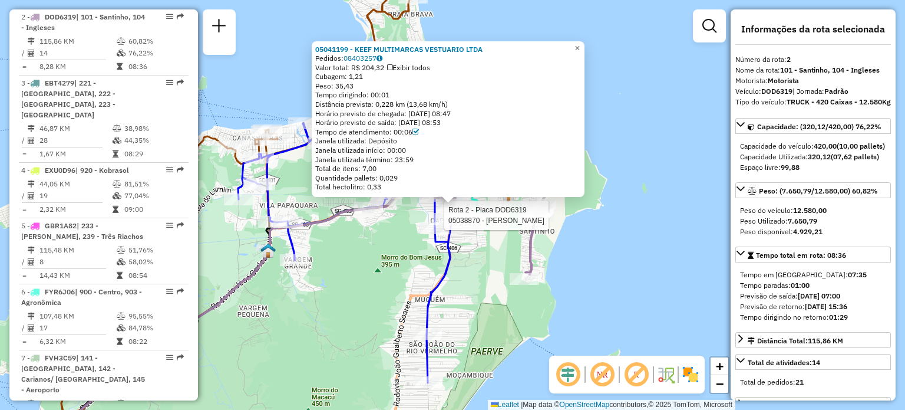
click at [539, 221] on div at bounding box center [536, 215] width 35 height 12
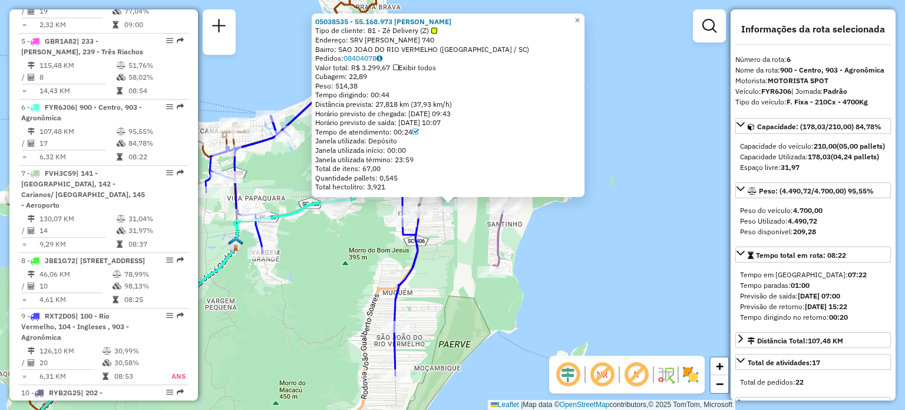
scroll to position [798, 0]
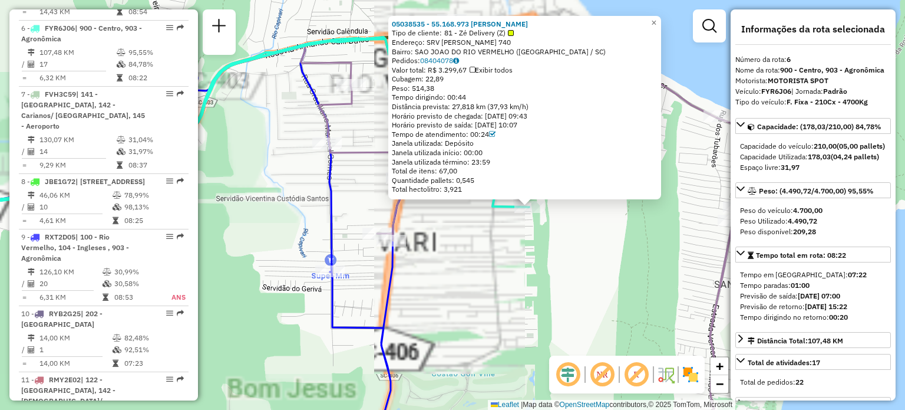
drag, startPoint x: 573, startPoint y: 170, endPoint x: 516, endPoint y: 243, distance: 92.8
click at [520, 241] on div "05038535 - 55.168.973 IGOR AMAR Tipo de cliente: 81 - Zé Delivery (Z) Endereço:…" at bounding box center [452, 205] width 905 height 410
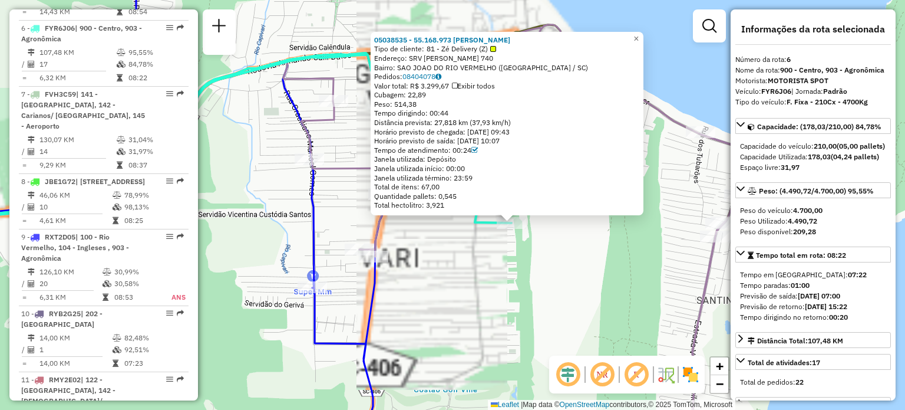
click at [576, 261] on div "05038535 - 55.168.973 IGOR AMAR Tipo de cliente: 81 - Zé Delivery (Z) Endereço:…" at bounding box center [452, 205] width 905 height 410
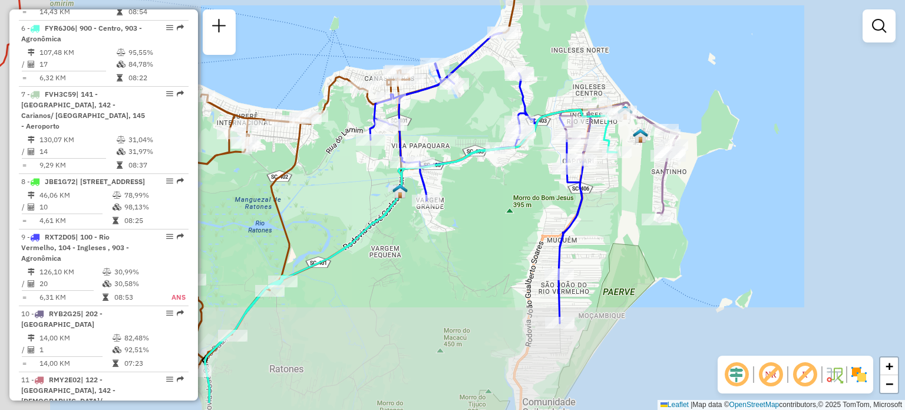
drag, startPoint x: 417, startPoint y: 257, endPoint x: 744, endPoint y: 2, distance: 414.3
click at [735, 7] on div "Janela de atendimento Grade de atendimento Capacidade Transportadoras Veículos …" at bounding box center [452, 205] width 905 height 410
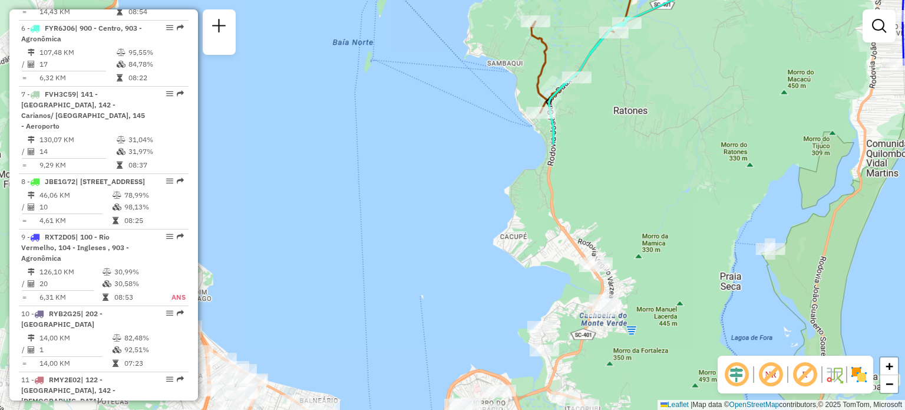
drag, startPoint x: 590, startPoint y: 244, endPoint x: 595, endPoint y: 100, distance: 143.8
click at [595, 112] on div "Janela de atendimento Grade de atendimento Capacidade Transportadoras Veículos …" at bounding box center [452, 205] width 905 height 410
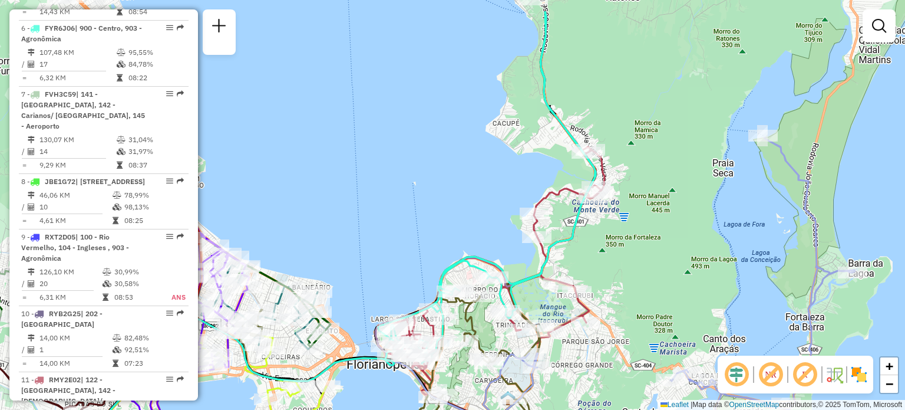
drag, startPoint x: 598, startPoint y: 171, endPoint x: 507, endPoint y: 398, distance: 244.0
click at [507, 401] on div "Janela de atendimento Grade de atendimento Capacidade Transportadoras Veículos …" at bounding box center [452, 205] width 905 height 410
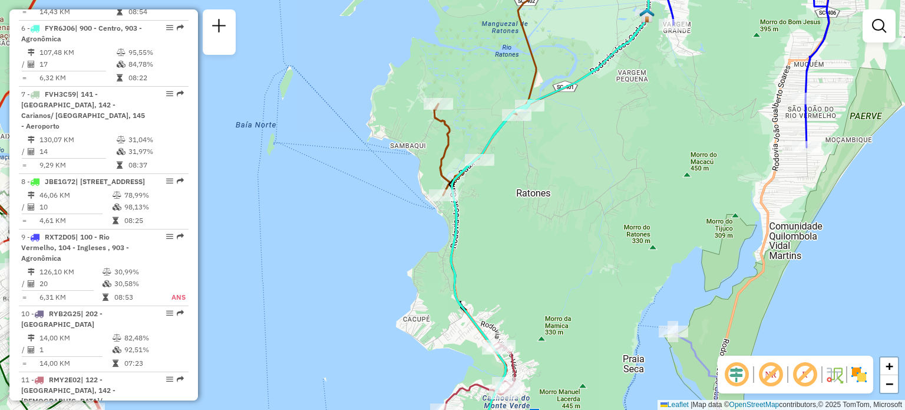
drag, startPoint x: 616, startPoint y: 94, endPoint x: 576, endPoint y: 223, distance: 135.7
click at [576, 223] on div "Rota 6 - Placa FYR6J06 05041309 - TREVO FUTEBOL SETE LTDA Janela de atendimento…" at bounding box center [452, 205] width 905 height 410
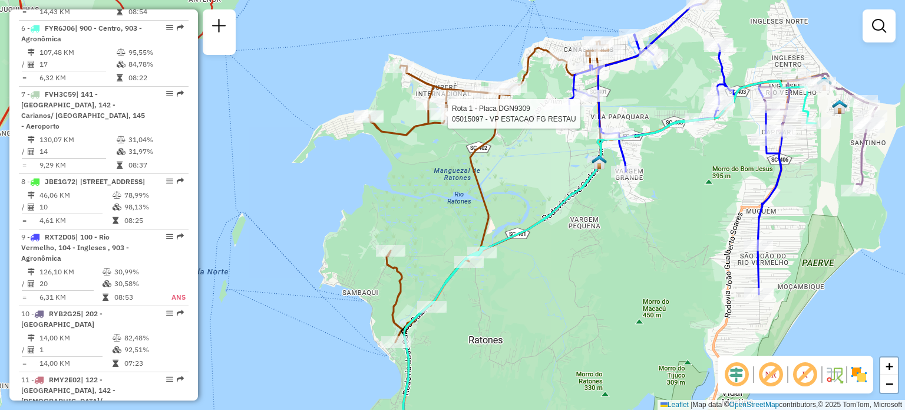
select select "**********"
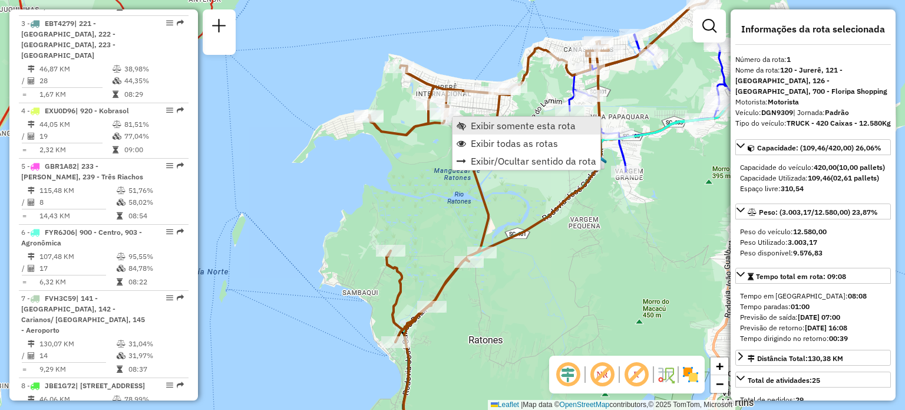
click at [473, 125] on span "Exibir somente esta rota" at bounding box center [523, 125] width 105 height 9
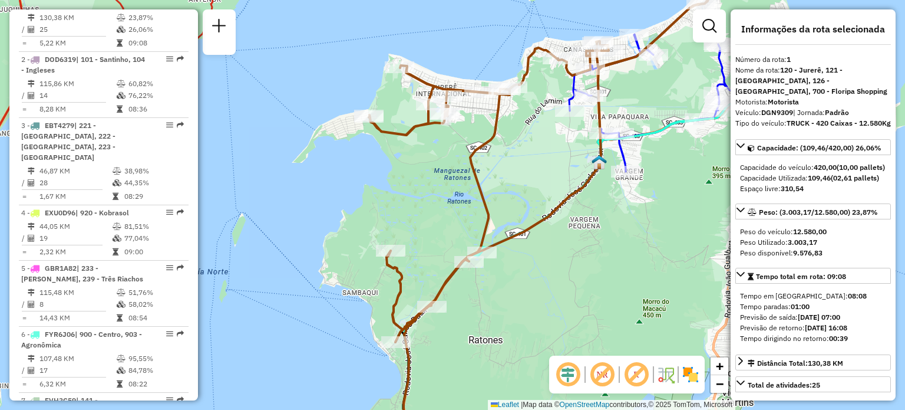
scroll to position [457, 0]
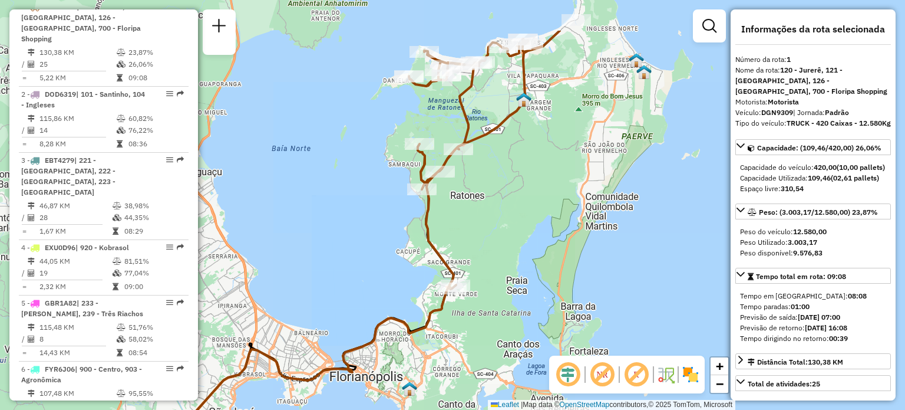
drag, startPoint x: 420, startPoint y: 163, endPoint x: 399, endPoint y: 331, distance: 169.3
click at [399, 331] on div "Janela de atendimento Grade de atendimento Capacidade Transportadoras Veículos …" at bounding box center [452, 205] width 905 height 410
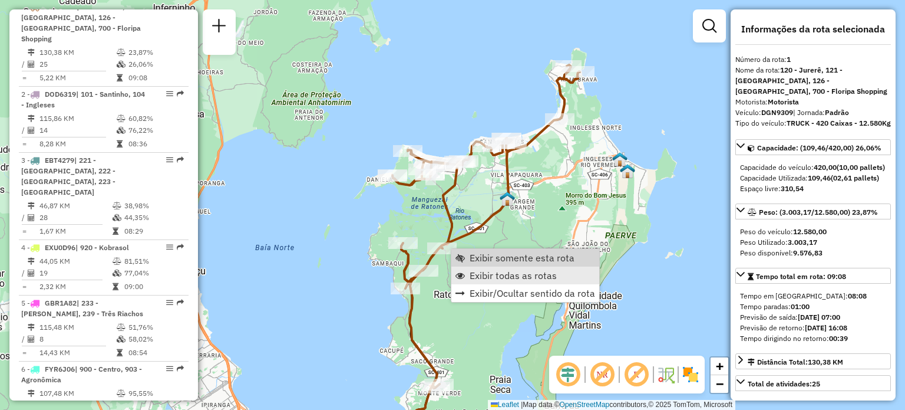
drag, startPoint x: 483, startPoint y: 269, endPoint x: 478, endPoint y: 277, distance: 9.0
click at [484, 270] on span "Exibir todas as rotas" at bounding box center [513, 274] width 87 height 9
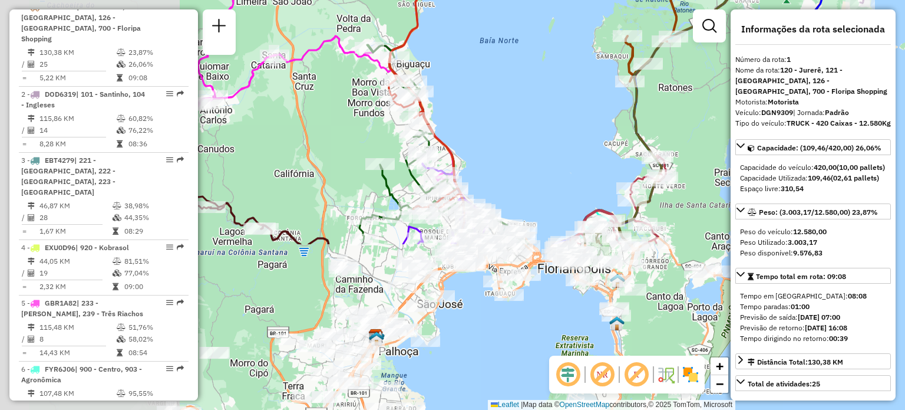
drag, startPoint x: 381, startPoint y: 306, endPoint x: 592, endPoint y: 159, distance: 256.8
click at [611, 91] on div "Rota 1 - Placa DGN9309 05019508 - MARICOTA RESTAURANTE Janela de atendimento Gr…" at bounding box center [452, 205] width 905 height 410
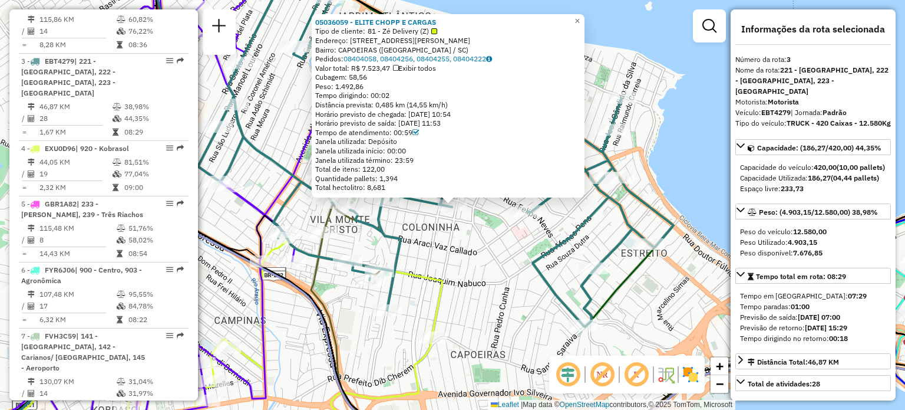
scroll to position [600, 0]
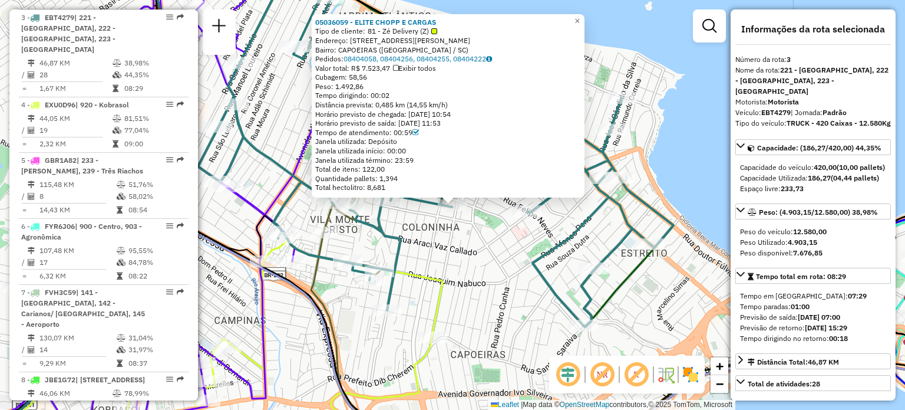
click at [467, 253] on div "Rota 3 - Placa EBT4279 05036059 - ELITE CHOPP E CARGAS 05036059 - ELITE CHOPP E…" at bounding box center [452, 205] width 905 height 410
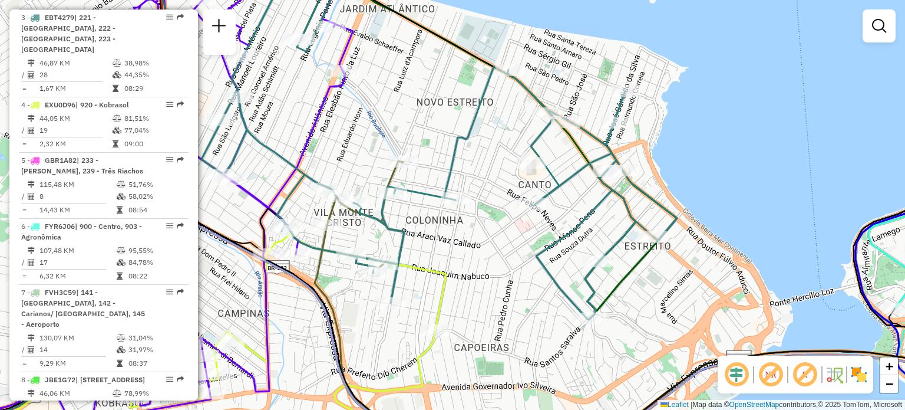
drag, startPoint x: 464, startPoint y: 273, endPoint x: 594, endPoint y: 118, distance: 202.0
click at [589, 122] on div "Janela de atendimento Grade de atendimento Capacidade Transportadoras Veículos …" at bounding box center [452, 205] width 905 height 410
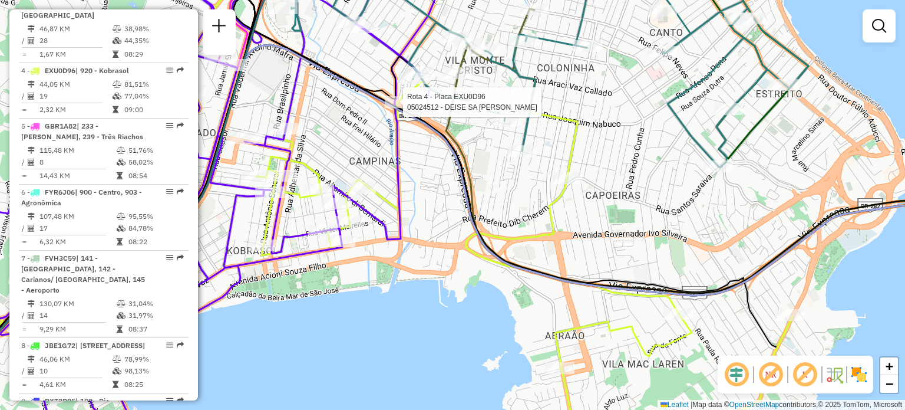
select select "**********"
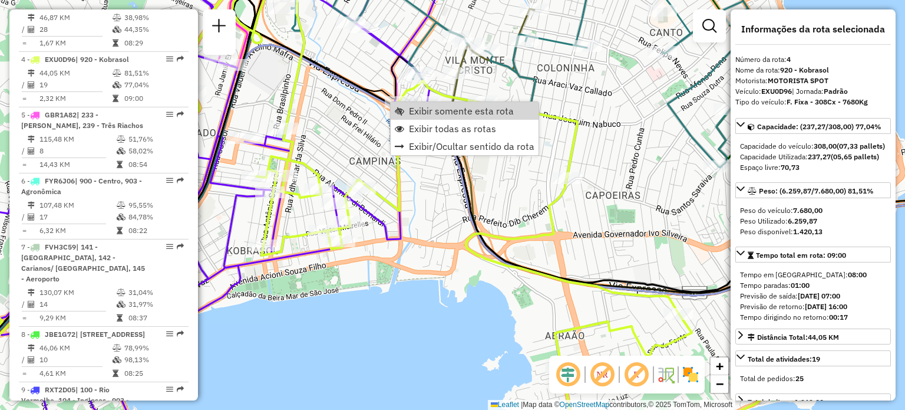
scroll to position [676, 0]
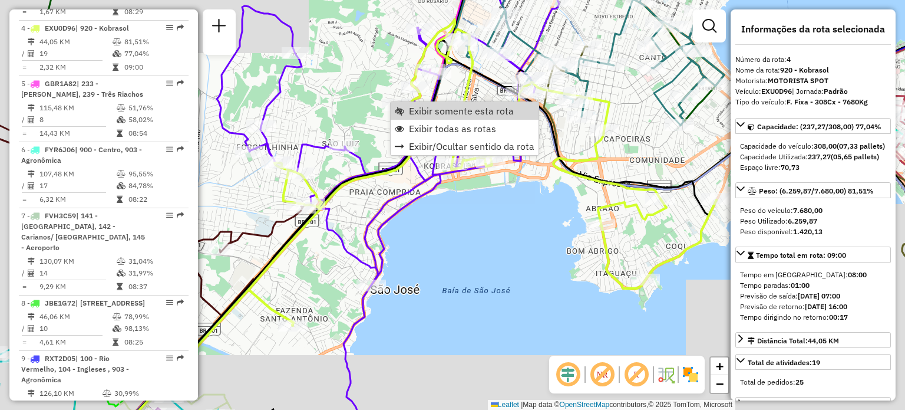
click at [610, 183] on icon at bounding box center [483, 172] width 468 height 306
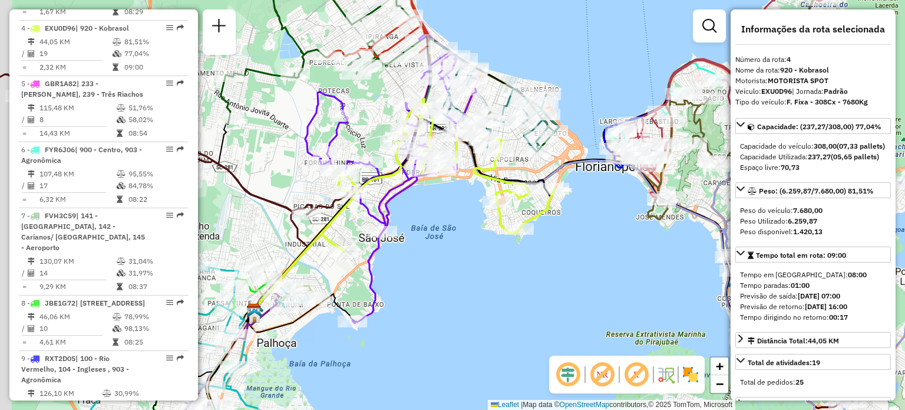
drag, startPoint x: 431, startPoint y: 210, endPoint x: 629, endPoint y: 226, distance: 199.2
click at [660, 217] on div "Janela de atendimento Grade de atendimento Capacidade Transportadoras Veículos …" at bounding box center [452, 205] width 905 height 410
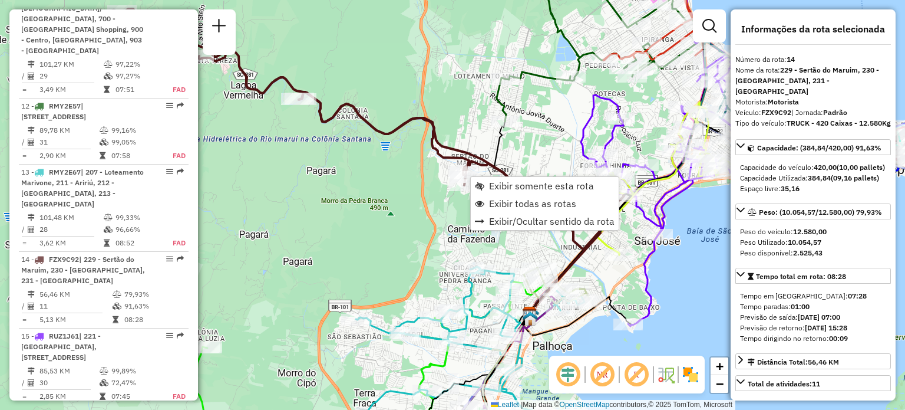
scroll to position [1409, 0]
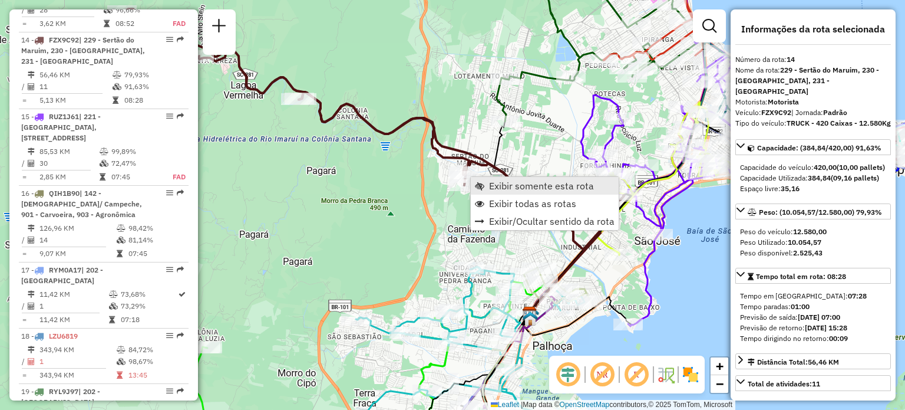
click at [483, 183] on span "Exibir somente esta rota" at bounding box center [479, 185] width 9 height 9
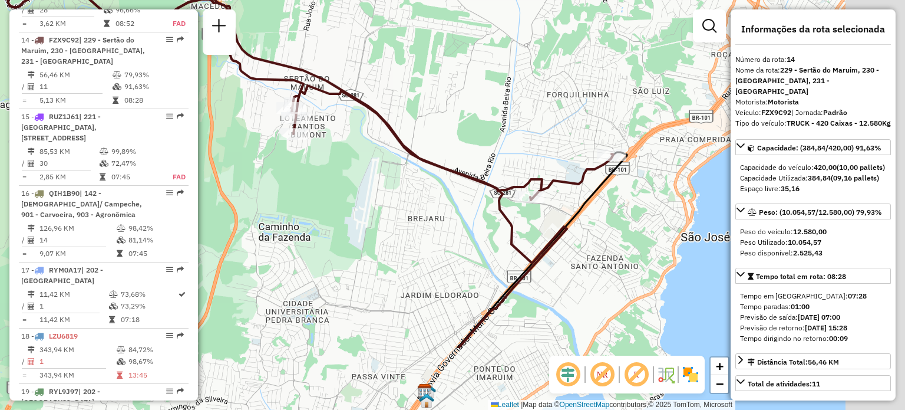
drag, startPoint x: 608, startPoint y: 235, endPoint x: 490, endPoint y: 126, distance: 160.1
click at [491, 127] on div "Janela de atendimento Grade de atendimento Capacidade Transportadoras Veículos …" at bounding box center [452, 205] width 905 height 410
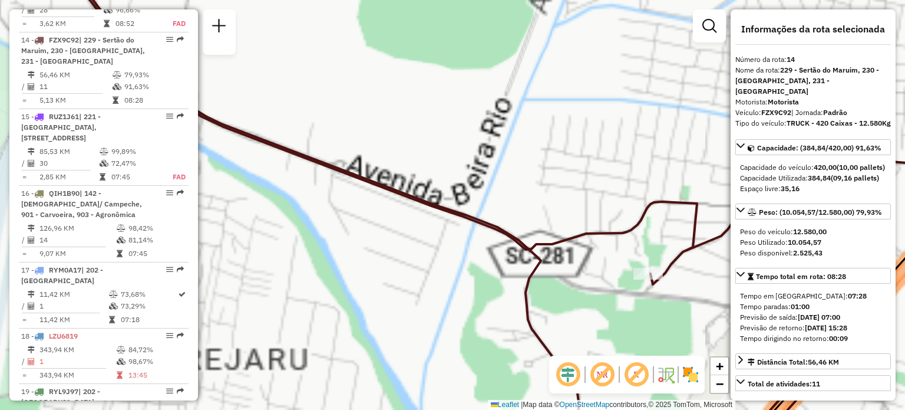
drag, startPoint x: 611, startPoint y: 243, endPoint x: 555, endPoint y: 175, distance: 88.3
click at [559, 179] on div "Janela de atendimento Grade de atendimento Capacidade Transportadoras Veículos …" at bounding box center [452, 205] width 905 height 410
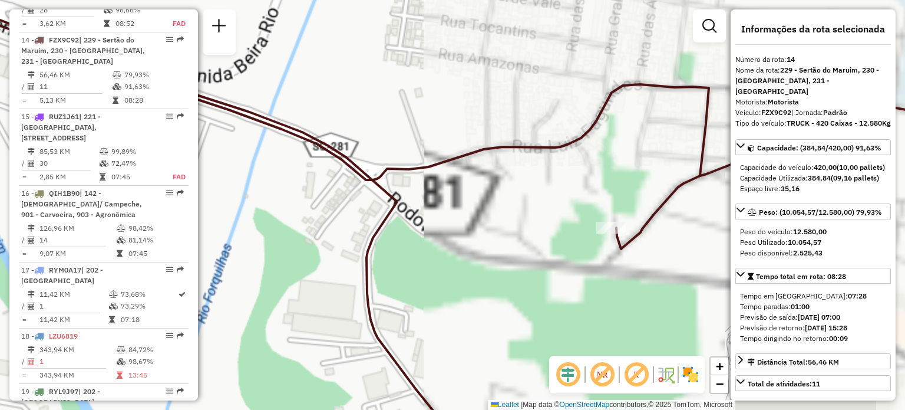
drag, startPoint x: 574, startPoint y: 188, endPoint x: 297, endPoint y: 42, distance: 313.1
click at [297, 42] on div "Janela de atendimento Grade de atendimento Capacidade Transportadoras Veículos …" at bounding box center [452, 205] width 905 height 410
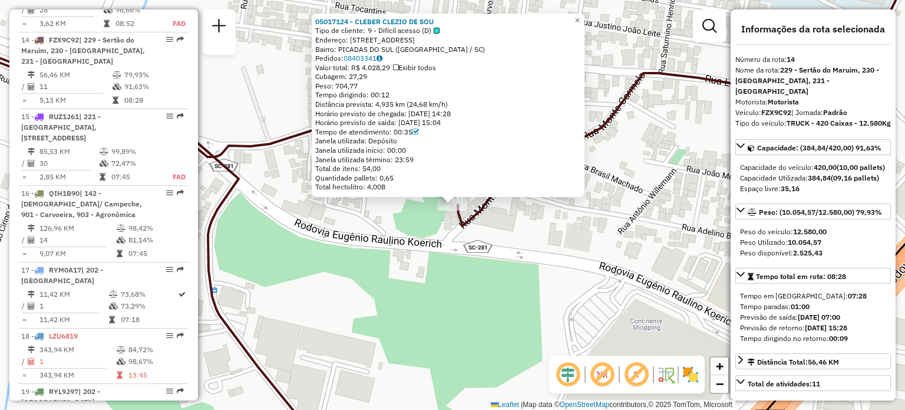
click at [358, 271] on div "05017124 - CLEBER CLEZIO DE SOU Tipo de cliente: 9 - Difícil acesso (D) Endereç…" at bounding box center [452, 205] width 905 height 410
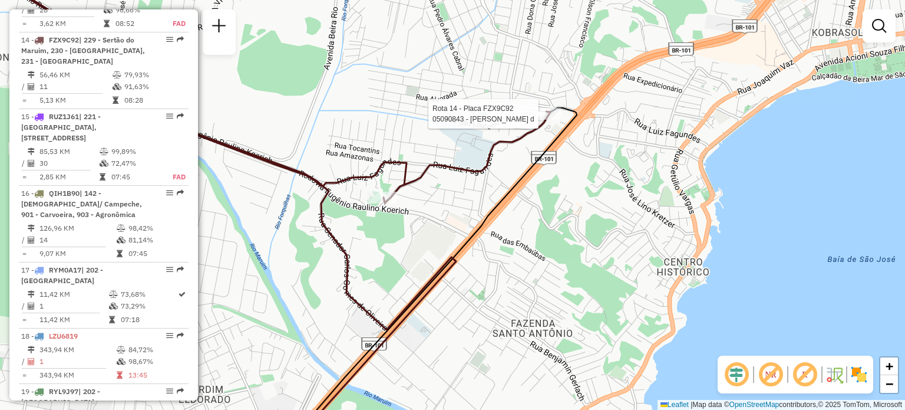
select select "**********"
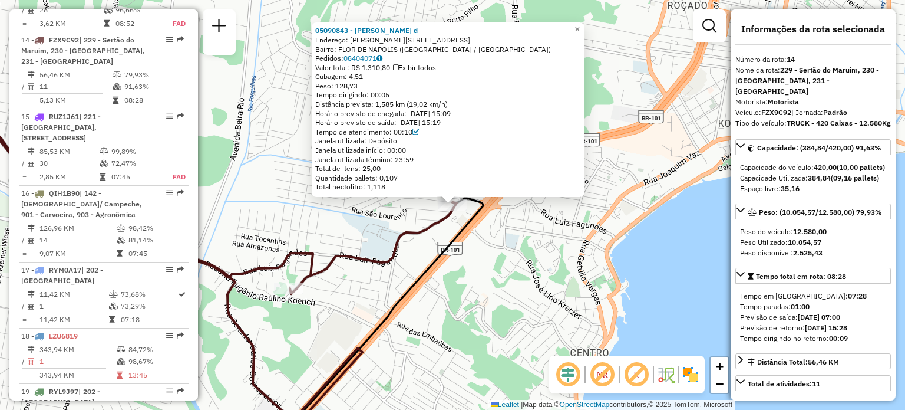
click at [290, 119] on div "05090843 - Kevin Rafael Nunes d Endereço: R LUIZ FAGUNDES 1180 Bairro: FLOR DE …" at bounding box center [452, 205] width 905 height 410
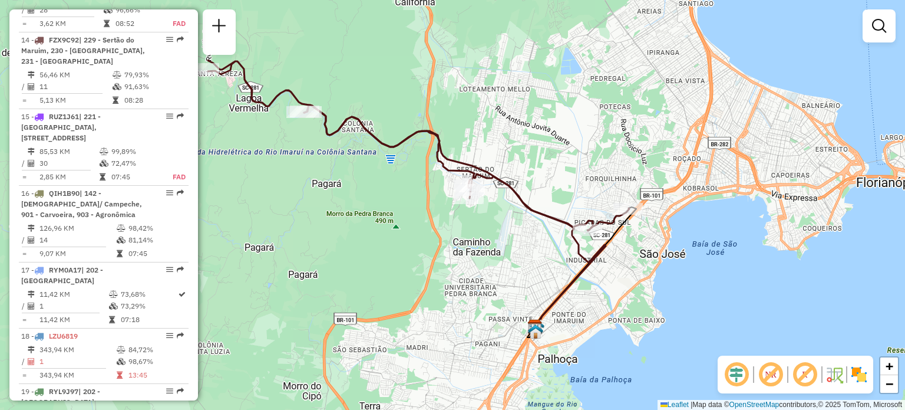
drag, startPoint x: 316, startPoint y: 132, endPoint x: 614, endPoint y: 200, distance: 305.9
click at [614, 200] on div "Janela de atendimento Grade de atendimento Capacidade Transportadoras Veículos …" at bounding box center [452, 205] width 905 height 410
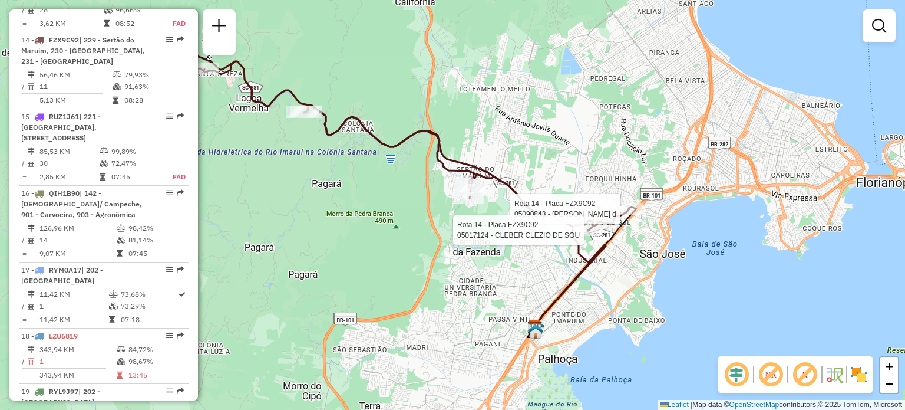
select select "**********"
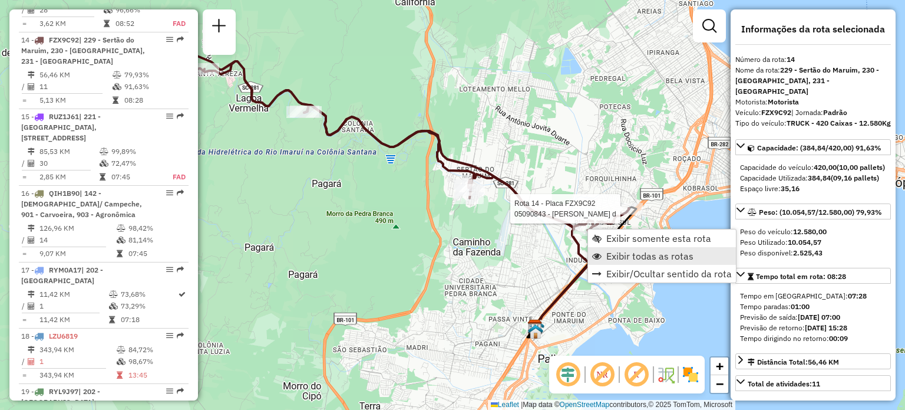
click at [614, 251] on span "Exibir todas as rotas" at bounding box center [649, 255] width 87 height 9
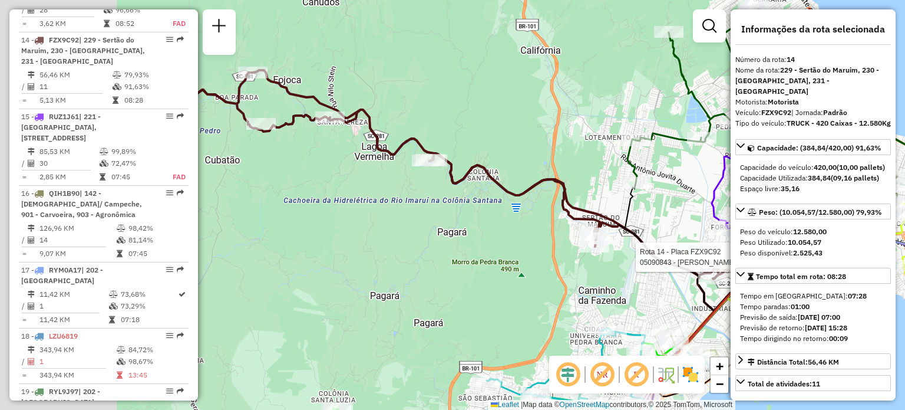
drag, startPoint x: 357, startPoint y: 150, endPoint x: 575, endPoint y: 223, distance: 229.9
click at [576, 223] on icon at bounding box center [466, 174] width 577 height 209
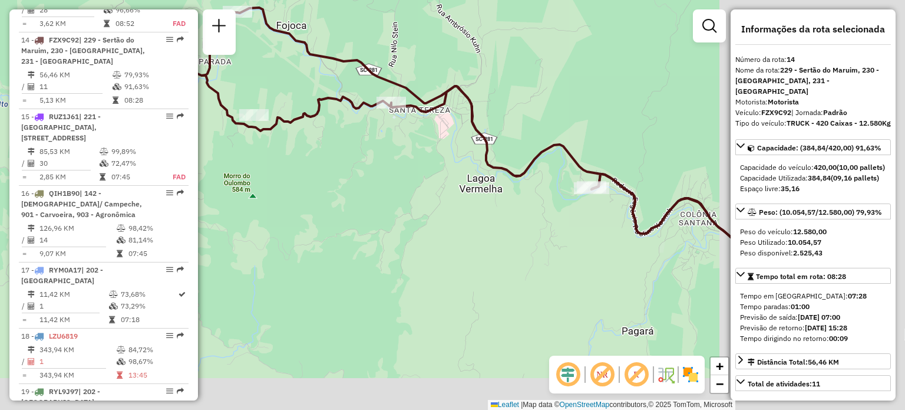
drag, startPoint x: 455, startPoint y: 146, endPoint x: 340, endPoint y: 64, distance: 141.1
click at [340, 64] on div "Rota 14 - Placa FZX9C92 05090843 - Kevin Rafael Nunes d Janela de atendimento G…" at bounding box center [452, 205] width 905 height 410
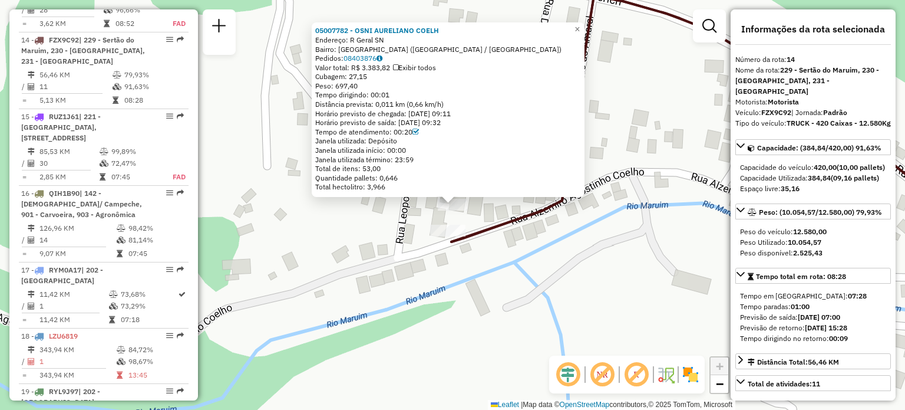
click at [522, 276] on div "05007782 - OSNI AURELIANO COELH Endereço: R Geral SN Bairro: COLONIA SANTANA (S…" at bounding box center [452, 205] width 905 height 410
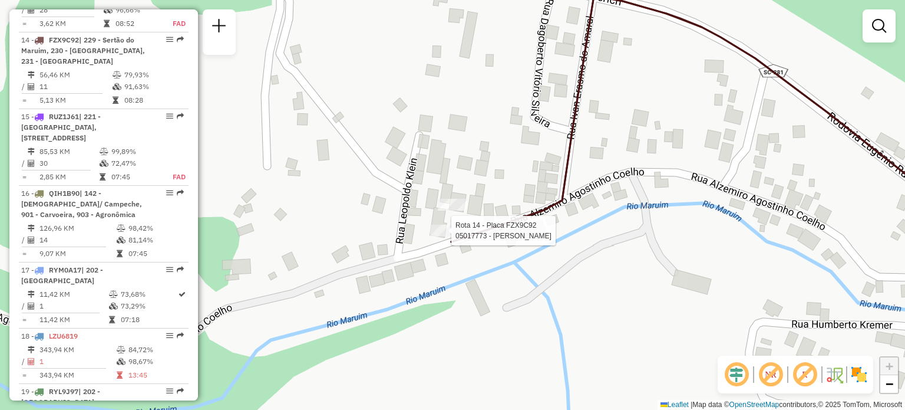
select select "**********"
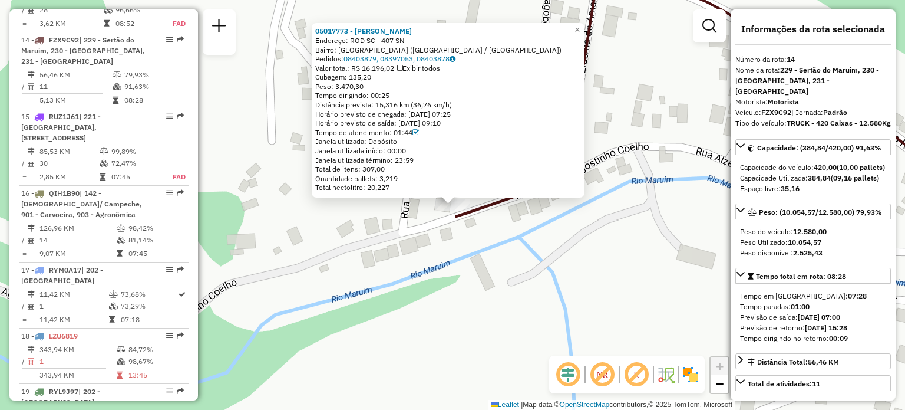
click at [554, 241] on div "05017773 - ALEXSANDRO PFLEGER Endereço: ROD SC - 407 SN Bairro: COLONIA SANTANA…" at bounding box center [452, 205] width 905 height 410
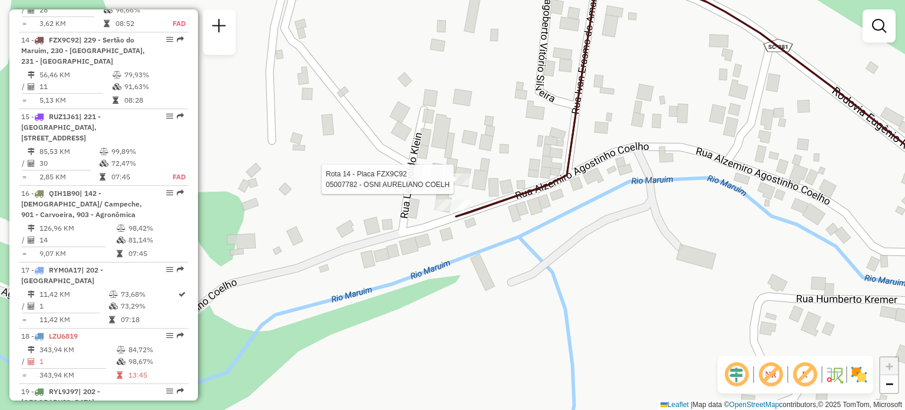
click at [457, 185] on div at bounding box center [457, 179] width 29 height 12
select select "**********"
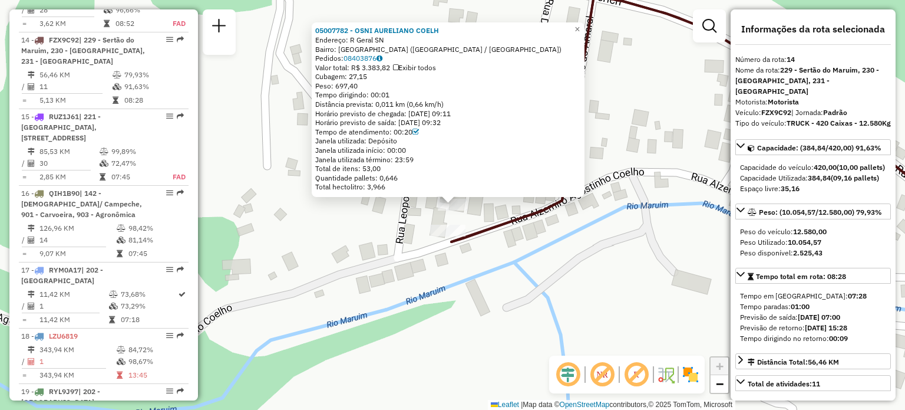
click at [490, 240] on div "05007782 - OSNI AURELIANO COELH Endereço: R Geral SN Bairro: COLONIA SANTANA (S…" at bounding box center [452, 205] width 905 height 410
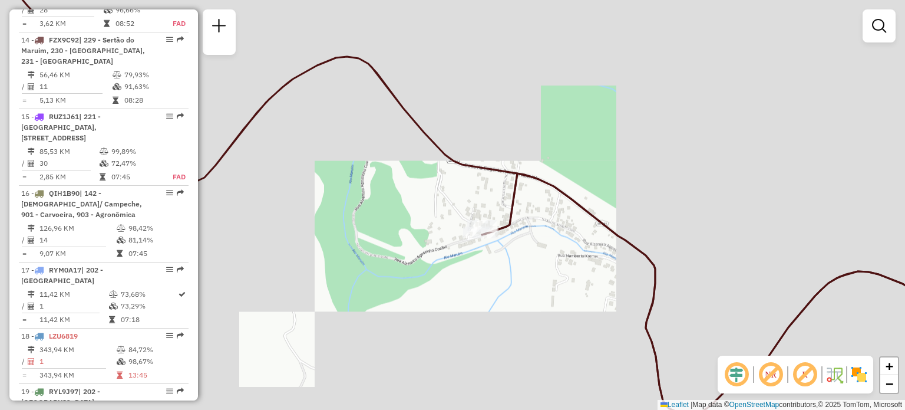
drag, startPoint x: 617, startPoint y: 229, endPoint x: 321, endPoint y: 60, distance: 341.5
click at [338, 68] on icon at bounding box center [501, 183] width 992 height 460
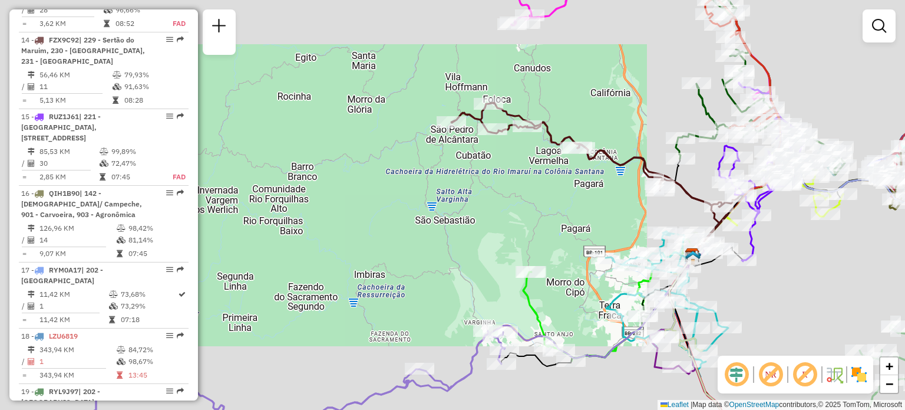
drag, startPoint x: 626, startPoint y: 167, endPoint x: 481, endPoint y: 242, distance: 163.4
click at [481, 207] on icon at bounding box center [595, 155] width 288 height 104
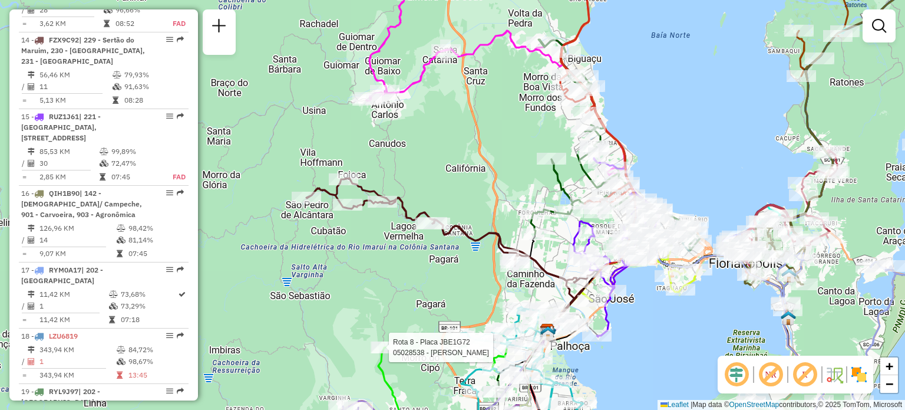
select select "**********"
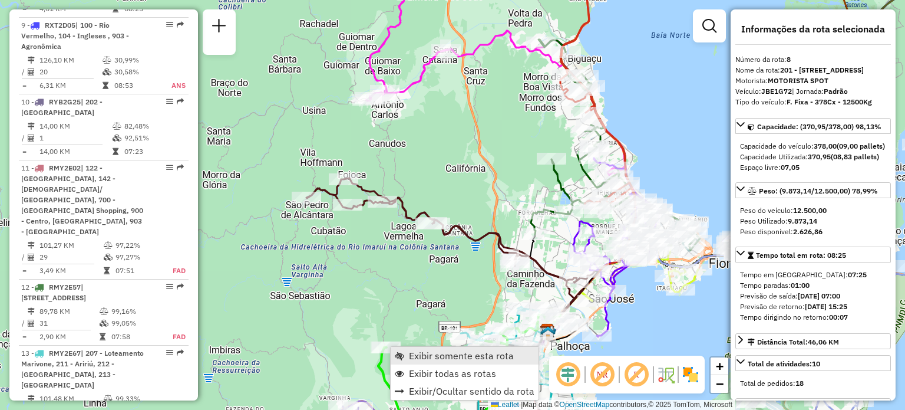
scroll to position [940, 0]
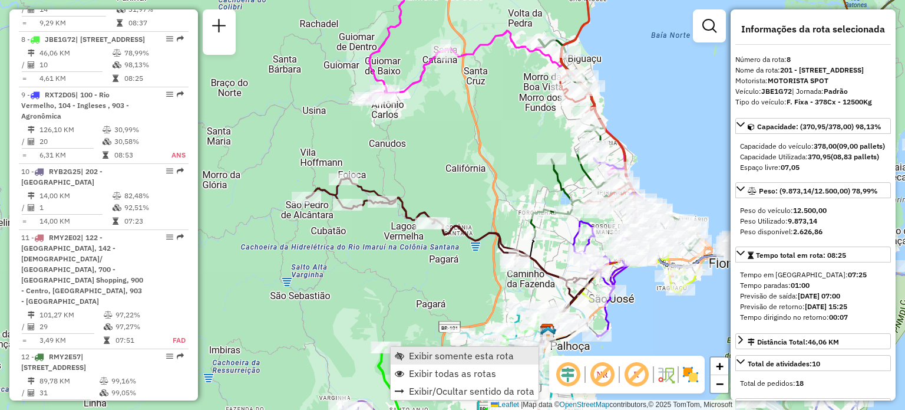
click at [402, 356] on span "Exibir somente esta rota" at bounding box center [399, 355] width 9 height 9
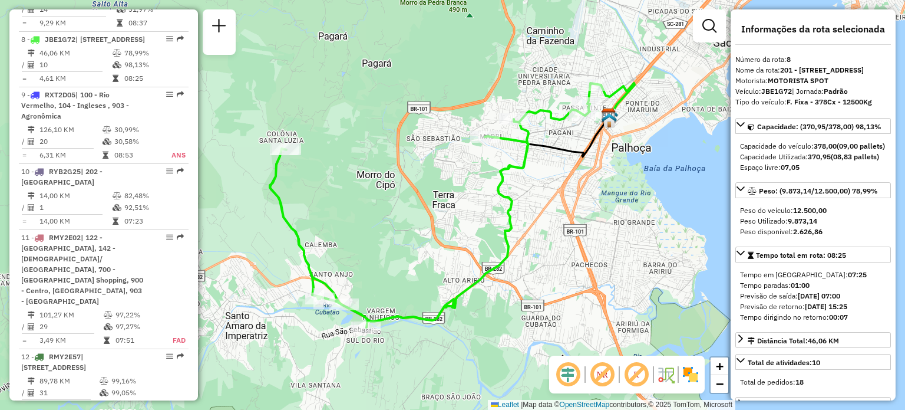
drag, startPoint x: 329, startPoint y: 179, endPoint x: 355, endPoint y: 188, distance: 27.4
click at [355, 188] on div "Janela de atendimento Grade de atendimento Capacidade Transportadoras Veículos …" at bounding box center [452, 205] width 905 height 410
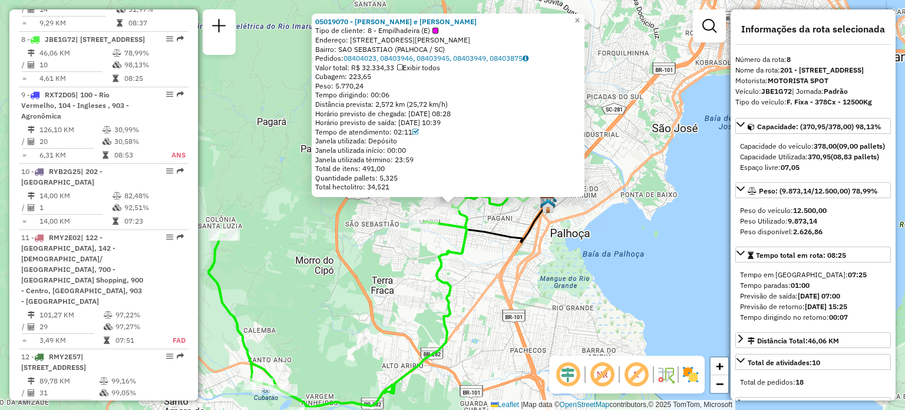
click at [339, 285] on div "05019070 - ADRIANO e ALEX - DIS Tipo de cliente: 8 - Empilhadeira (E) Endereço:…" at bounding box center [452, 205] width 905 height 410
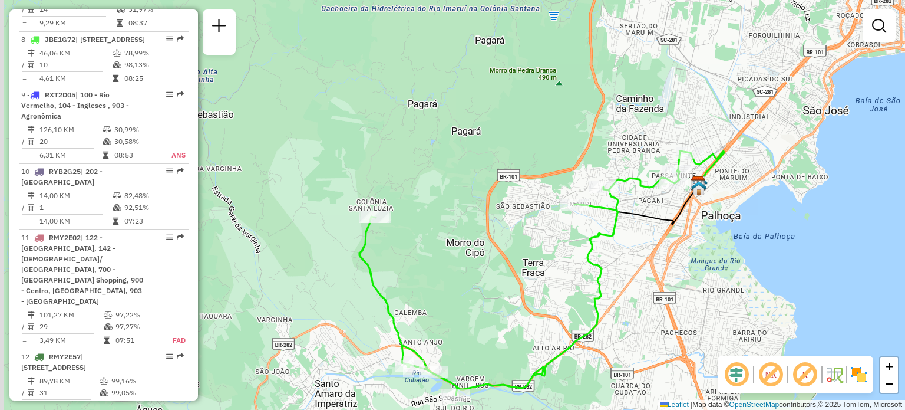
drag, startPoint x: 283, startPoint y: 266, endPoint x: 457, endPoint y: 242, distance: 176.0
click at [457, 242] on div "Janela de atendimento Grade de atendimento Capacidade Transportadoras Veículos …" at bounding box center [452, 205] width 905 height 410
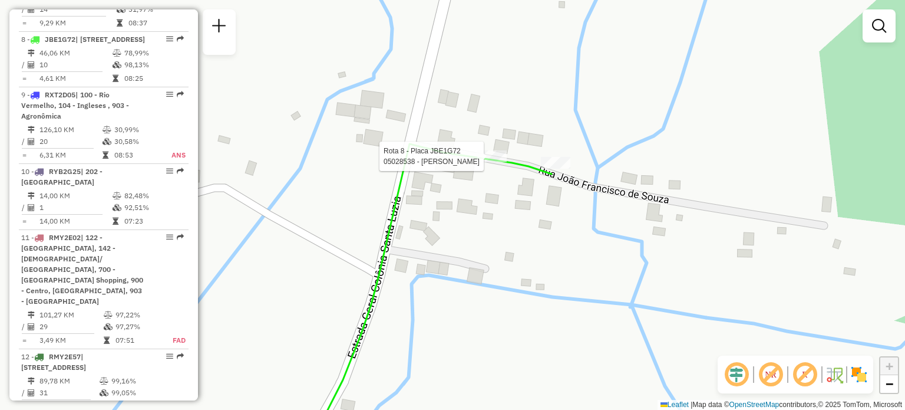
select select "**********"
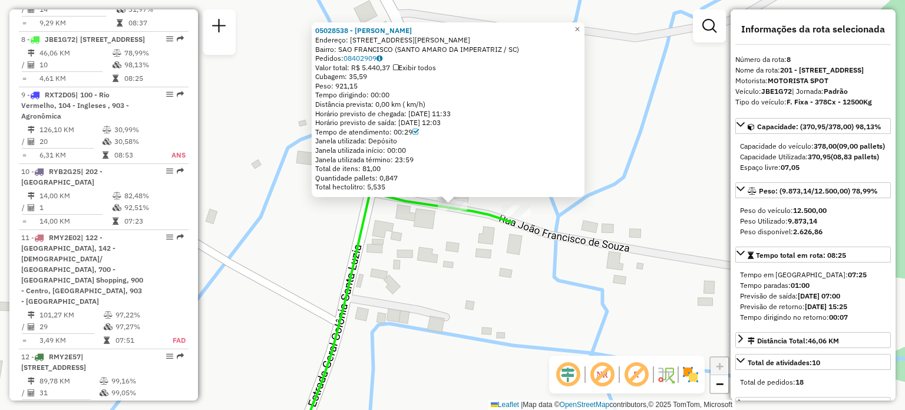
click at [443, 258] on div "05028538 - TATIANA JUNCKES Endereço: RUA JOVINO AUGUSTINHO DA CUNHA 525 Bairro:…" at bounding box center [452, 205] width 905 height 410
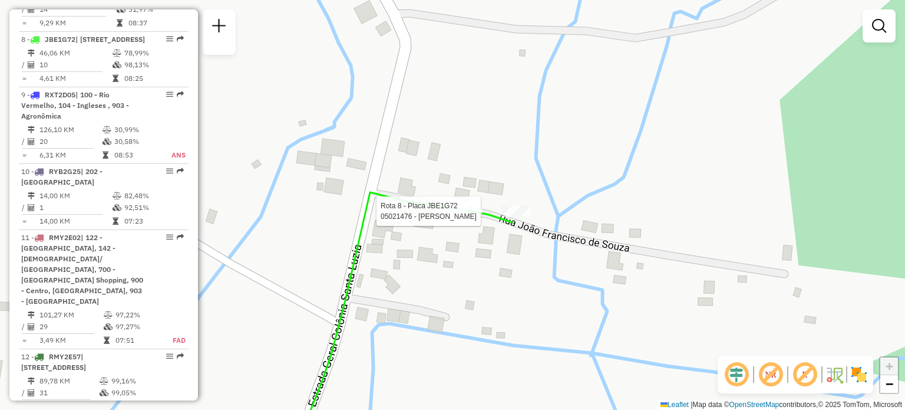
select select "**********"
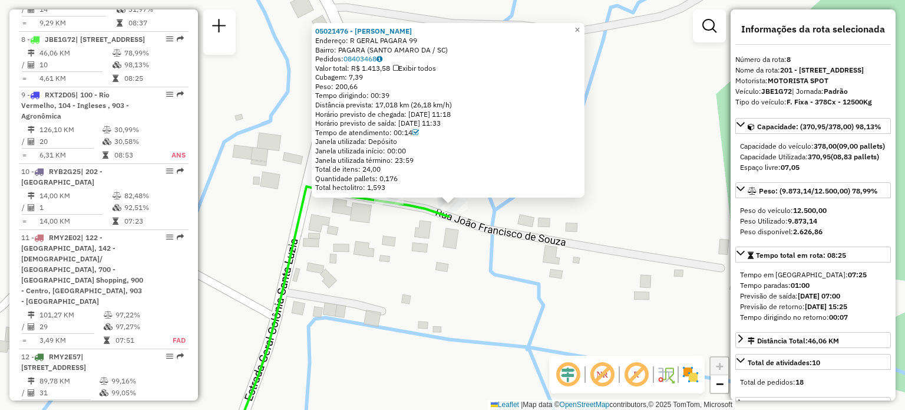
click at [438, 255] on div "05021476 - LEANDRO MODESTO DE P Endereço: R GERAL PAGARA 99 Bairro: PAGARA (SAN…" at bounding box center [452, 205] width 905 height 410
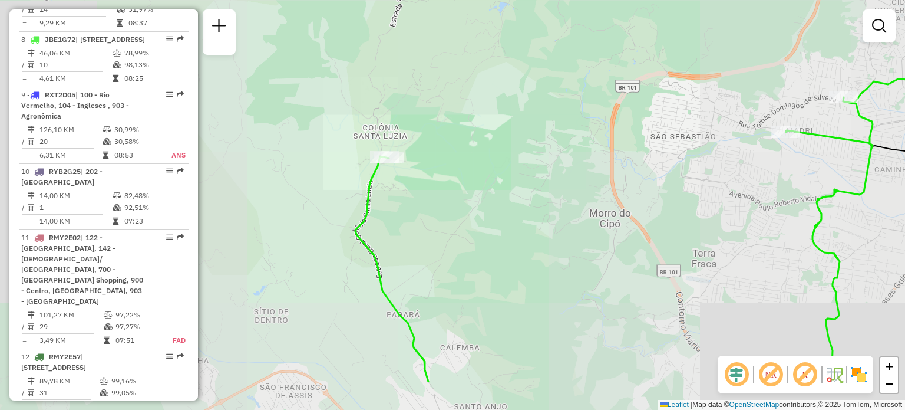
drag, startPoint x: 379, startPoint y: 223, endPoint x: 408, endPoint y: 63, distance: 162.7
click at [408, 63] on div "Janela de atendimento Grade de atendimento Capacidade Transportadoras Veículos …" at bounding box center [452, 205] width 905 height 410
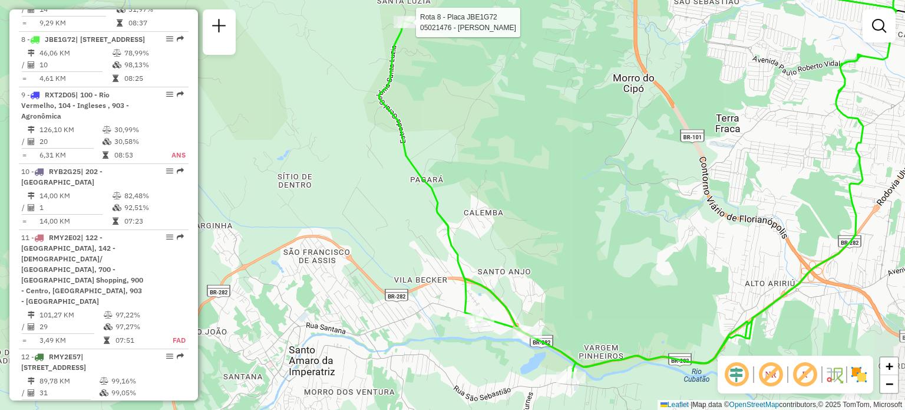
drag, startPoint x: 441, startPoint y: 190, endPoint x: 434, endPoint y: 173, distance: 18.8
click at [435, 173] on div "Rota 8 - Placa JBE1G72 05021476 - [PERSON_NAME] DE P Janela de atendimento Grad…" at bounding box center [452, 205] width 905 height 410
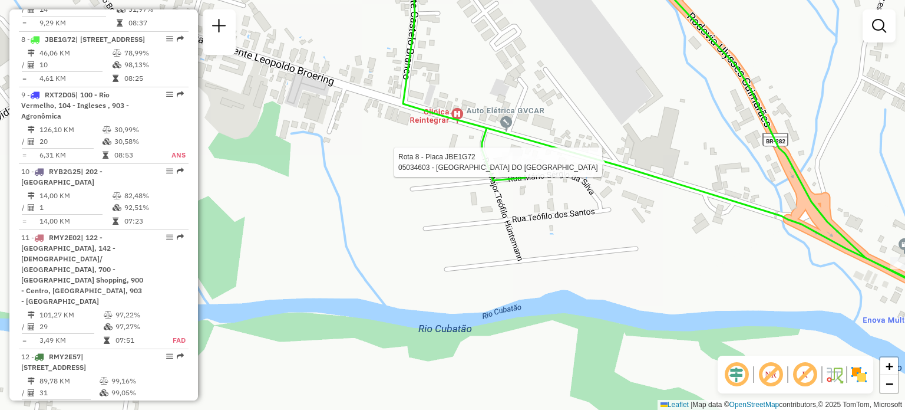
select select "**********"
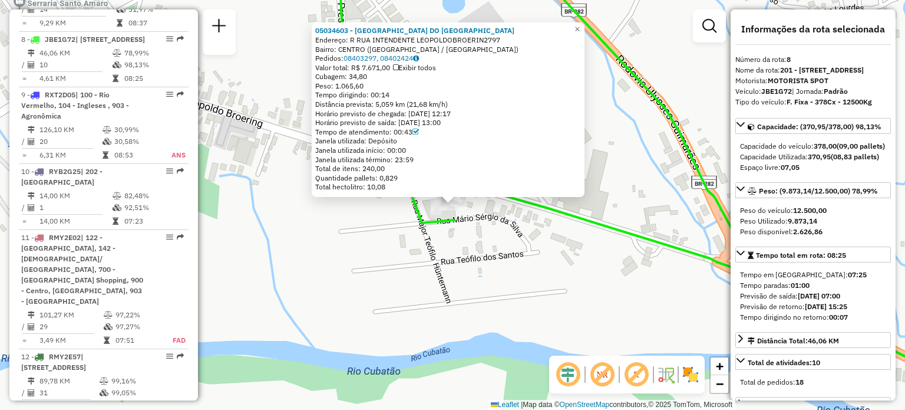
click at [512, 245] on div "05034603 - LA SAN DAY DO BRASIL Endereço: R RUA INTENDENTE LEOPOLDOBROERIN2797 …" at bounding box center [452, 205] width 905 height 410
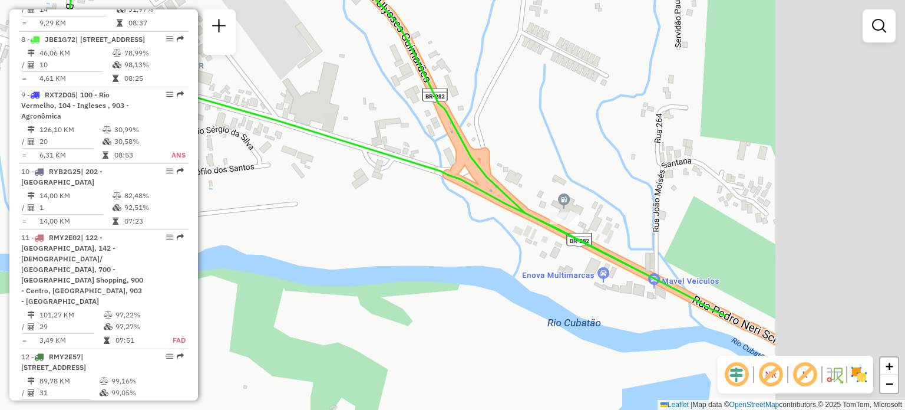
drag, startPoint x: 559, startPoint y: 256, endPoint x: 213, endPoint y: 146, distance: 363.2
click at [225, 149] on div "Janela de atendimento Grade de atendimento Capacidade Transportadoras Veículos …" at bounding box center [452, 205] width 905 height 410
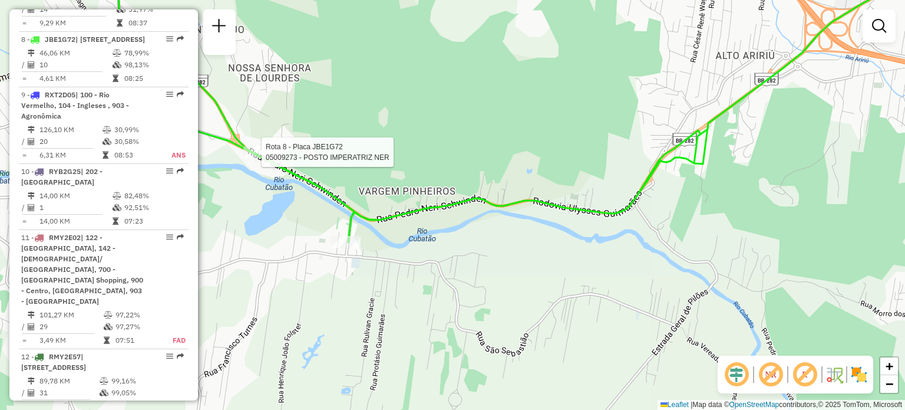
select select "**********"
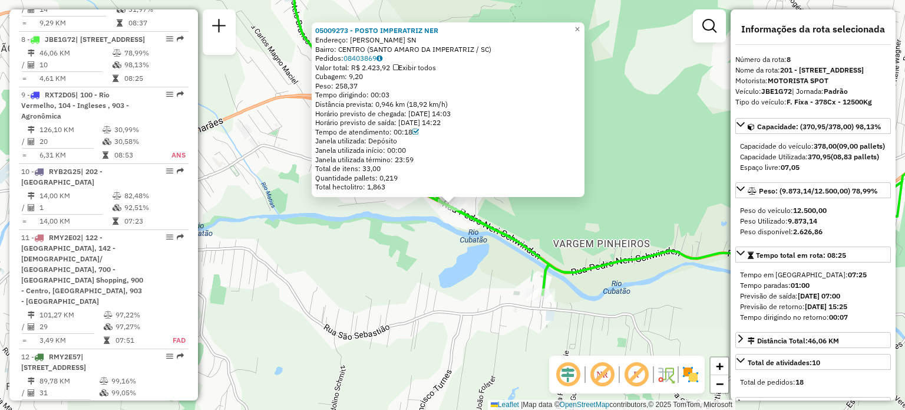
click at [460, 270] on div "05009273 - POSTO IMPERATRIZ NER Endereço: PEDRO NERI SCHWINDEN SN Bairro: CENTR…" at bounding box center [452, 205] width 905 height 410
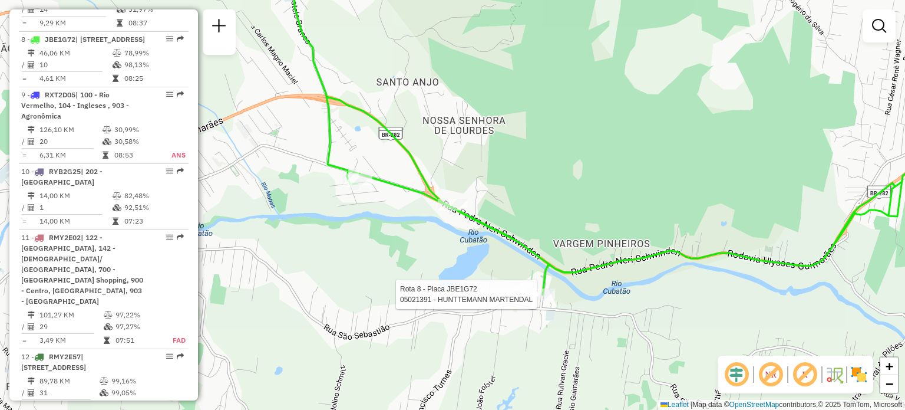
select select "**********"
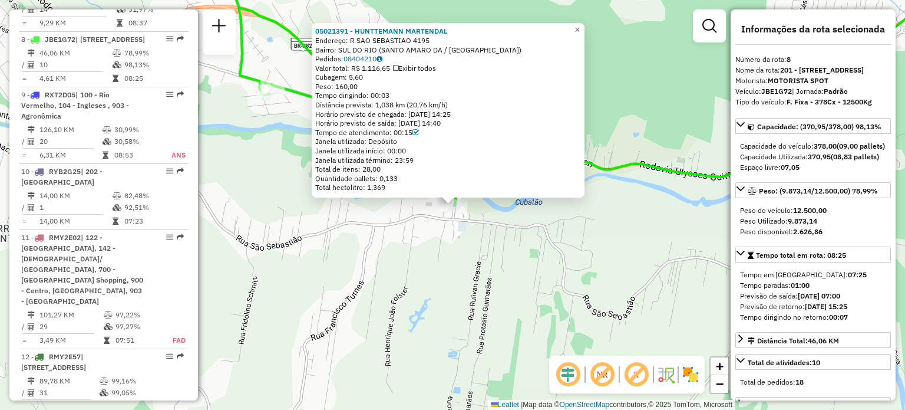
click at [603, 253] on div "05021391 - HUNTTEMANN MARTENDAL Endereço: R SAO SEBASTIAO 4195 Bairro: SUL DO R…" at bounding box center [452, 205] width 905 height 410
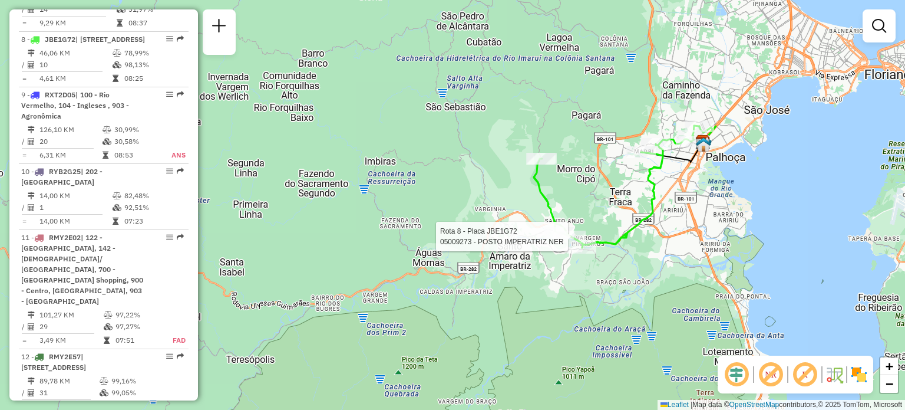
select select "**********"
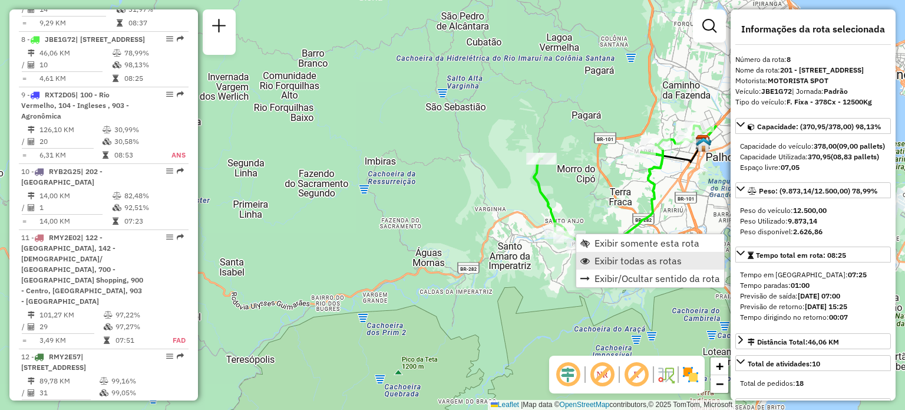
click at [596, 260] on span "Exibir todas as rotas" at bounding box center [638, 260] width 87 height 9
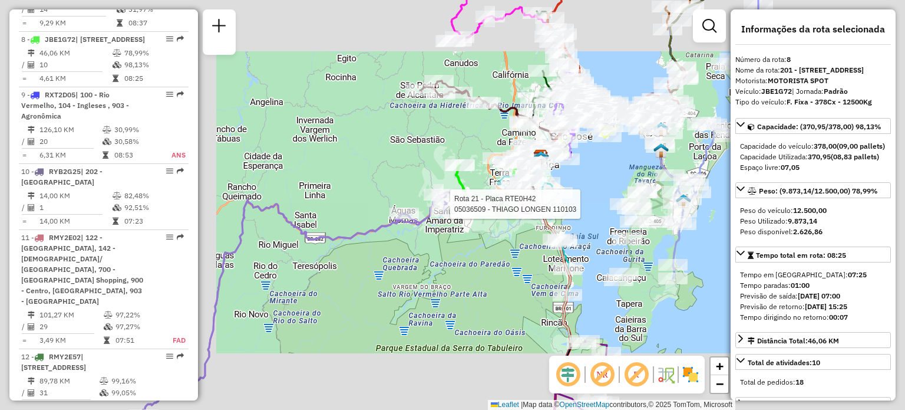
click at [438, 199] on div "Rota 21 - Placa RTE0H42 05036509 - THIAGO LONGEN 110103 Janela de atendimento G…" at bounding box center [452, 205] width 905 height 410
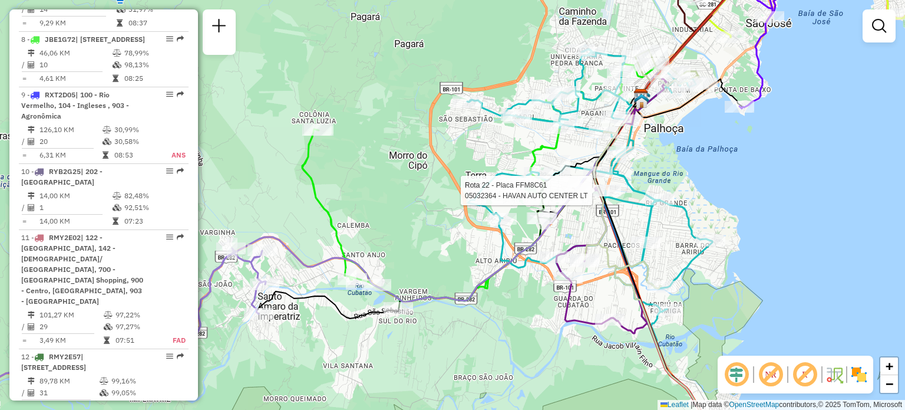
select select "**********"
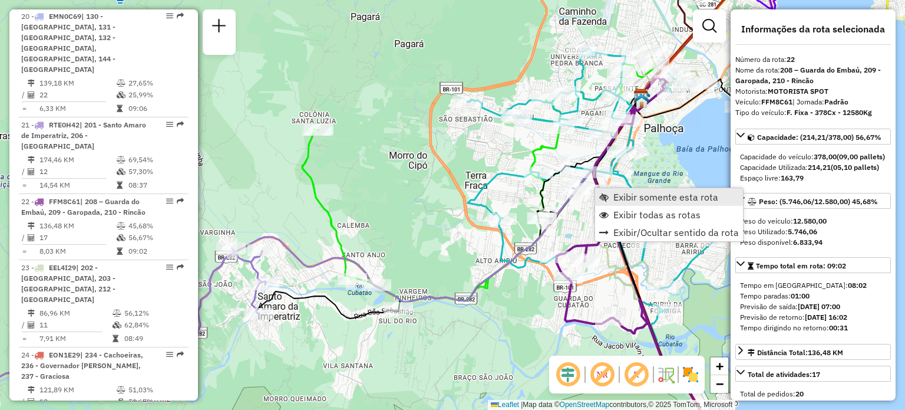
click at [620, 200] on span "Exibir somente esta rota" at bounding box center [665, 196] width 105 height 9
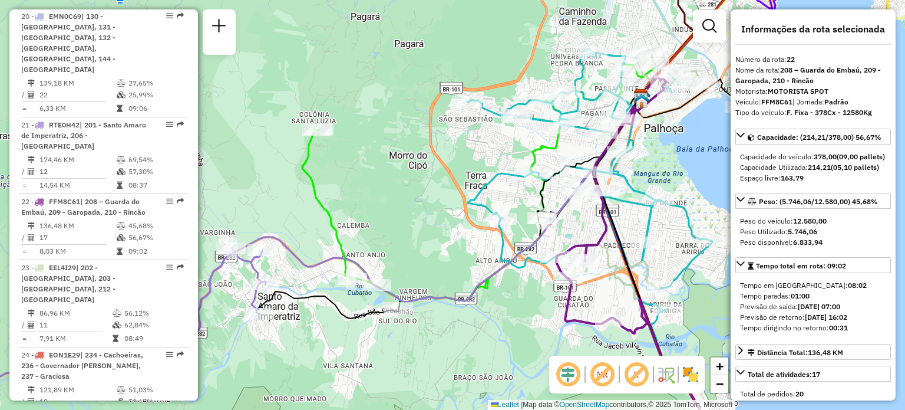
scroll to position [2010, 0]
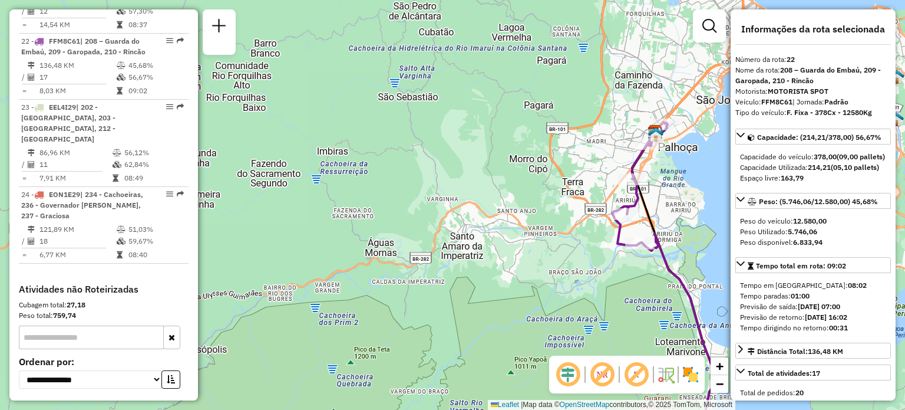
drag, startPoint x: 662, startPoint y: 161, endPoint x: 550, endPoint y: 181, distance: 114.3
click at [566, 181] on div "Janela de atendimento Grade de atendimento Capacidade Transportadoras Veículos …" at bounding box center [452, 205] width 905 height 410
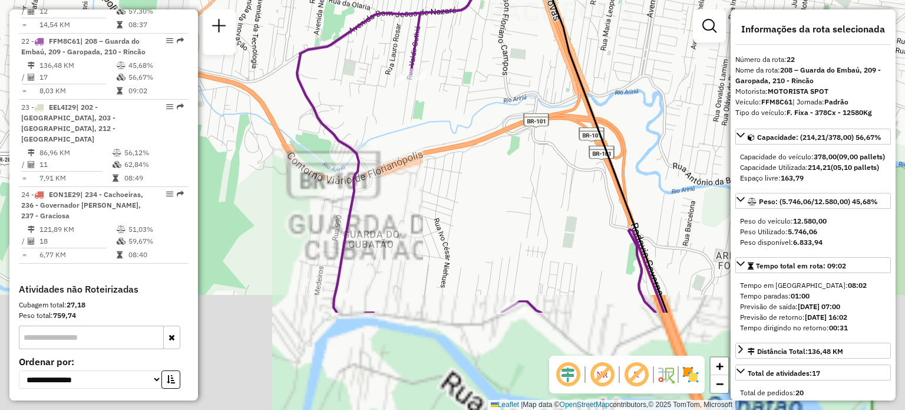
drag, startPoint x: 464, startPoint y: 270, endPoint x: 566, endPoint y: 82, distance: 213.5
click at [566, 82] on div "Janela de atendimento Grade de atendimento Capacidade Transportadoras Veículos …" at bounding box center [452, 205] width 905 height 410
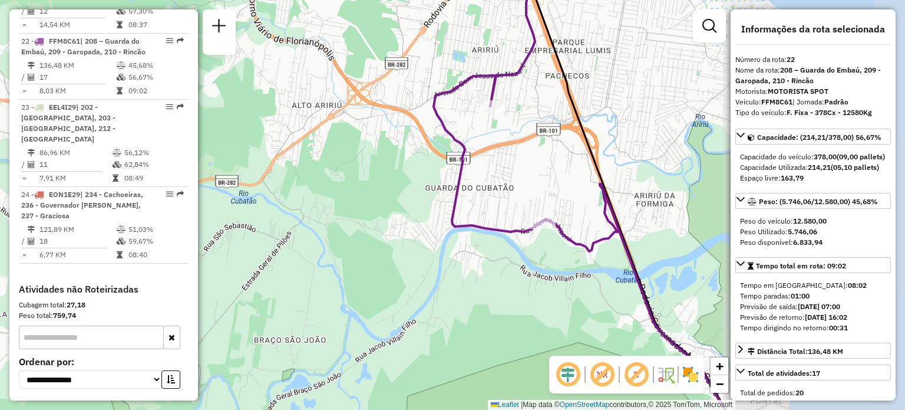
drag, startPoint x: 488, startPoint y: 132, endPoint x: 339, endPoint y: 315, distance: 235.9
click at [344, 312] on div "Janela de atendimento Grade de atendimento Capacidade Transportadoras Veículos …" at bounding box center [452, 205] width 905 height 410
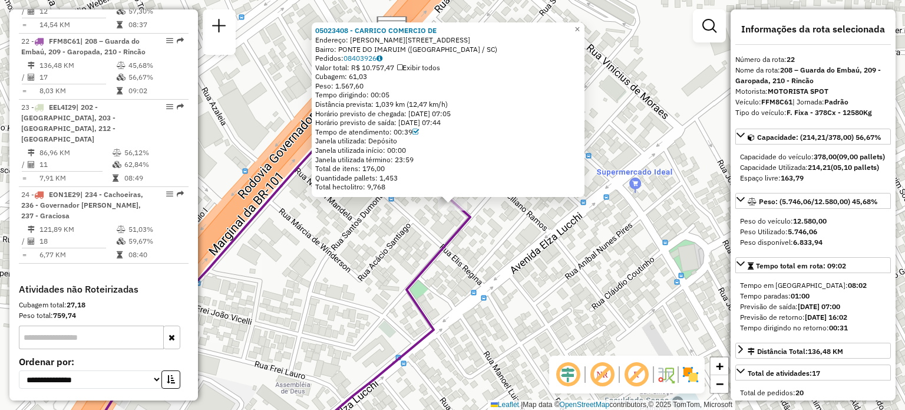
click at [394, 276] on div "05023408 - CARRICO COMERCIO DE Endereço: R LAZARO BARTOLOMEU 82 Bairro: PONTE D…" at bounding box center [452, 205] width 905 height 410
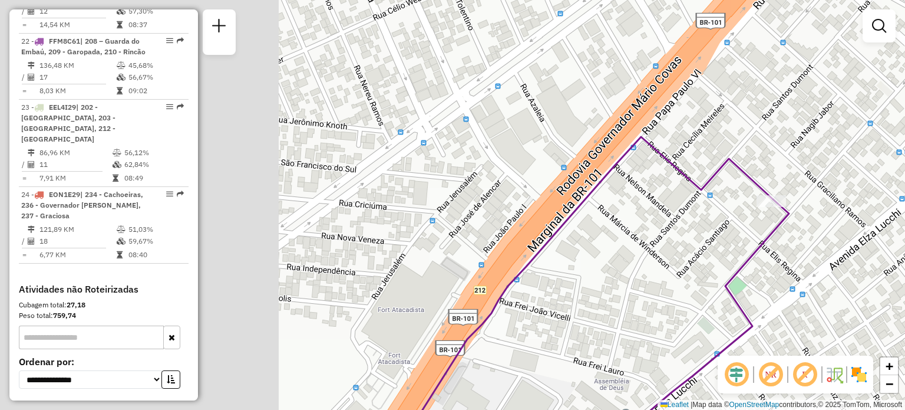
drag, startPoint x: 672, startPoint y: 222, endPoint x: 808, endPoint y: 209, distance: 136.1
click at [780, 216] on div "Janela de atendimento Grade de atendimento Capacidade Transportadoras Veículos …" at bounding box center [452, 205] width 905 height 410
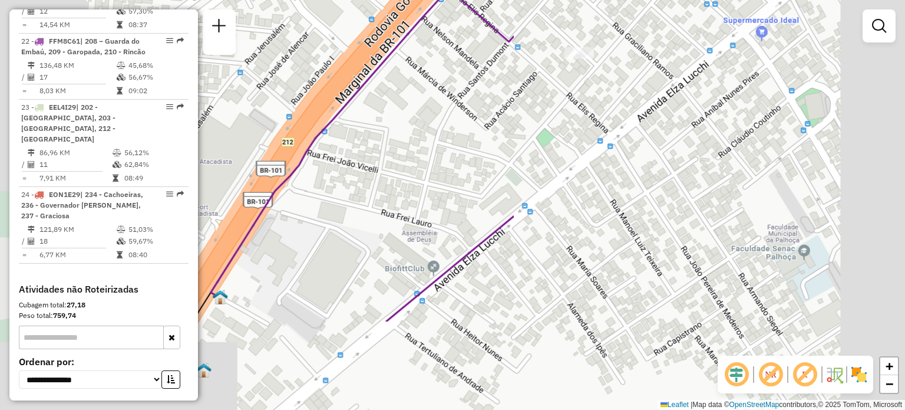
drag, startPoint x: 544, startPoint y: 148, endPoint x: 280, endPoint y: 82, distance: 272.1
click at [280, 82] on div "Janela de atendimento Grade de atendimento Capacidade Transportadoras Veículos …" at bounding box center [452, 205] width 905 height 410
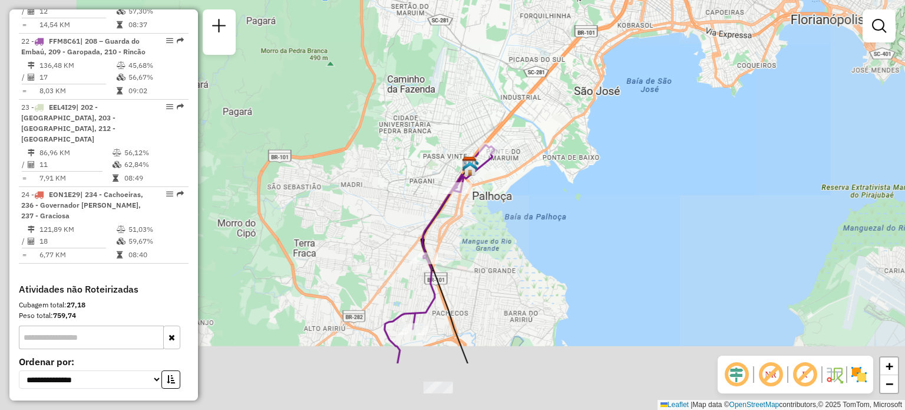
drag, startPoint x: 358, startPoint y: 235, endPoint x: 576, endPoint y: 116, distance: 247.9
click at [495, 148] on icon at bounding box center [440, 255] width 110 height 214
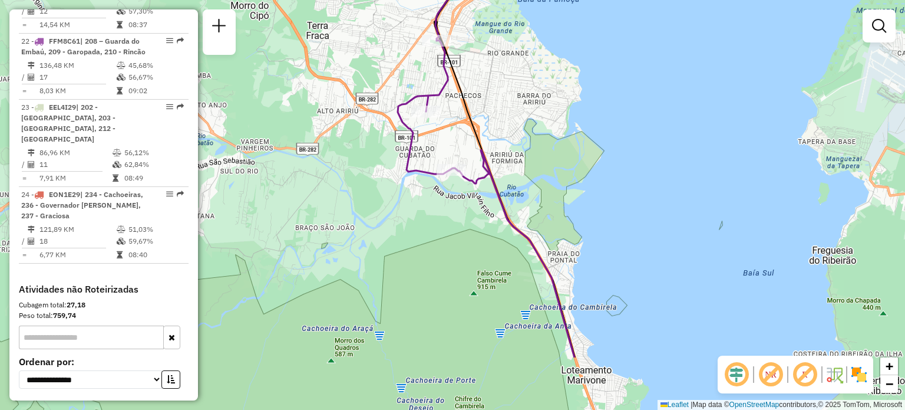
drag, startPoint x: 498, startPoint y: 308, endPoint x: 434, endPoint y: 190, distance: 134.2
click at [443, 200] on div "Janela de atendimento Grade de atendimento Capacidade Transportadoras Veículos …" at bounding box center [452, 205] width 905 height 410
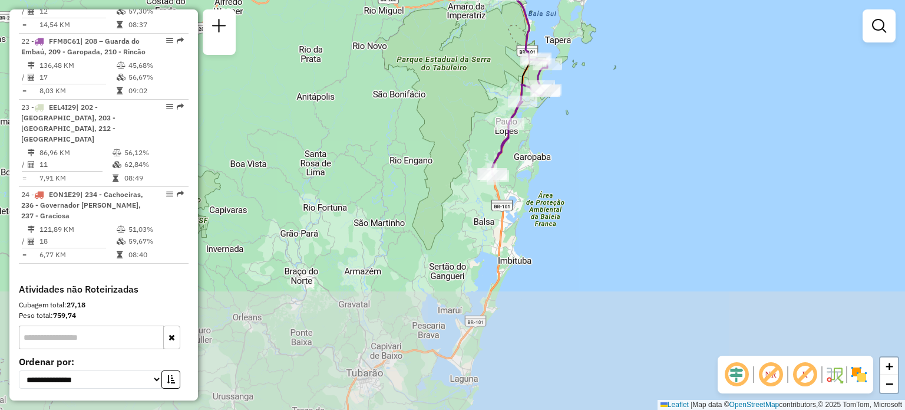
drag, startPoint x: 463, startPoint y: 296, endPoint x: 552, endPoint y: 114, distance: 202.6
click at [552, 114] on div "Rota 22 - Placa FFM8C61 05025638 - SAMANTA COSTA MARIA Janela de atendimento Gr…" at bounding box center [452, 205] width 905 height 410
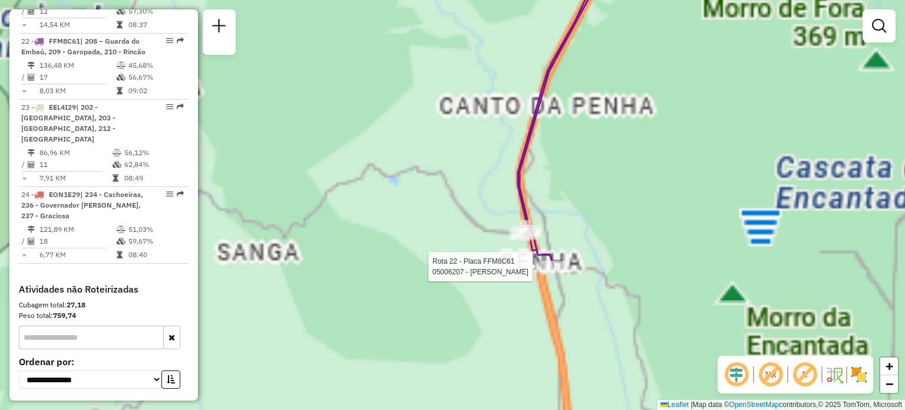
select select "**********"
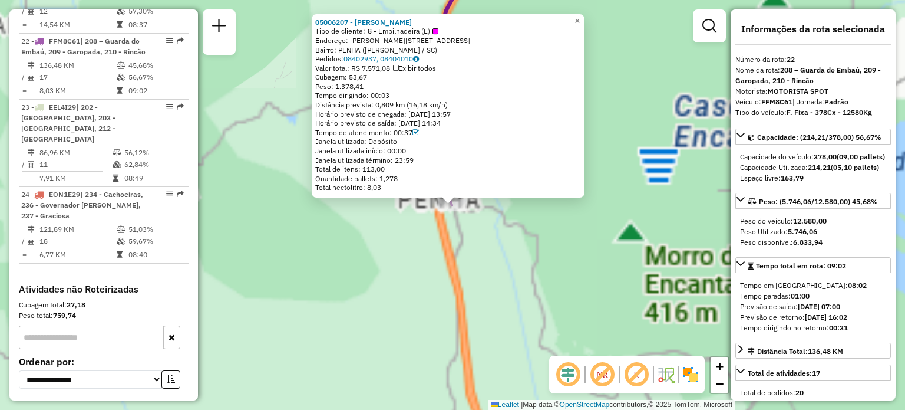
click at [358, 276] on div "05006207 - VALDIR QUINTINO VIEI Tipo de cliente: 8 - Empilhadeira (E) Endereço:…" at bounding box center [452, 205] width 905 height 410
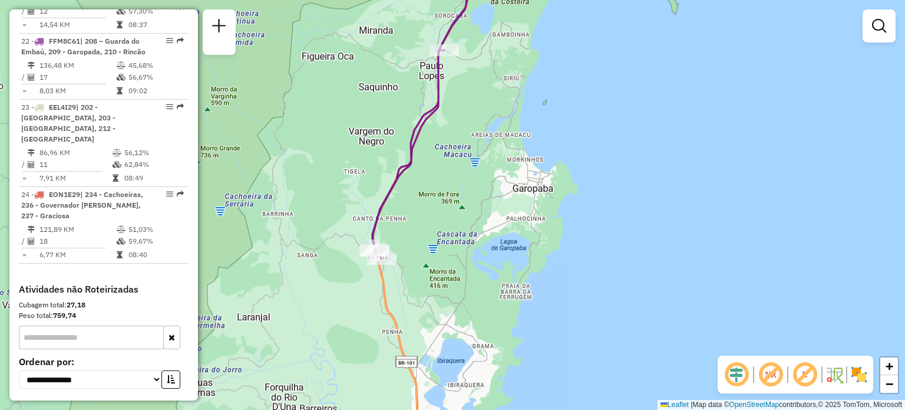
drag, startPoint x: 573, startPoint y: 199, endPoint x: 562, endPoint y: 296, distance: 97.2
click at [562, 295] on div "Janela de atendimento Grade de atendimento Capacidade Transportadoras Veículos …" at bounding box center [452, 205] width 905 height 410
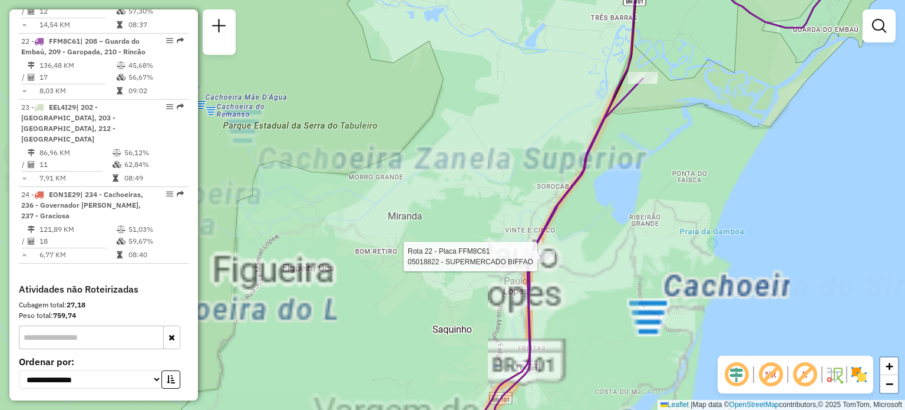
select select "**********"
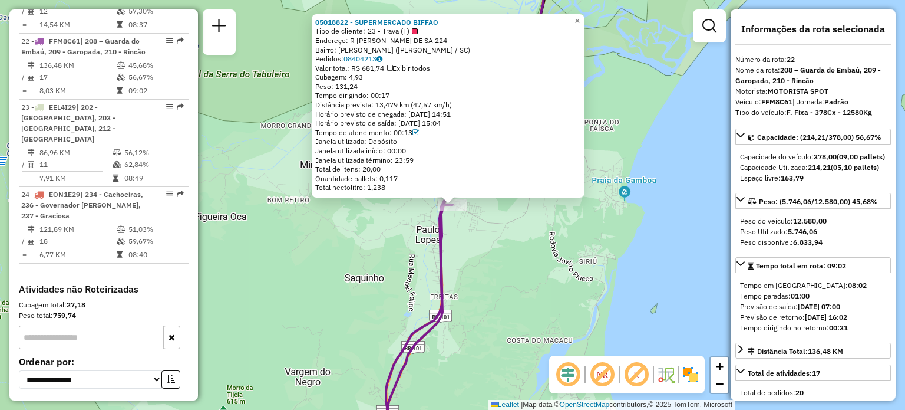
click at [706, 270] on div "05018822 - SUPERMERCADO BIFFAO Tipo de cliente: 23 - Trava (T) Endereço: R TOBI…" at bounding box center [452, 205] width 905 height 410
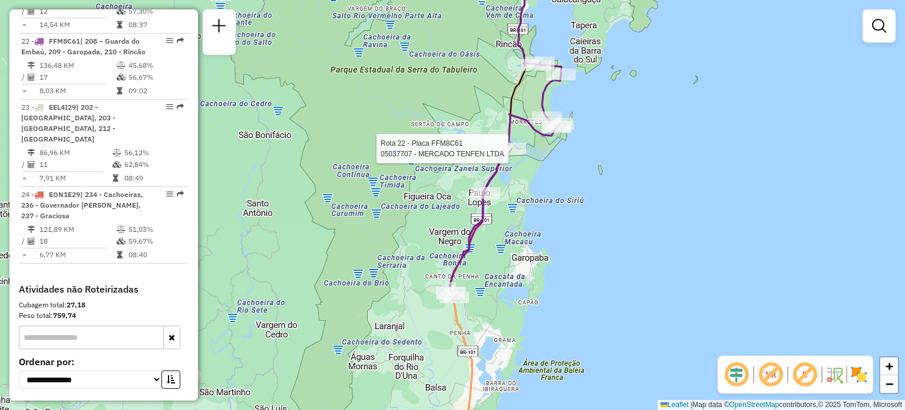
select select "**********"
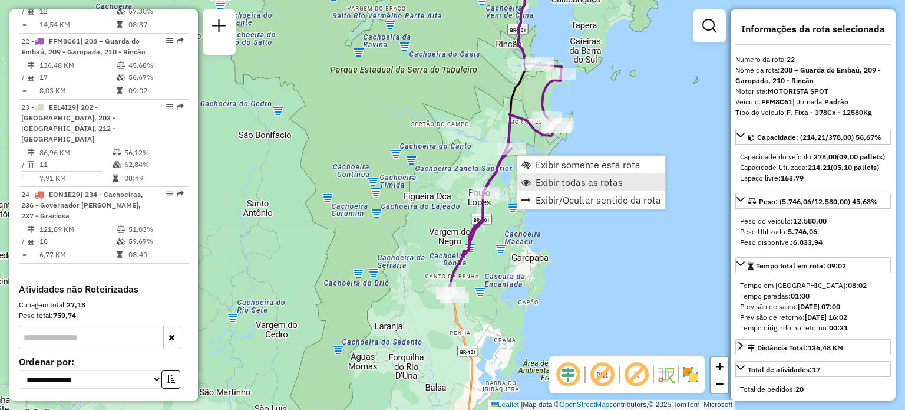
click at [537, 184] on span "Exibir todas as rotas" at bounding box center [579, 181] width 87 height 9
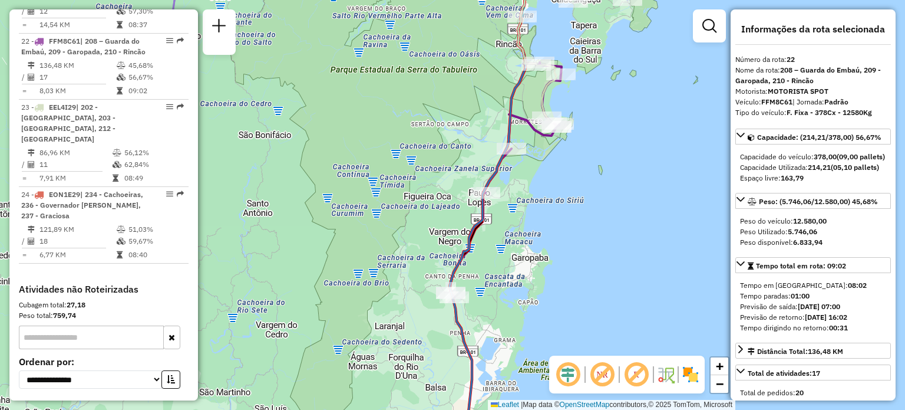
drag, startPoint x: 594, startPoint y: 72, endPoint x: 482, endPoint y: 437, distance: 382.1
click at [482, 409] on html "Aguarde... Pop-up bloqueado! Seu navegador bloqueou automáticamente a abertura …" at bounding box center [452, 205] width 905 height 410
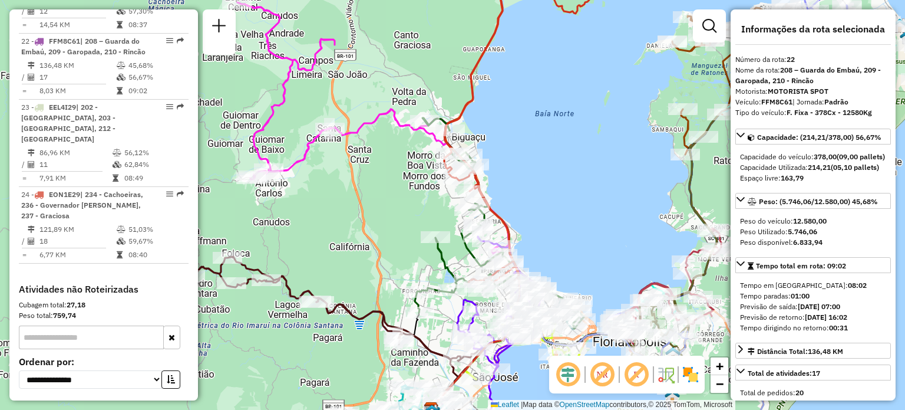
drag, startPoint x: 592, startPoint y: 111, endPoint x: 518, endPoint y: 299, distance: 201.3
click at [519, 299] on div "Janela de atendimento Grade de atendimento Capacidade Transportadoras Veículos …" at bounding box center [452, 205] width 905 height 410
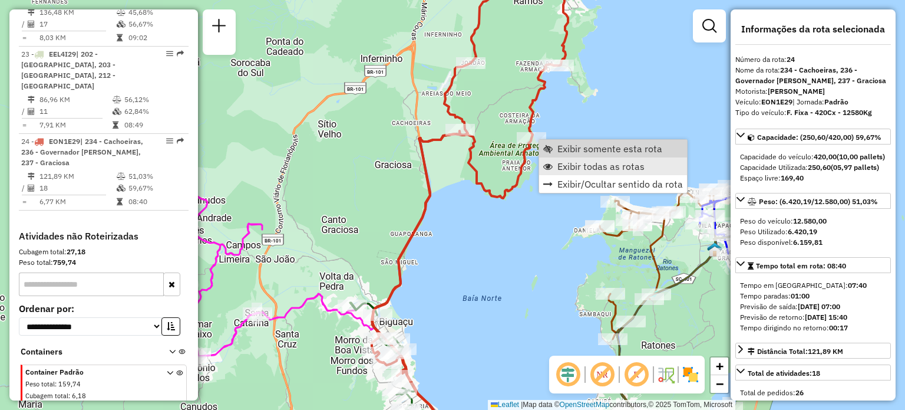
scroll to position [2107, 0]
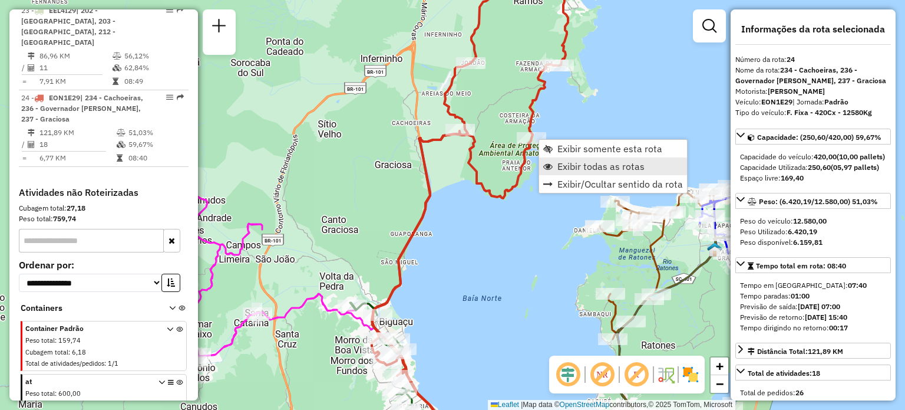
click at [553, 162] on link "Exibir todas as rotas" at bounding box center [613, 166] width 148 height 18
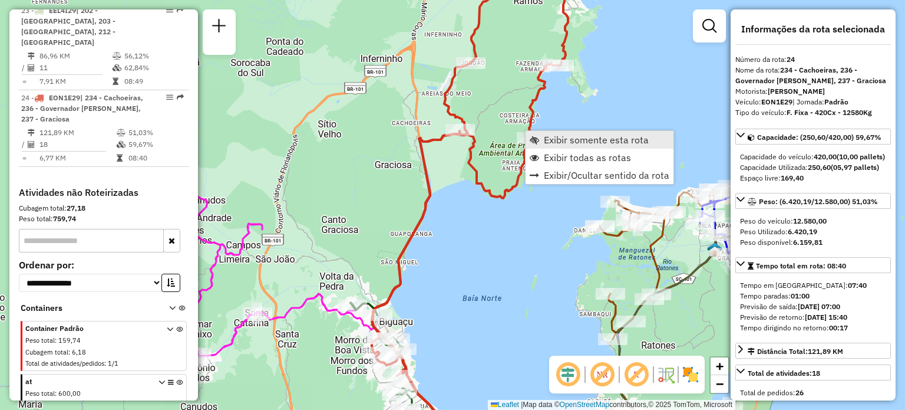
click at [537, 141] on span "Exibir somente esta rota" at bounding box center [534, 139] width 9 height 9
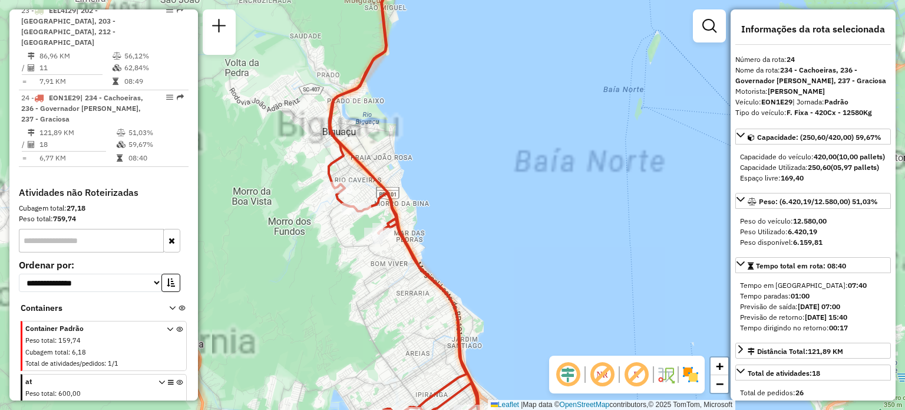
drag, startPoint x: 426, startPoint y: 255, endPoint x: 473, endPoint y: 115, distance: 147.2
click at [472, 118] on icon at bounding box center [403, 186] width 148 height 455
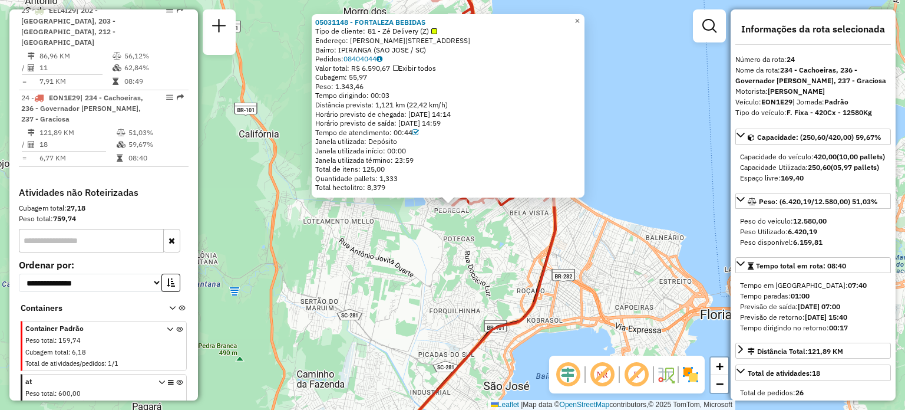
click at [325, 275] on div "05031148 - [GEOGRAPHIC_DATA] BEBIDAS Tipo de cliente: 81 - Zé Delivery (Z) Ende…" at bounding box center [452, 205] width 905 height 410
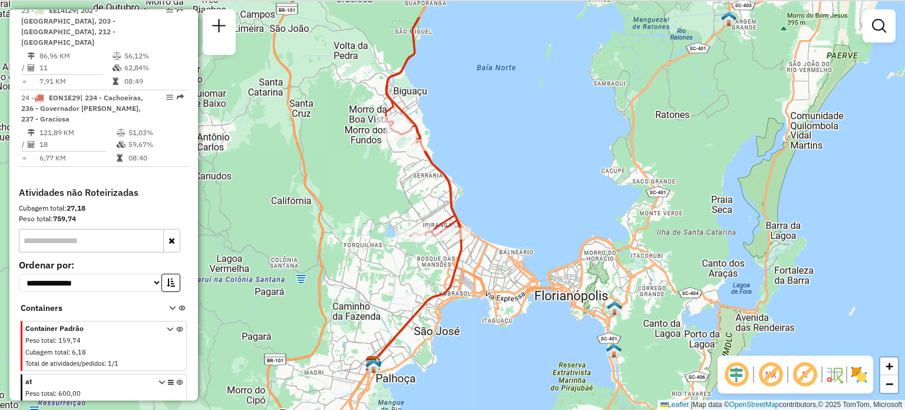
drag, startPoint x: 484, startPoint y: 130, endPoint x: 356, endPoint y: 266, distance: 186.7
click at [365, 266] on div "Janela de atendimento Grade de atendimento Capacidade Transportadoras Veículos …" at bounding box center [452, 205] width 905 height 410
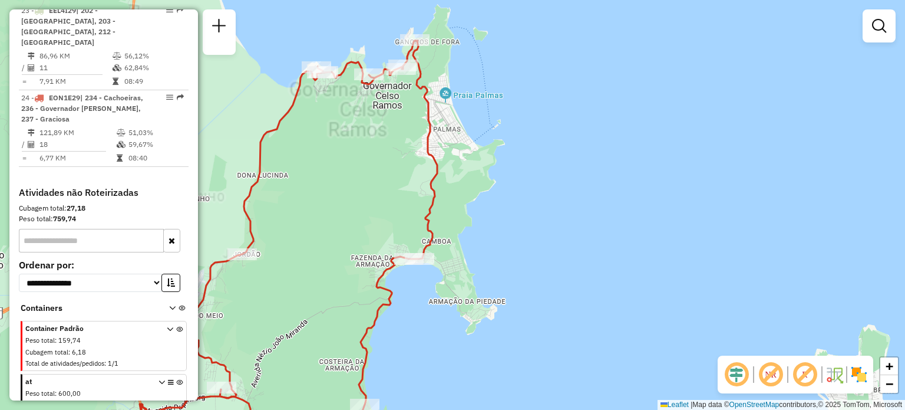
drag, startPoint x: 415, startPoint y: 63, endPoint x: 461, endPoint y: 144, distance: 92.9
click at [461, 144] on div "Janela de atendimento Grade de atendimento Capacidade Transportadoras Veículos …" at bounding box center [452, 205] width 905 height 410
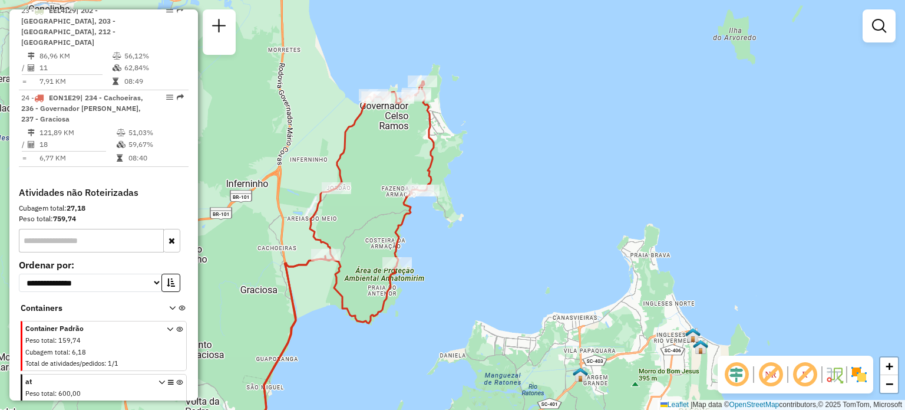
drag, startPoint x: 511, startPoint y: 230, endPoint x: 503, endPoint y: 229, distance: 7.7
click at [510, 231] on div "Janela de atendimento Grade de atendimento Capacidade Transportadoras Veículos …" at bounding box center [452, 205] width 905 height 410
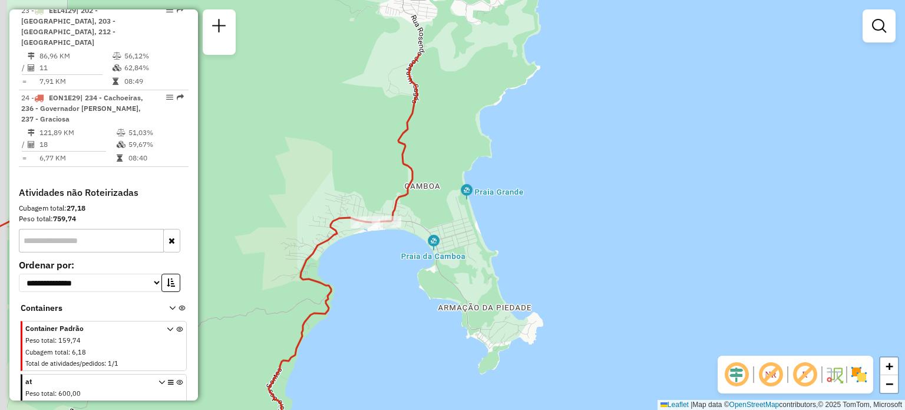
drag, startPoint x: 508, startPoint y: 148, endPoint x: 558, endPoint y: 372, distance: 229.4
click at [558, 371] on div "Janela de atendimento Grade de atendimento Capacidade Transportadoras Veículos …" at bounding box center [452, 205] width 905 height 410
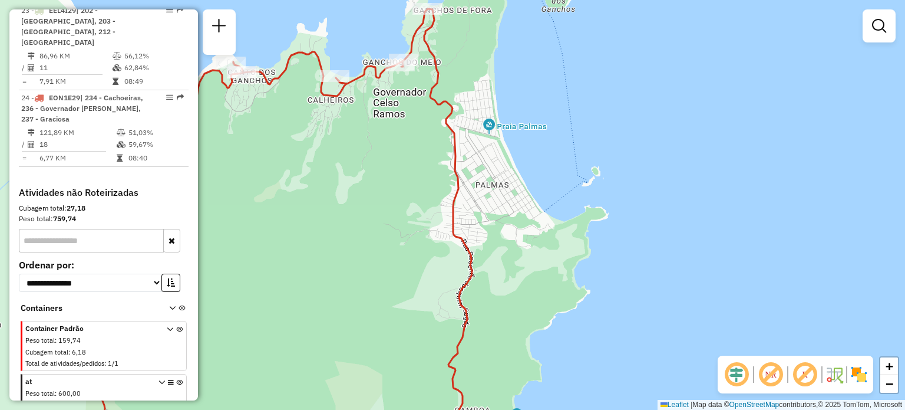
drag, startPoint x: 396, startPoint y: 196, endPoint x: 463, endPoint y: 256, distance: 90.1
click at [463, 256] on div "Janela de atendimento Grade de atendimento Capacidade Transportadoras Veículos …" at bounding box center [452, 205] width 905 height 410
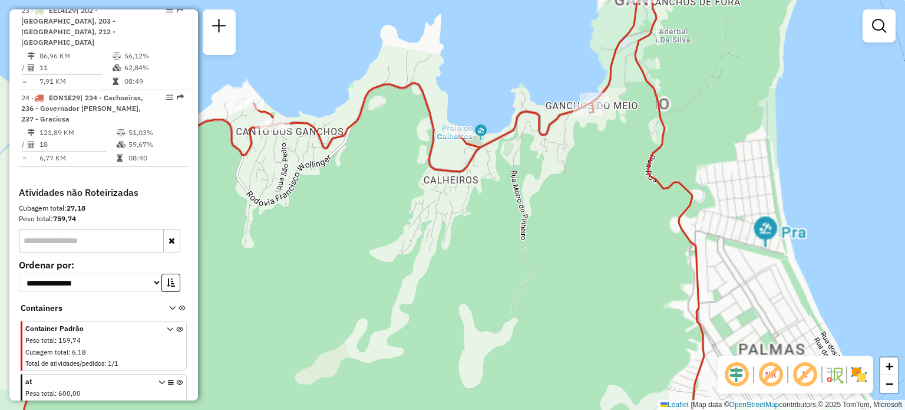
drag, startPoint x: 343, startPoint y: 113, endPoint x: 351, endPoint y: 173, distance: 61.2
click at [351, 173] on div "Janela de atendimento Grade de atendimento Capacidade Transportadoras Veículos …" at bounding box center [452, 205] width 905 height 410
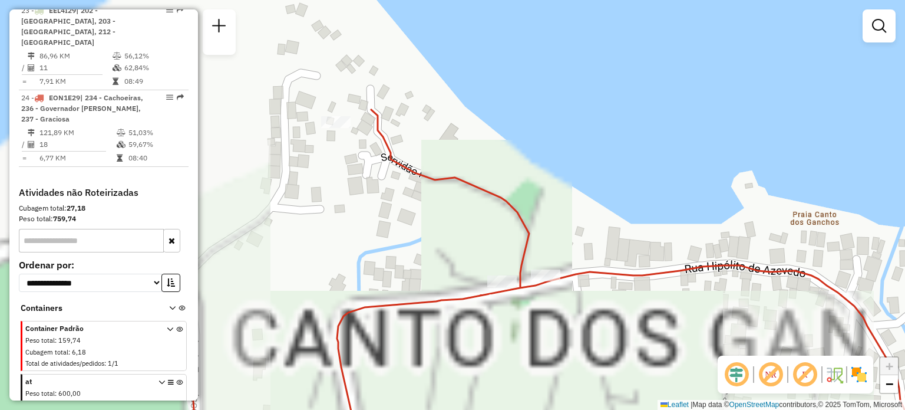
drag, startPoint x: 313, startPoint y: 121, endPoint x: 447, endPoint y: 178, distance: 145.5
click at [474, 197] on div "Janela de atendimento Grade de atendimento Capacidade Transportadoras Veículos …" at bounding box center [452, 205] width 905 height 410
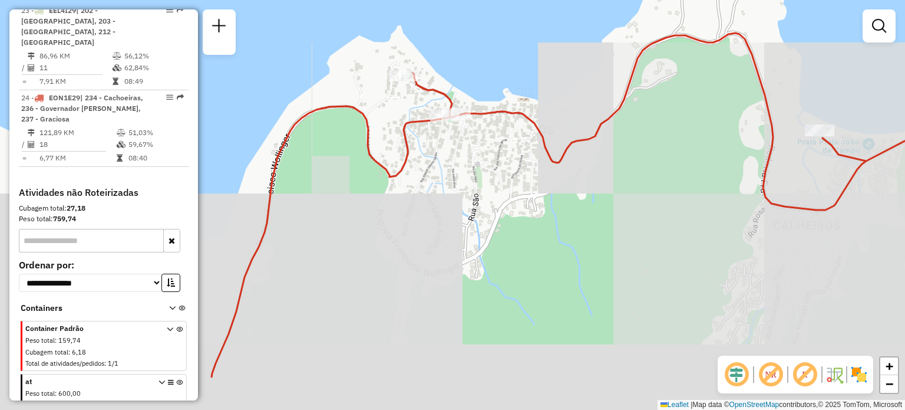
drag, startPoint x: 552, startPoint y: 240, endPoint x: 467, endPoint y: 134, distance: 135.0
click at [471, 140] on div "Janela de atendimento Grade de atendimento Capacidade Transportadoras Veículos …" at bounding box center [452, 205] width 905 height 410
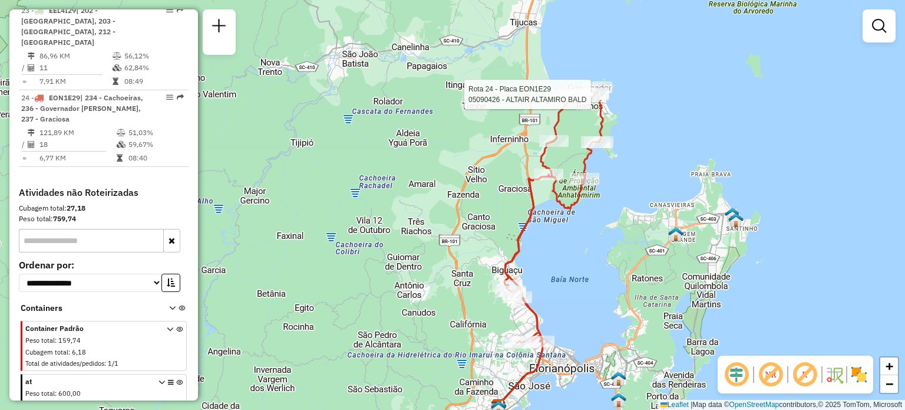
select select "**********"
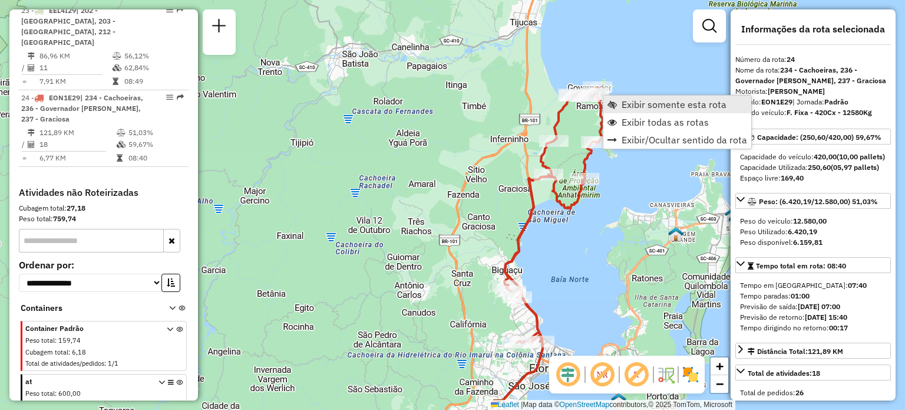
click at [660, 112] on link "Exibir somente esta rota" at bounding box center [677, 104] width 148 height 18
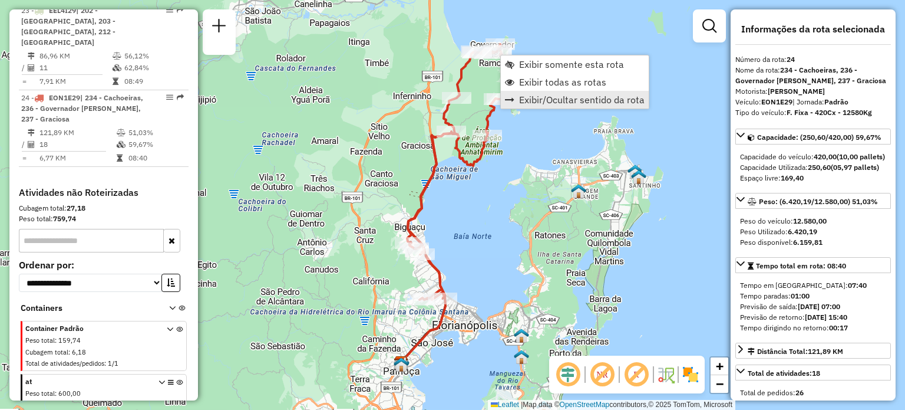
click at [537, 91] on link "Exibir/Ocultar sentido da rota" at bounding box center [575, 100] width 148 height 18
click at [547, 97] on span "Exibir/Ocultar sentido da rota" at bounding box center [580, 96] width 126 height 9
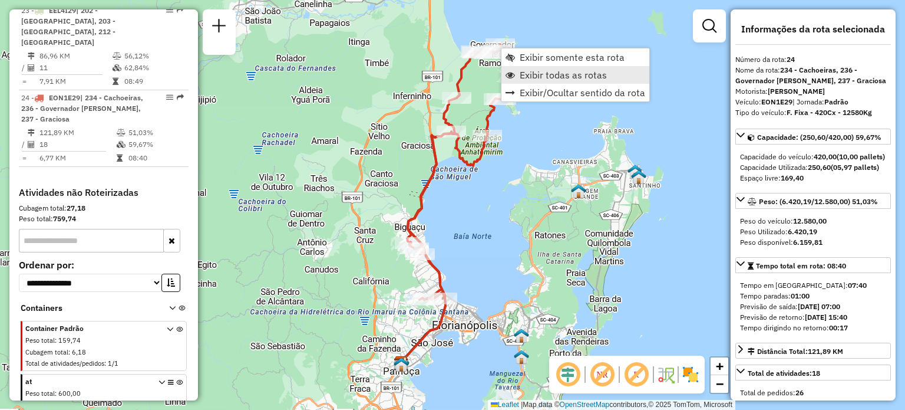
click at [536, 70] on span "Exibir todas as rotas" at bounding box center [563, 74] width 87 height 9
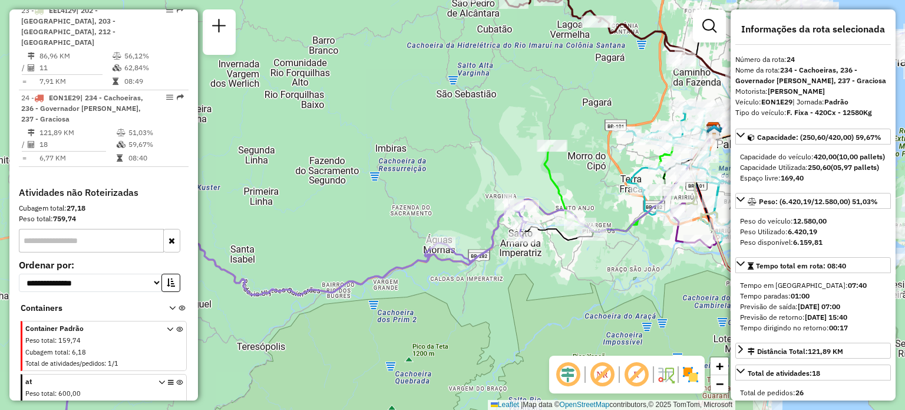
drag, startPoint x: 544, startPoint y: 65, endPoint x: 490, endPoint y: 291, distance: 232.7
click at [490, 291] on div "Janela de atendimento Grade de atendimento Capacidade Transportadoras Veículos …" at bounding box center [452, 205] width 905 height 410
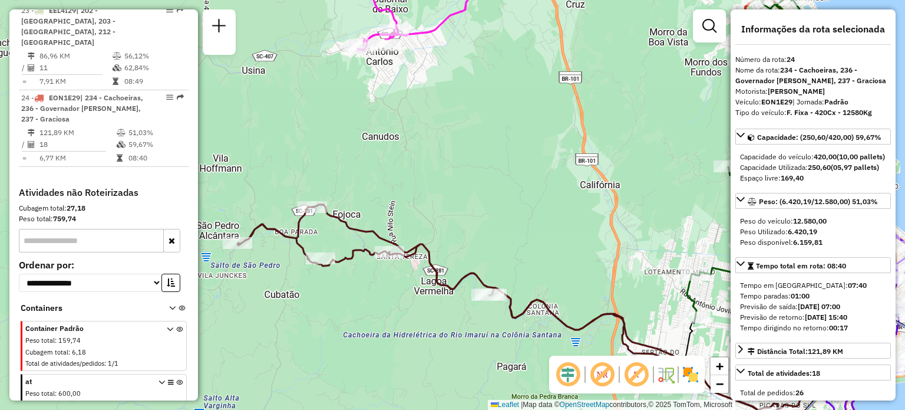
drag, startPoint x: 581, startPoint y: 187, endPoint x: 537, endPoint y: 228, distance: 59.6
click at [533, 226] on div "Janela de atendimento Grade de atendimento Capacidade Transportadoras Veículos …" at bounding box center [452, 205] width 905 height 410
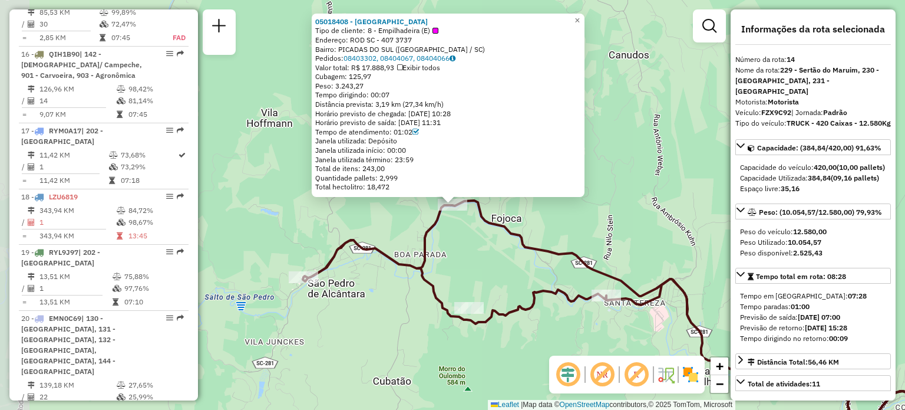
scroll to position [1409, 0]
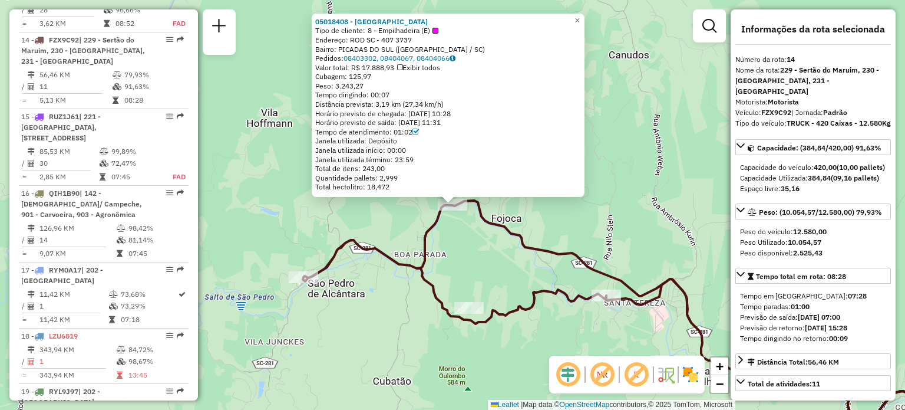
click at [409, 228] on div "05018408 - ADRIANO RIOS Tipo de cliente: 8 - Empilhadeira (E) Endereço: ROD SC …" at bounding box center [452, 205] width 905 height 410
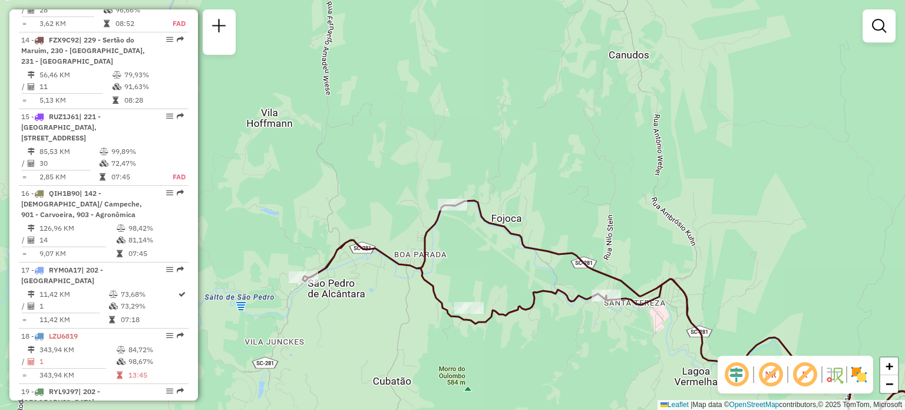
click at [293, 268] on div "Rota 14 - Placa FZX9C92 05035203 - SUPERMERCADO SAO PED Janela de atendimento G…" at bounding box center [452, 205] width 905 height 410
select select "**********"
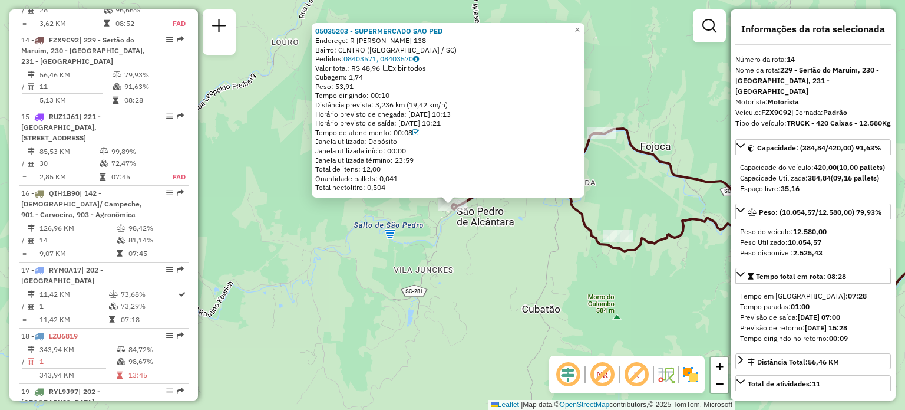
click at [638, 264] on div "05035203 - SUPERMERCADO SAO PED Endereço: R JOaO CARLOS CLASEN 138 Bairro: CENT…" at bounding box center [452, 205] width 905 height 410
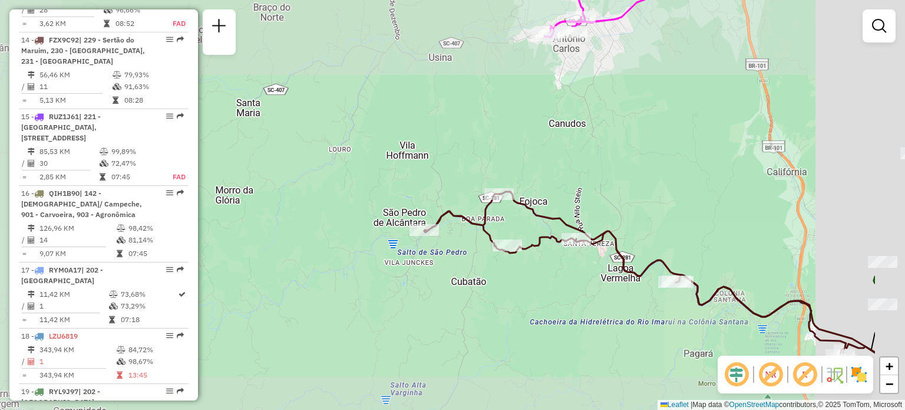
drag, startPoint x: 673, startPoint y: 247, endPoint x: 389, endPoint y: 224, distance: 284.9
click at [424, 223] on icon at bounding box center [649, 279] width 451 height 176
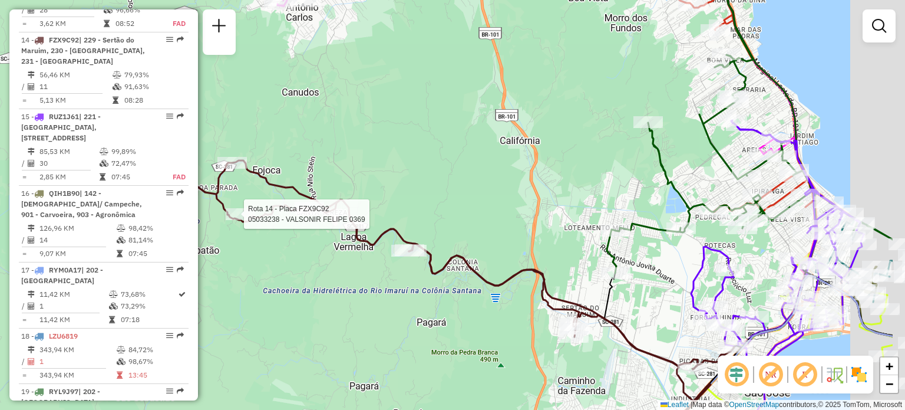
drag, startPoint x: 755, startPoint y: 259, endPoint x: 504, endPoint y: 171, distance: 265.7
click at [516, 178] on div "Rota 14 - Placa FZX9C92 05033238 - VALSONIR FELIPE 0369 Janela de atendimento G…" at bounding box center [452, 205] width 905 height 410
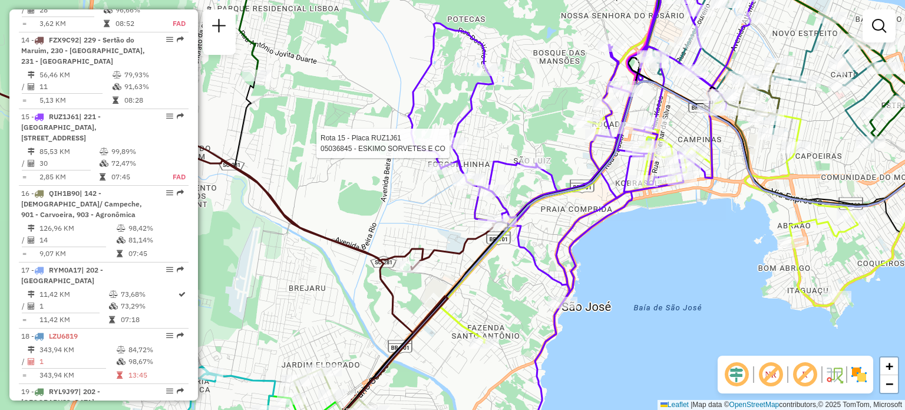
select select "**********"
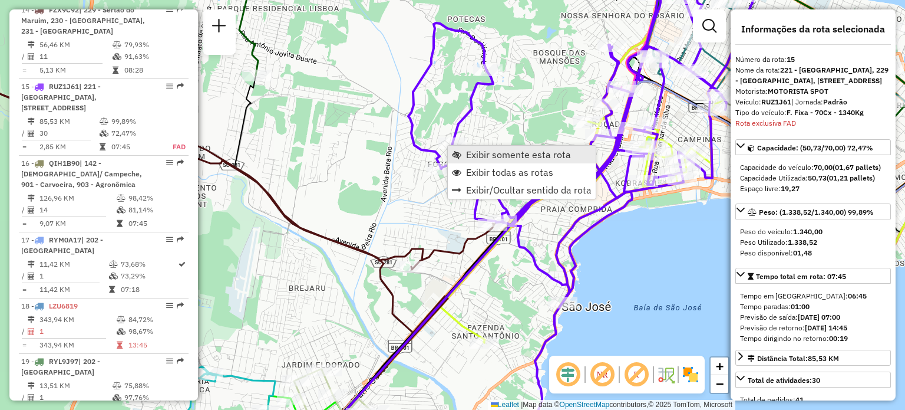
click at [488, 155] on span "Exibir somente esta rota" at bounding box center [518, 154] width 105 height 9
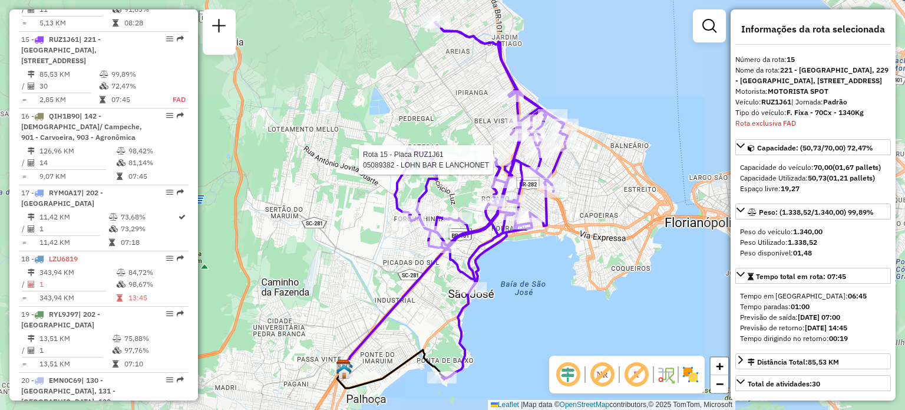
scroll to position [1486, 0]
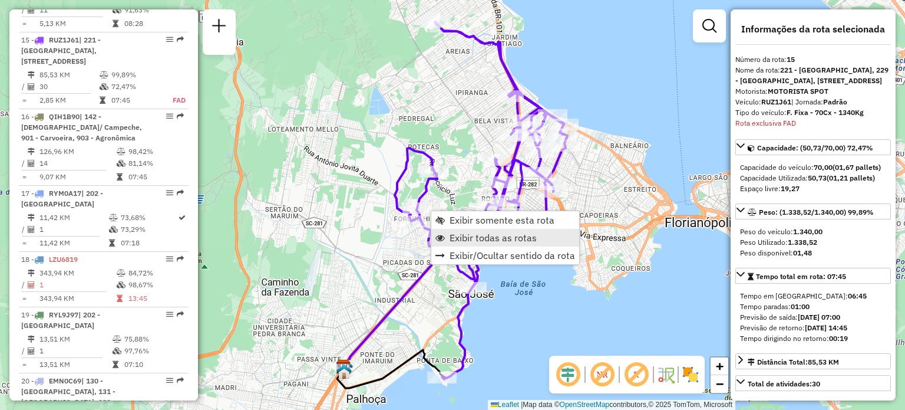
click at [463, 233] on span "Exibir todas as rotas" at bounding box center [493, 237] width 87 height 9
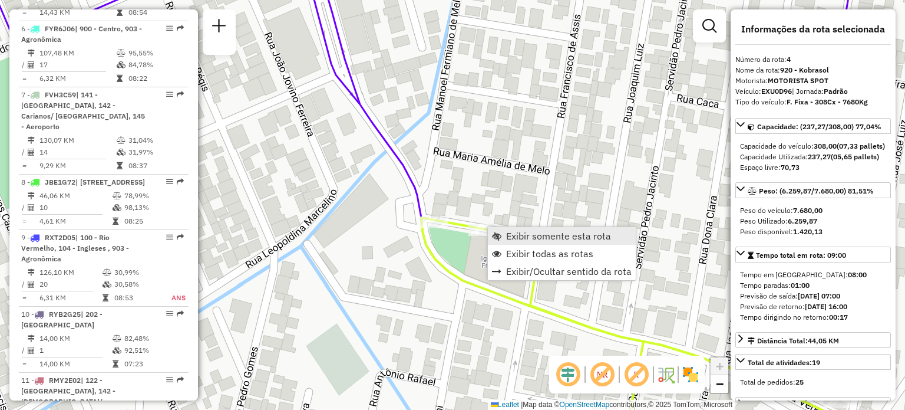
scroll to position [676, 0]
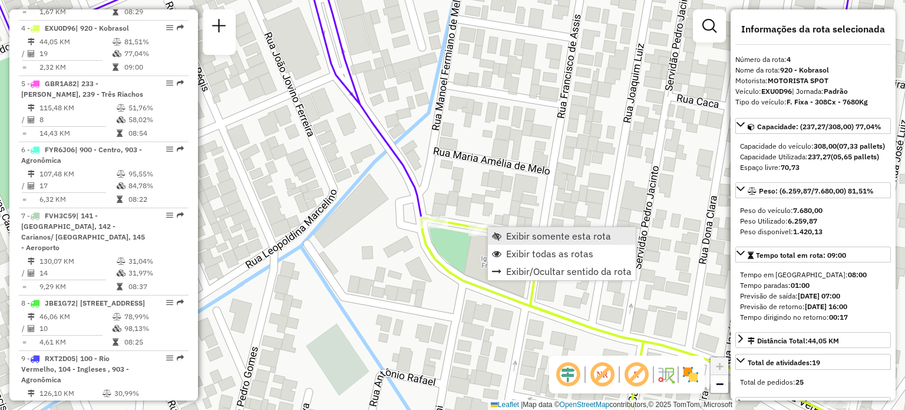
click at [528, 235] on span "Exibir somente esta rota" at bounding box center [558, 235] width 105 height 9
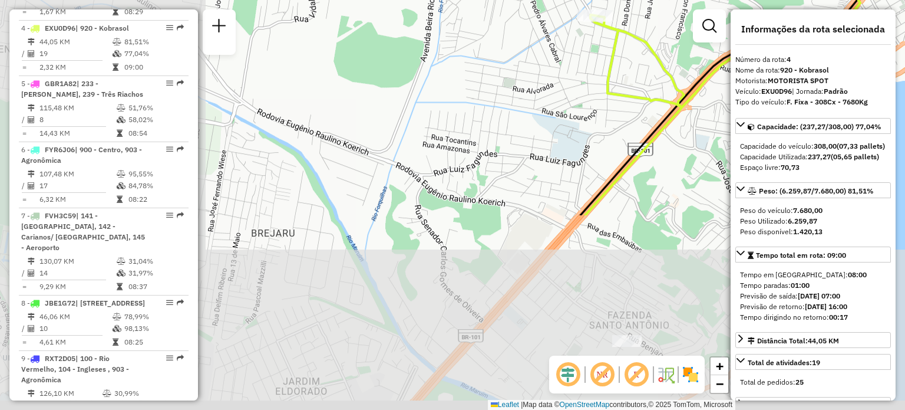
drag, startPoint x: 328, startPoint y: 235, endPoint x: 620, endPoint y: 9, distance: 369.2
click at [628, 0] on html "Aguarde... Pop-up bloqueado! Seu navegador bloqueou automáticamente a abertura …" at bounding box center [452, 205] width 905 height 410
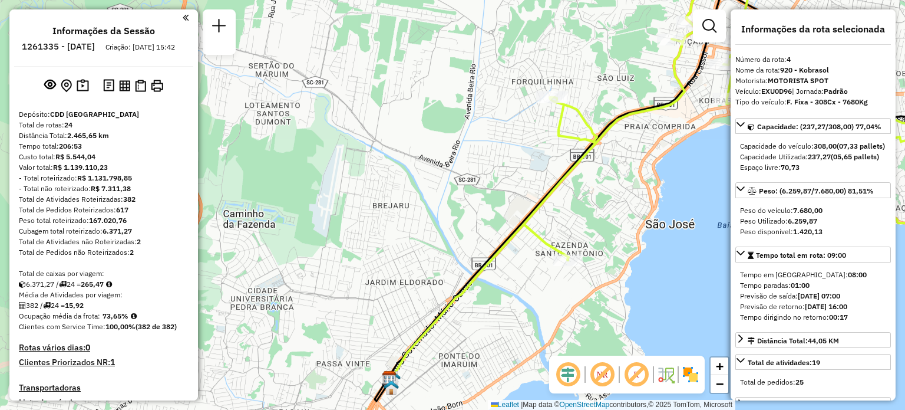
select select "**********"
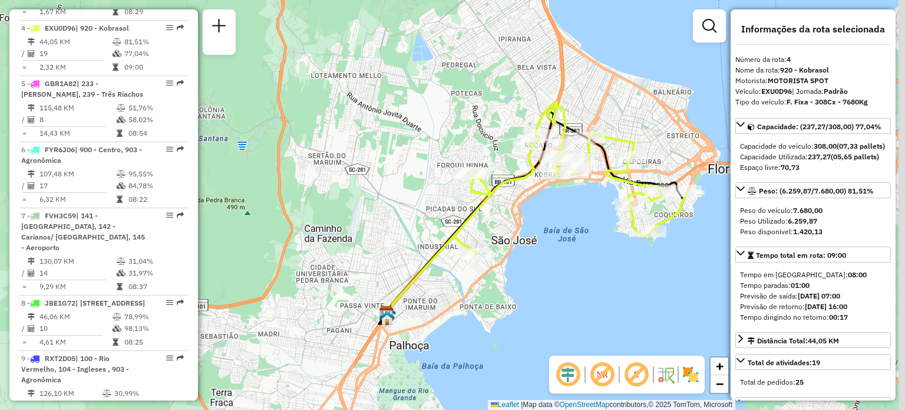
drag, startPoint x: 570, startPoint y: 214, endPoint x: 396, endPoint y: 292, distance: 191.2
click at [395, 292] on div "Janela de atendimento Grade de atendimento Capacidade Transportadoras Veículos …" at bounding box center [452, 205] width 905 height 410
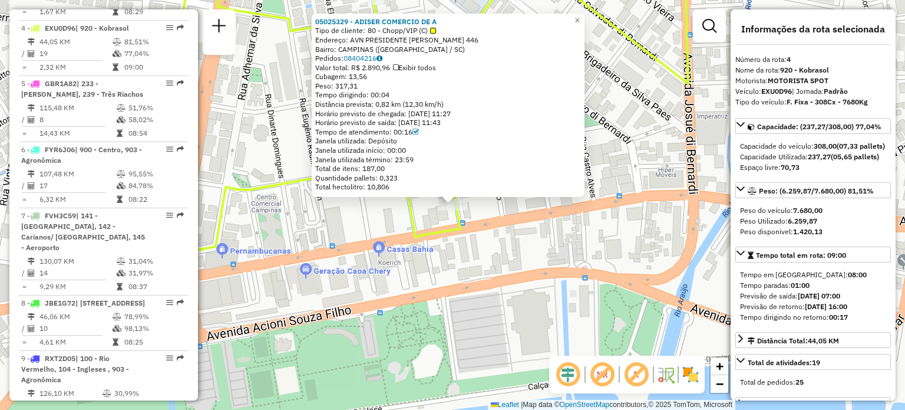
click at [417, 280] on div "05025329 - ADISER COMERCIO DE A Tipo de cliente: 80 - Chopp/VIP (C) Endereço: A…" at bounding box center [452, 205] width 905 height 410
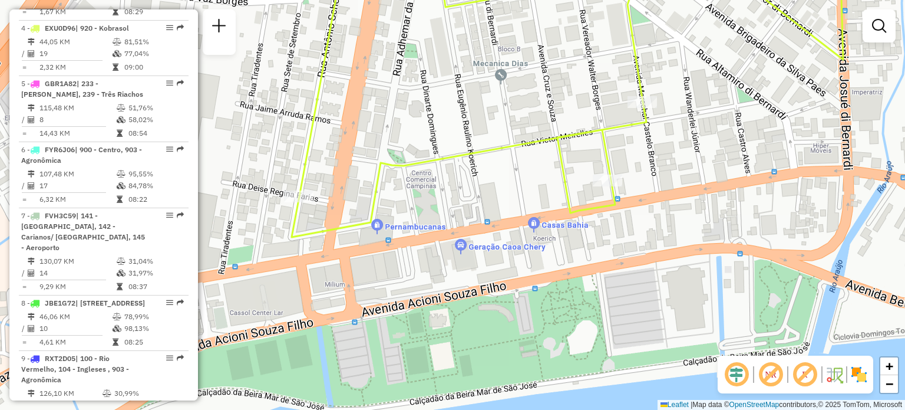
drag, startPoint x: 365, startPoint y: 207, endPoint x: 648, endPoint y: 182, distance: 284.5
click at [661, 179] on div "Janela de atendimento Grade de atendimento Capacidade Transportadoras Veículos …" at bounding box center [452, 205] width 905 height 410
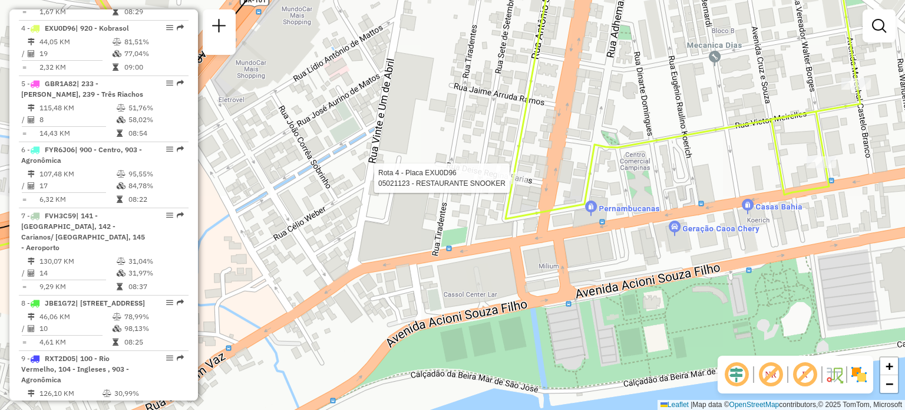
select select "**********"
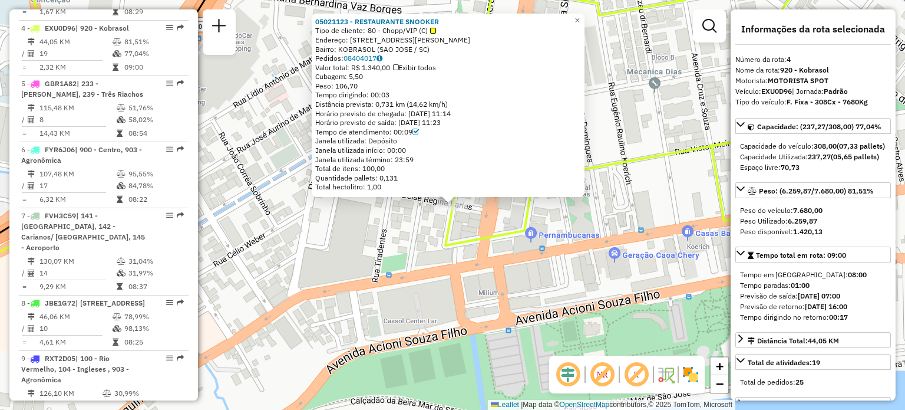
click at [342, 265] on div "05021123 - RESTAURANTE SNOOKER Tipo de cliente: 80 - Chopp/VIP (C) Endereço: R …" at bounding box center [452, 205] width 905 height 410
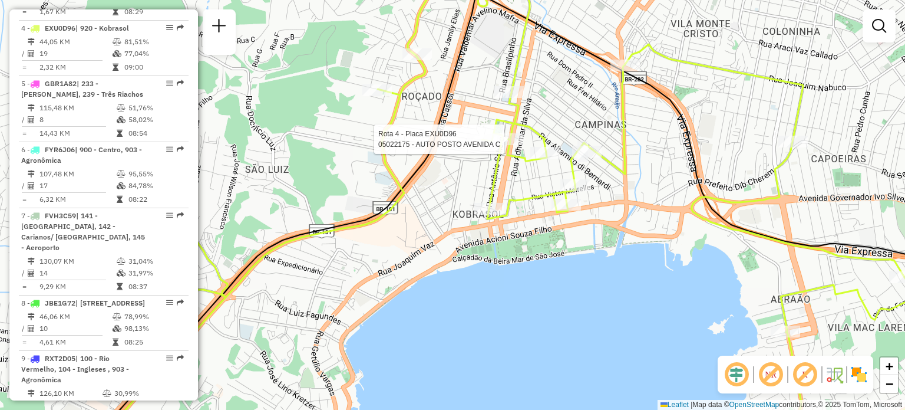
select select "**********"
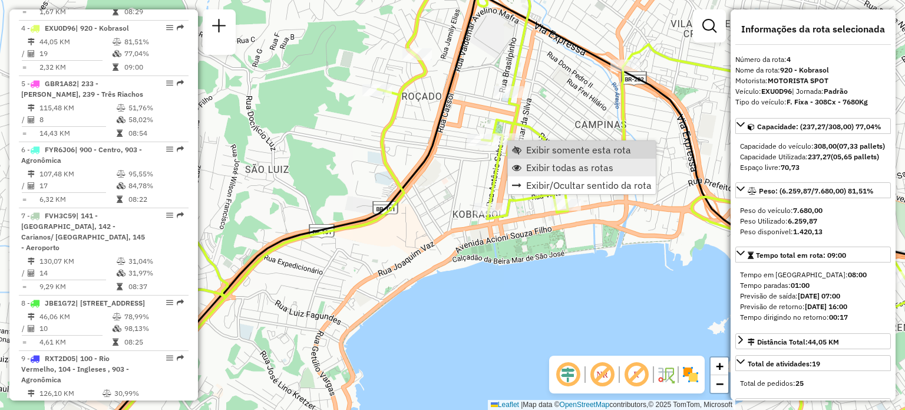
click at [546, 164] on span "Exibir todas as rotas" at bounding box center [569, 167] width 87 height 9
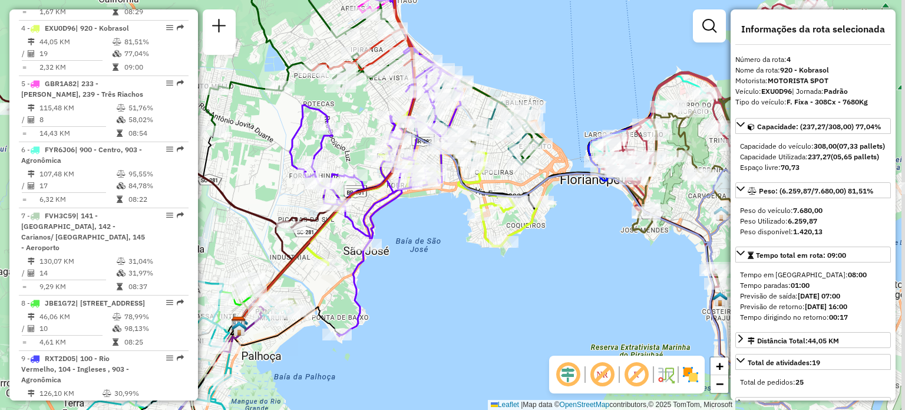
drag, startPoint x: 705, startPoint y: 197, endPoint x: 533, endPoint y: 207, distance: 171.7
click at [539, 207] on div "Janela de atendimento Grade de atendimento Capacidade Transportadoras Veículos …" at bounding box center [452, 205] width 905 height 410
